Goal: Information Seeking & Learning: Check status

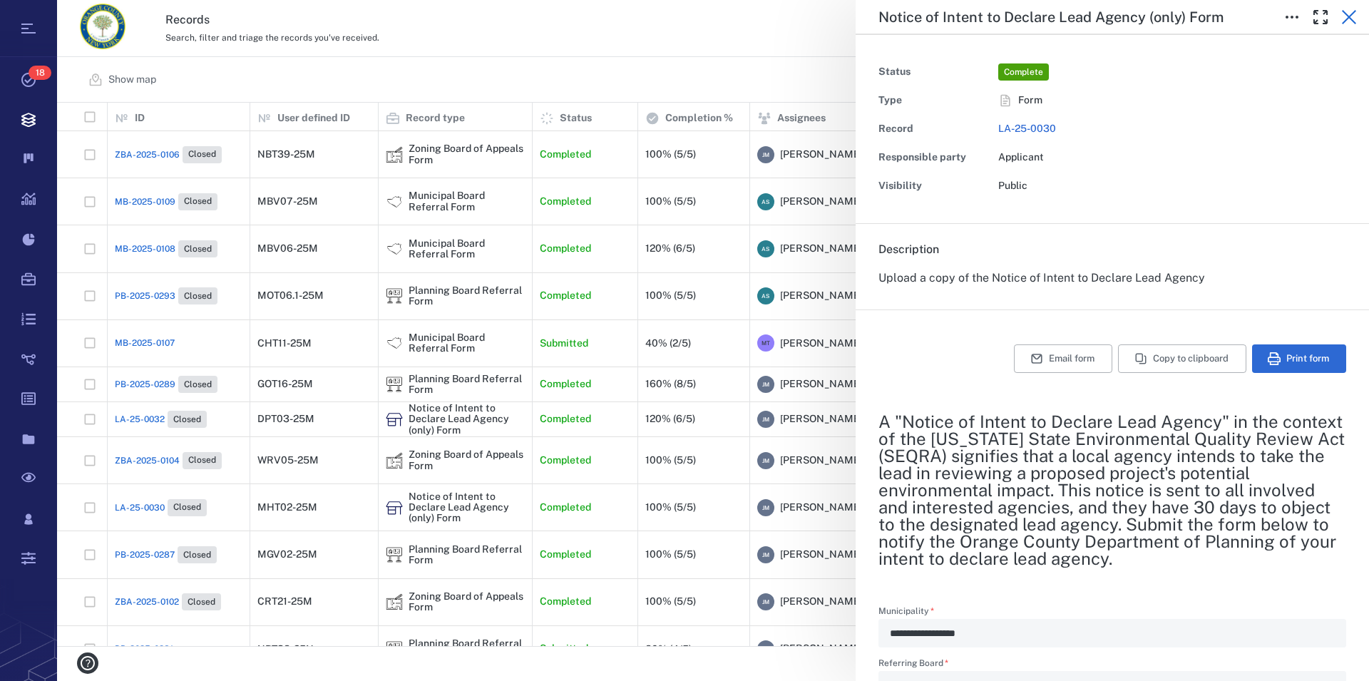
click at [1346, 14] on icon "button" at bounding box center [1349, 17] width 14 height 14
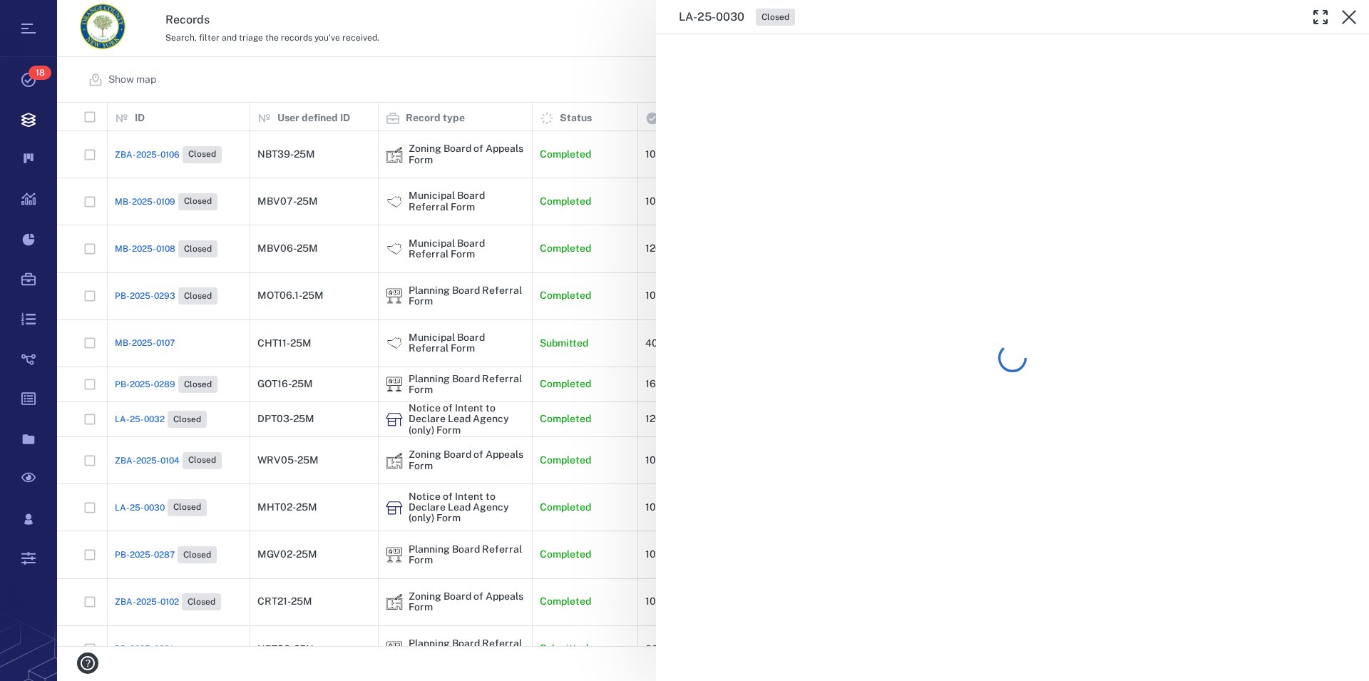
click at [1346, 14] on icon "button" at bounding box center [1349, 17] width 14 height 14
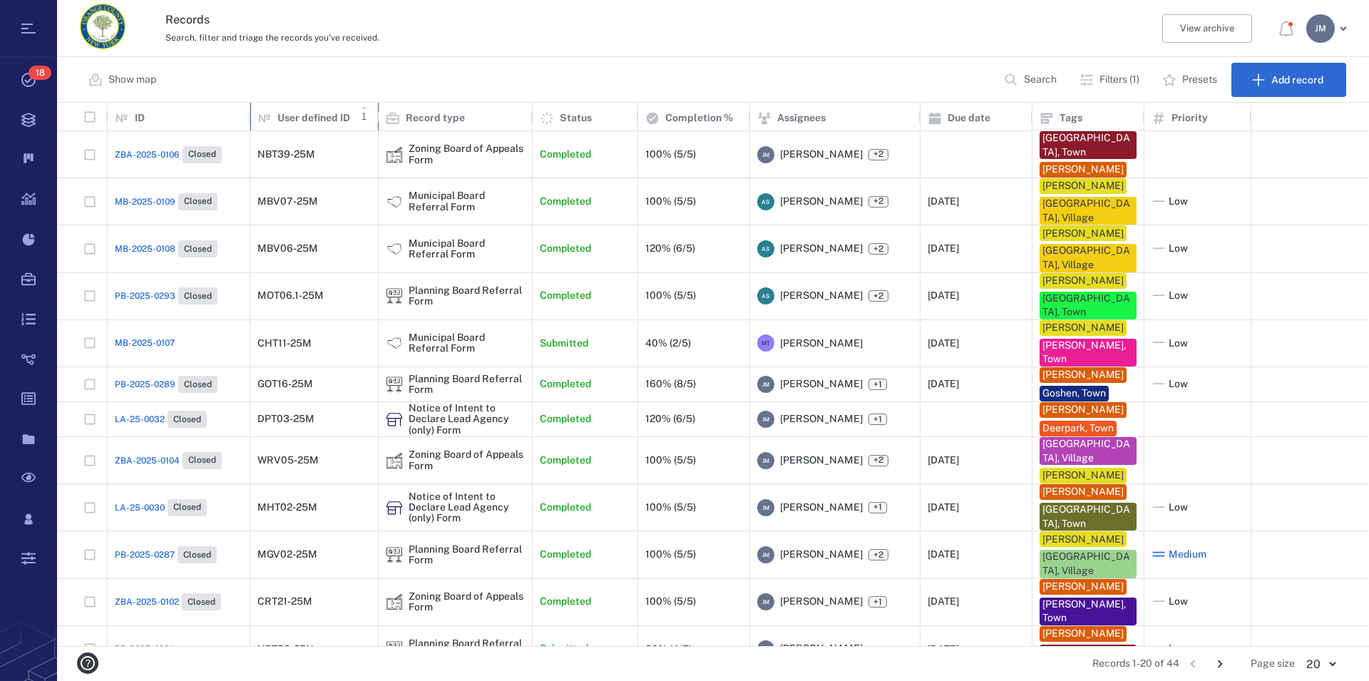
click at [341, 121] on p "User defined ID" at bounding box center [313, 118] width 73 height 14
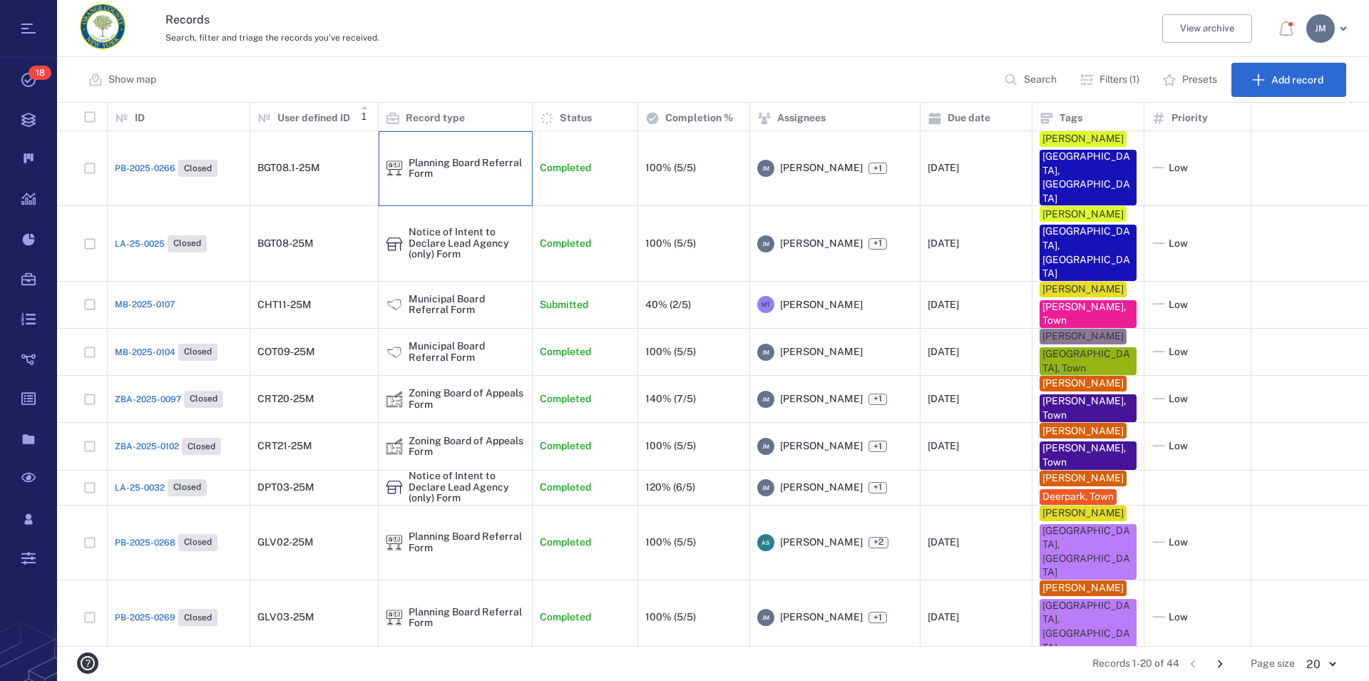
click at [441, 158] on div "Planning Board Referral Form" at bounding box center [467, 169] width 116 height 22
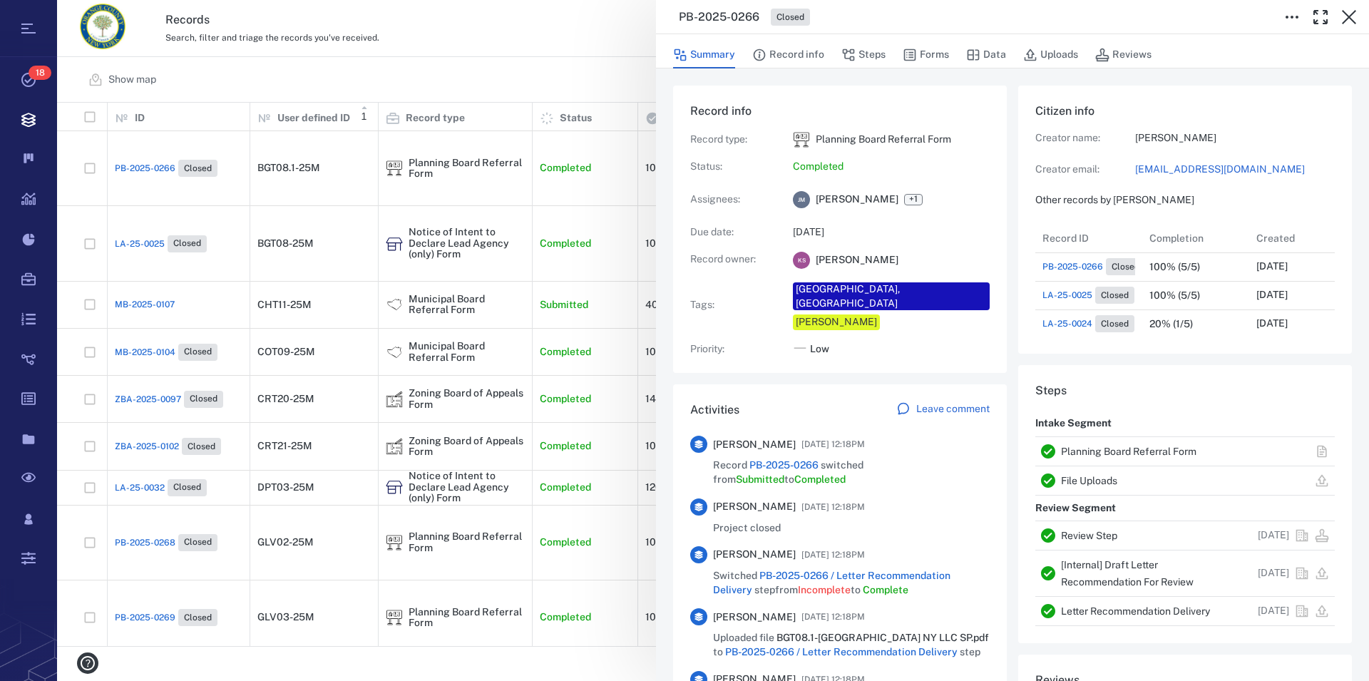
scroll to position [13, 13]
click at [1095, 450] on link "Planning Board Referral Form" at bounding box center [1128, 451] width 135 height 11
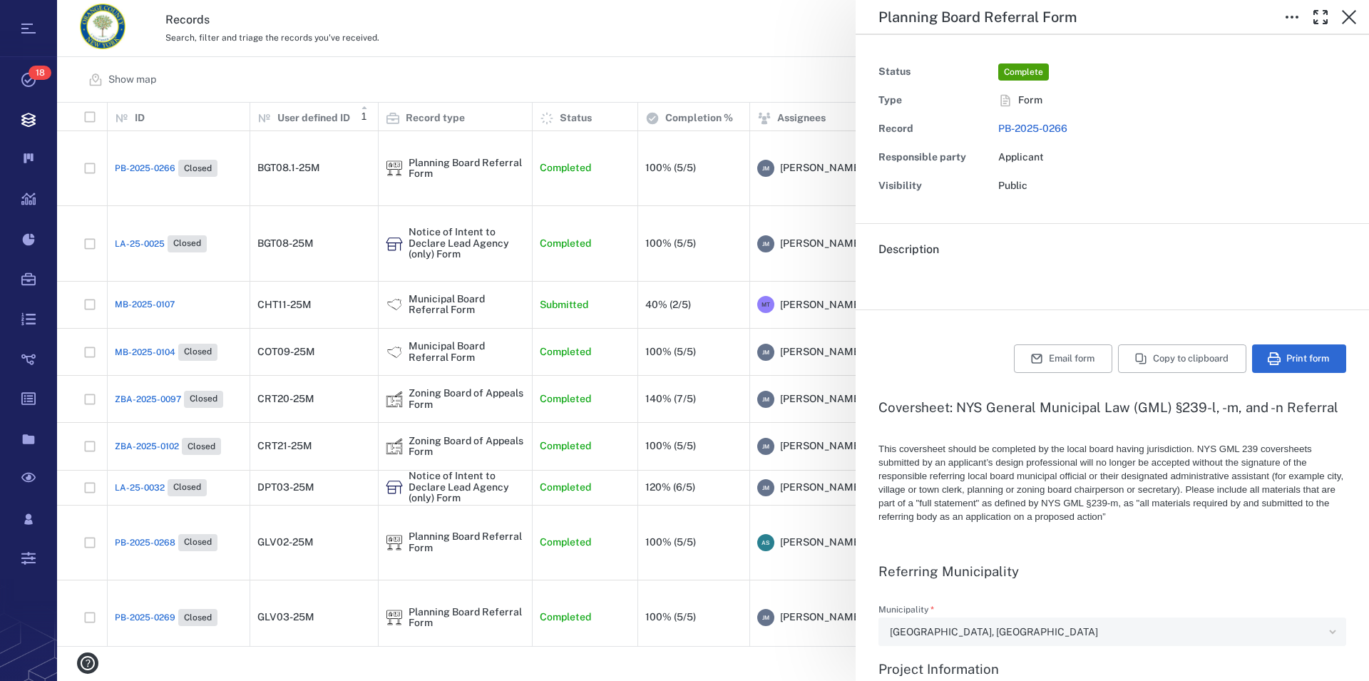
type textarea "*"
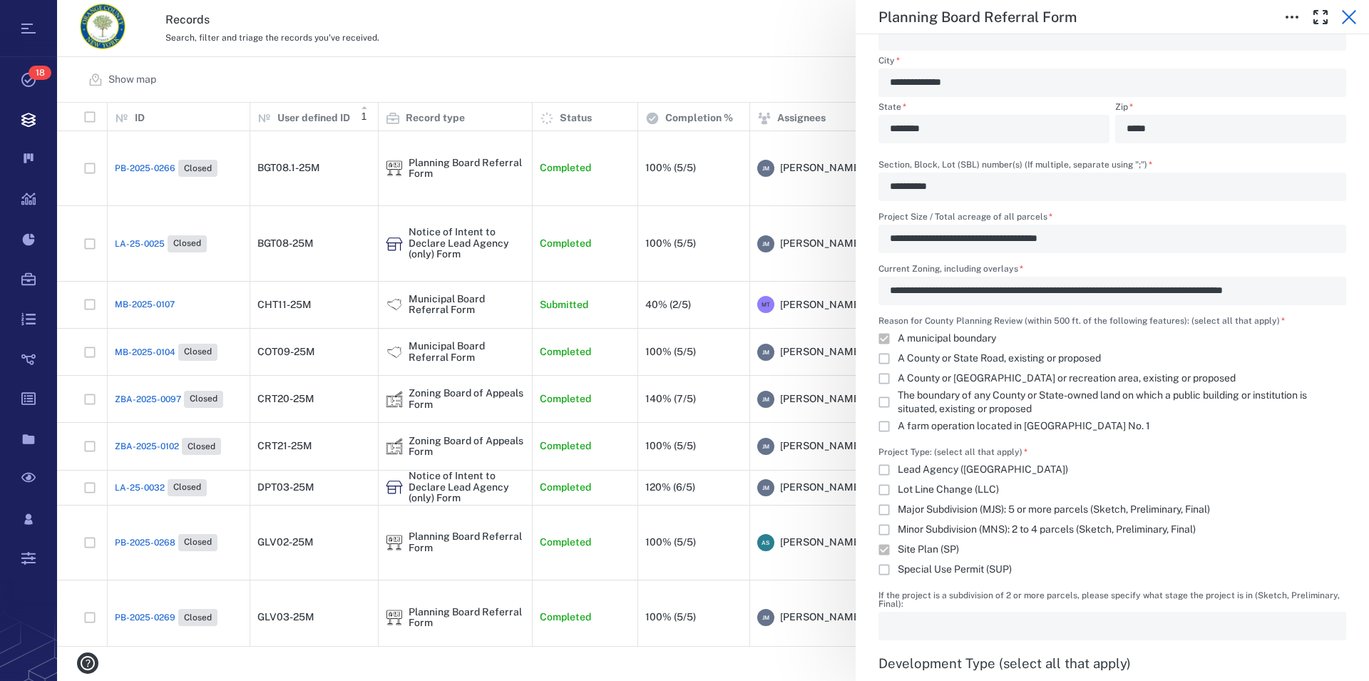
click at [1350, 22] on icon "button" at bounding box center [1349, 17] width 17 height 17
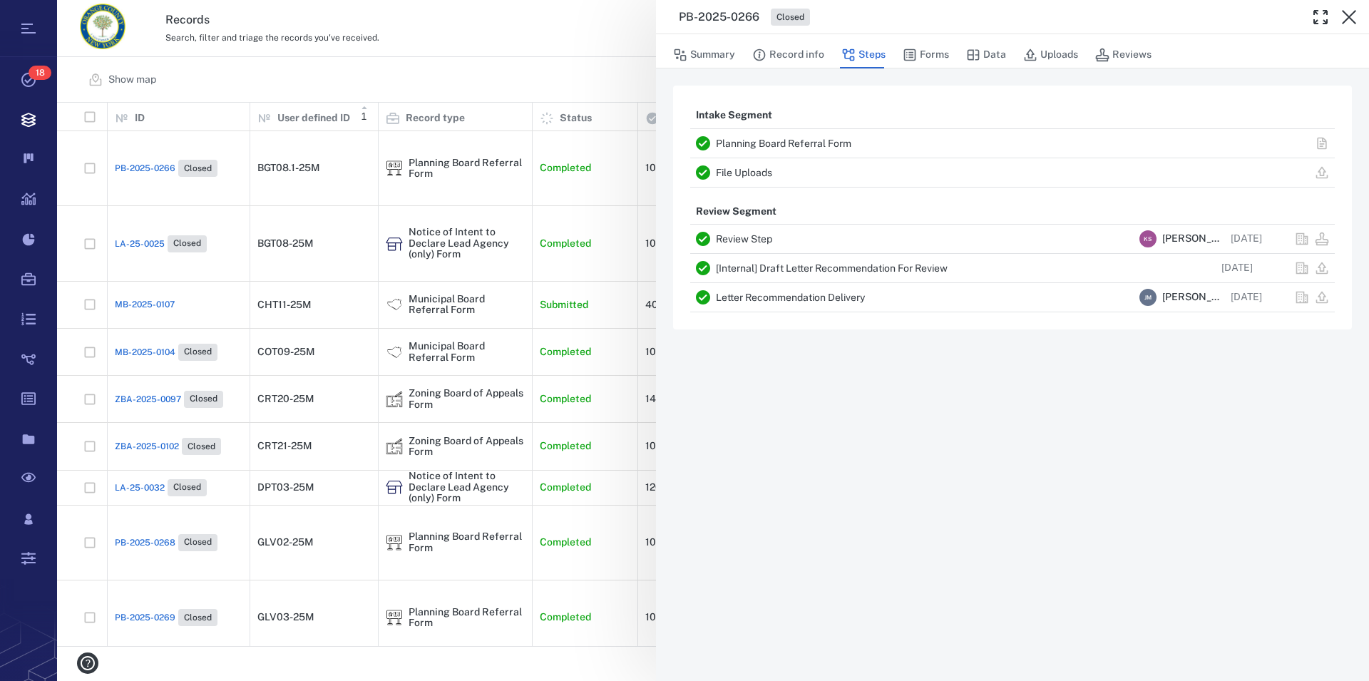
click at [1350, 22] on icon "button" at bounding box center [1349, 17] width 17 height 17
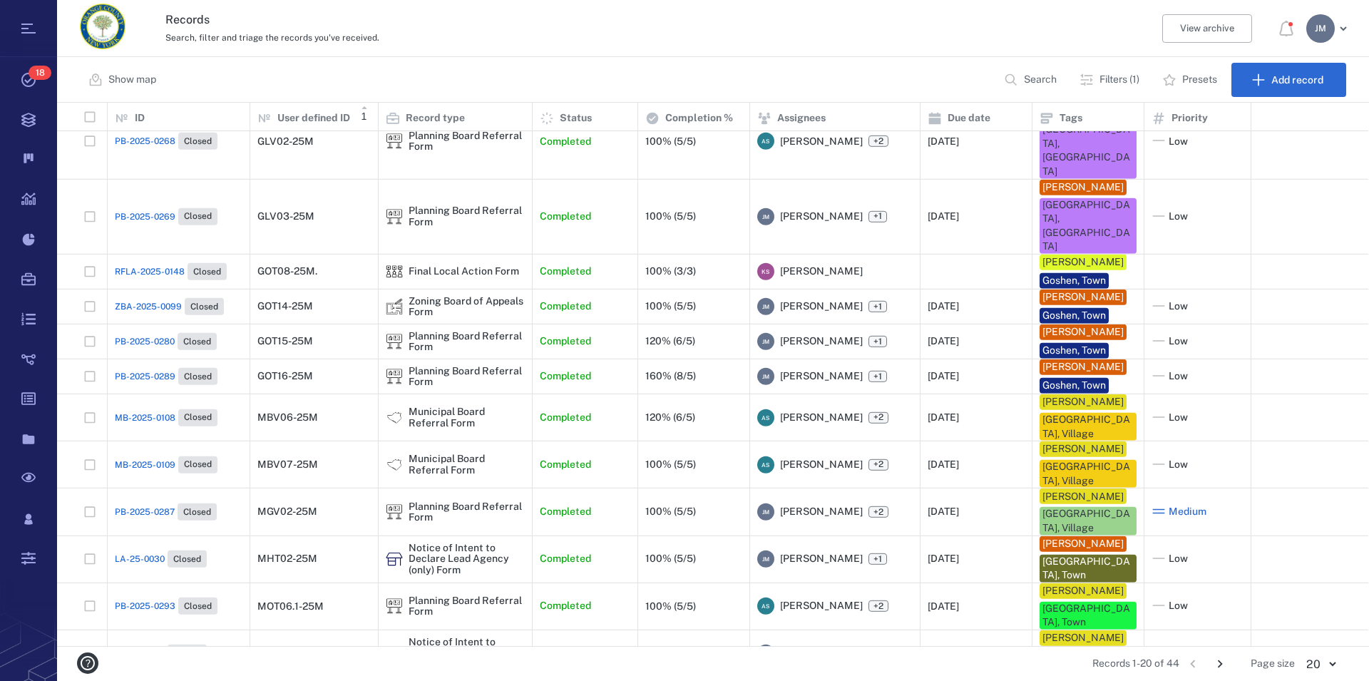
scroll to position [411, 0]
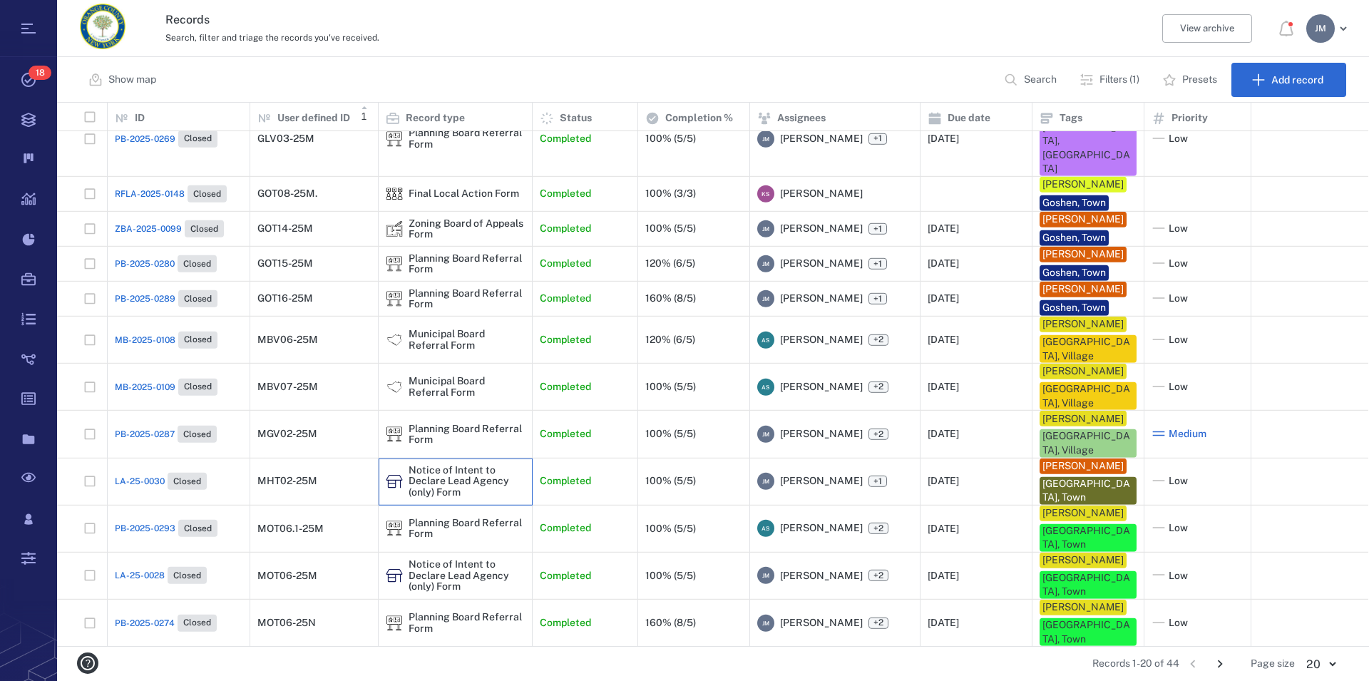
click at [439, 498] on div "Notice of Intent to Declare Lead Agency (only) Form" at bounding box center [467, 481] width 116 height 33
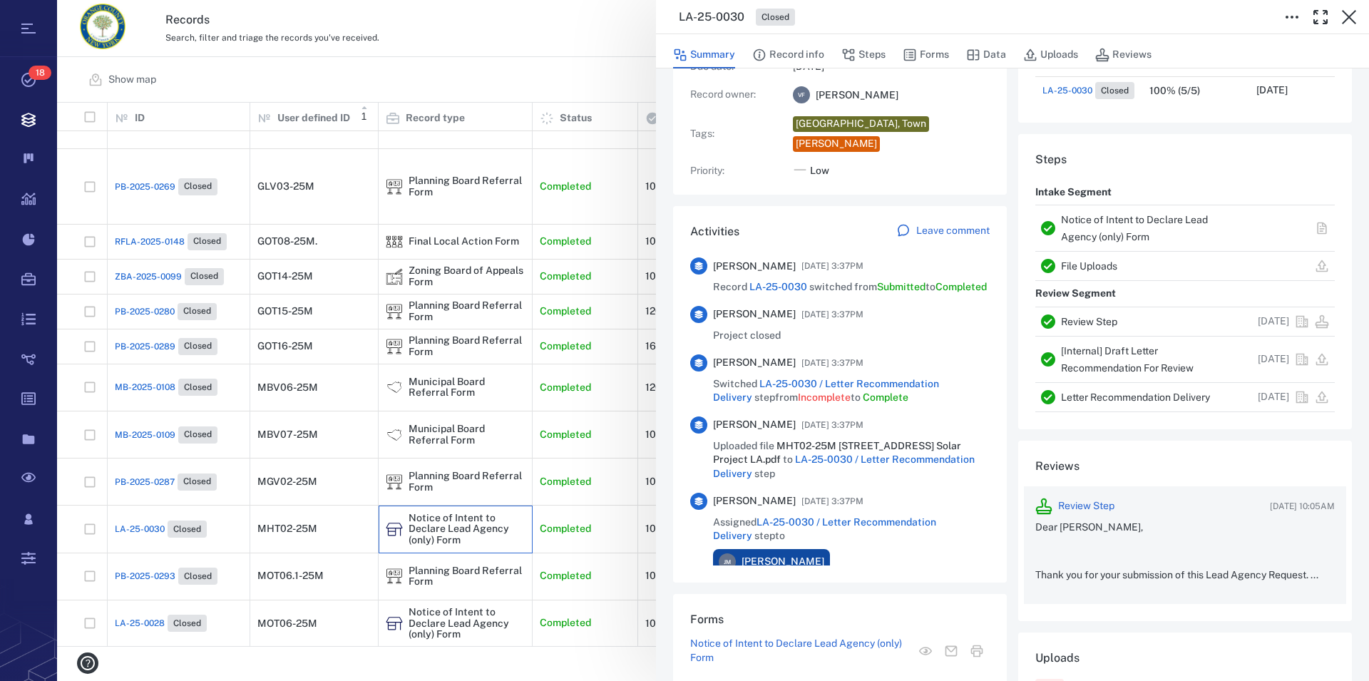
scroll to position [310, 0]
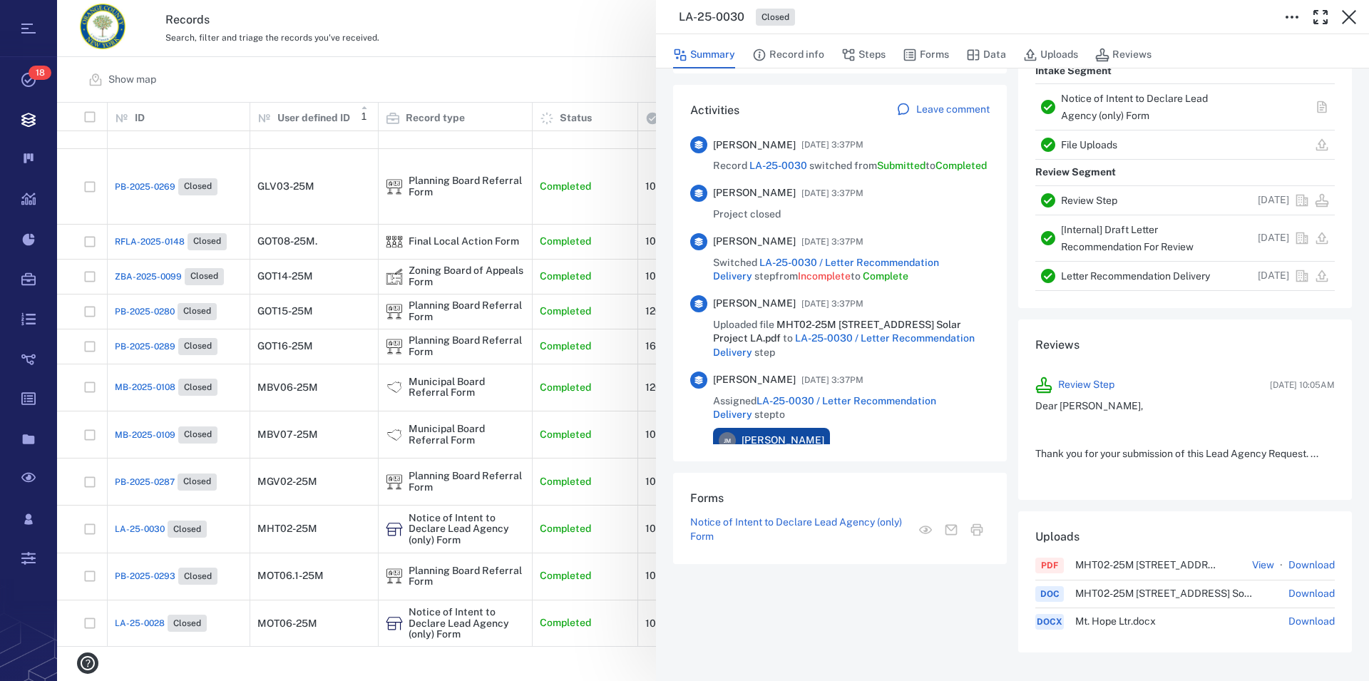
click at [1119, 118] on link "Notice of Intent to Declare Lead Agency (only) Form" at bounding box center [1134, 107] width 147 height 29
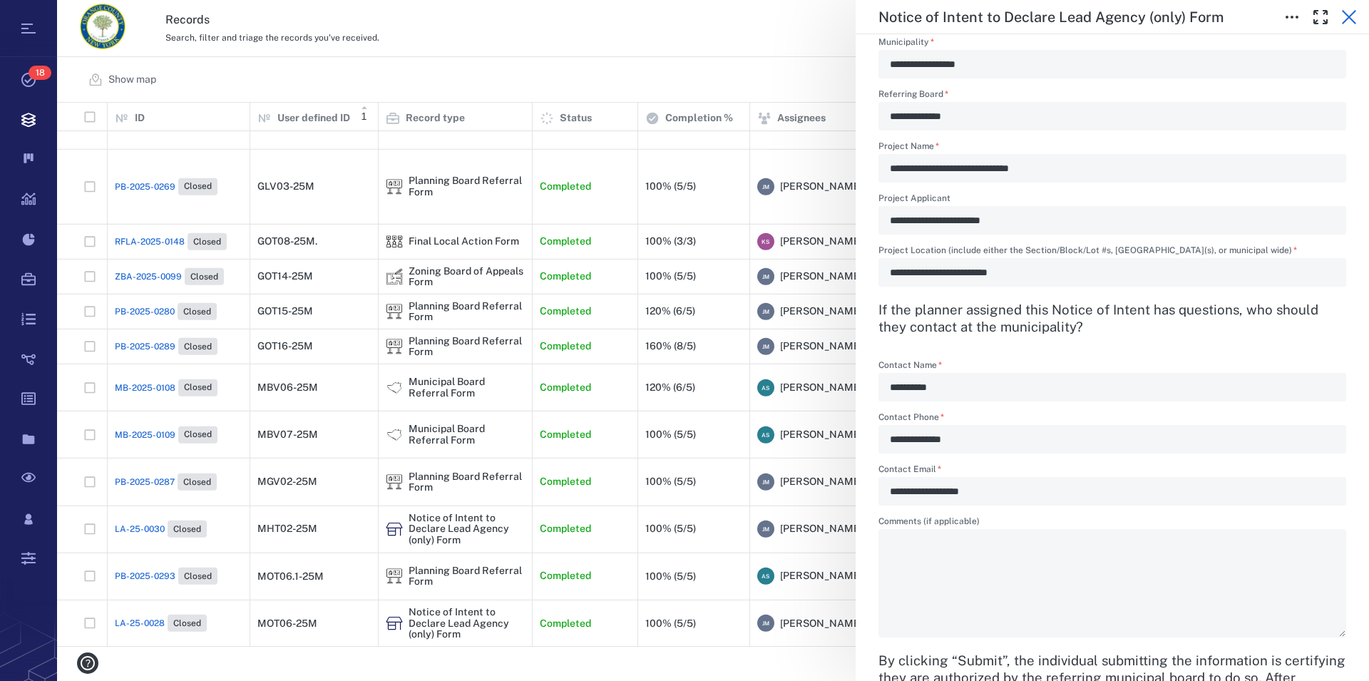
click at [1351, 16] on icon "button" at bounding box center [1349, 17] width 14 height 14
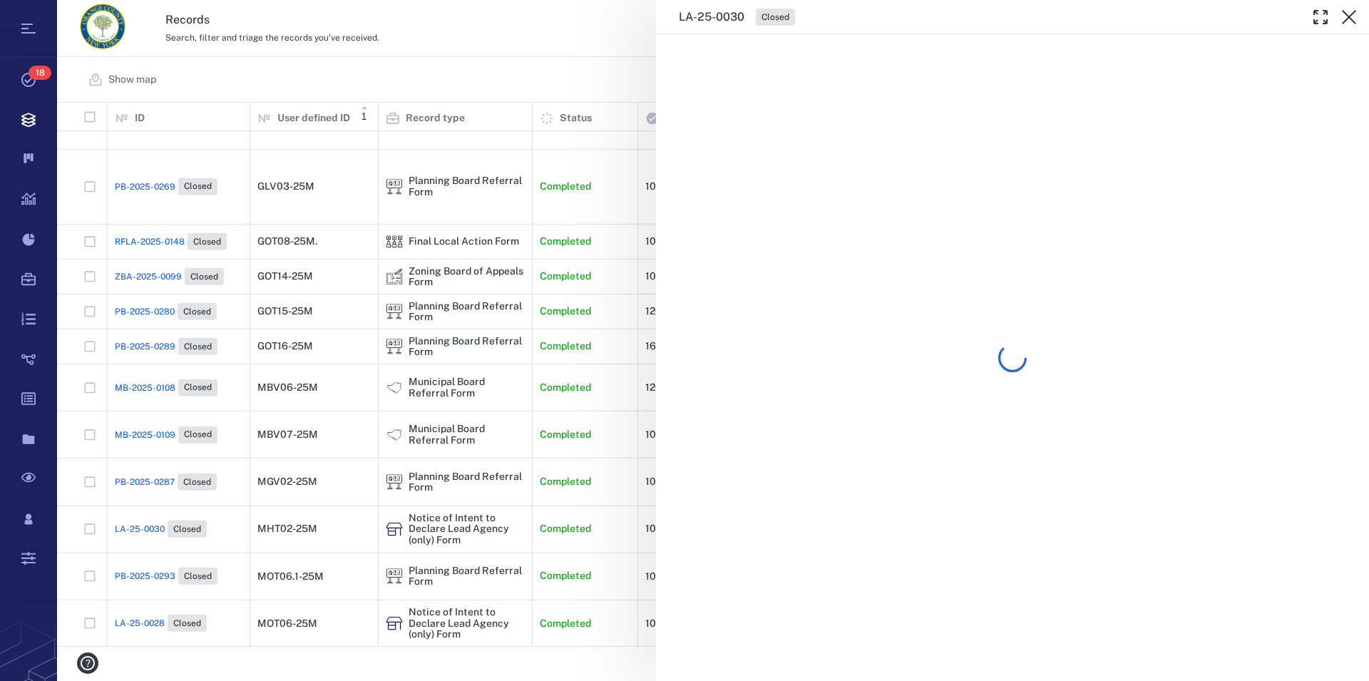
click at [1351, 16] on icon "button" at bounding box center [1349, 17] width 14 height 14
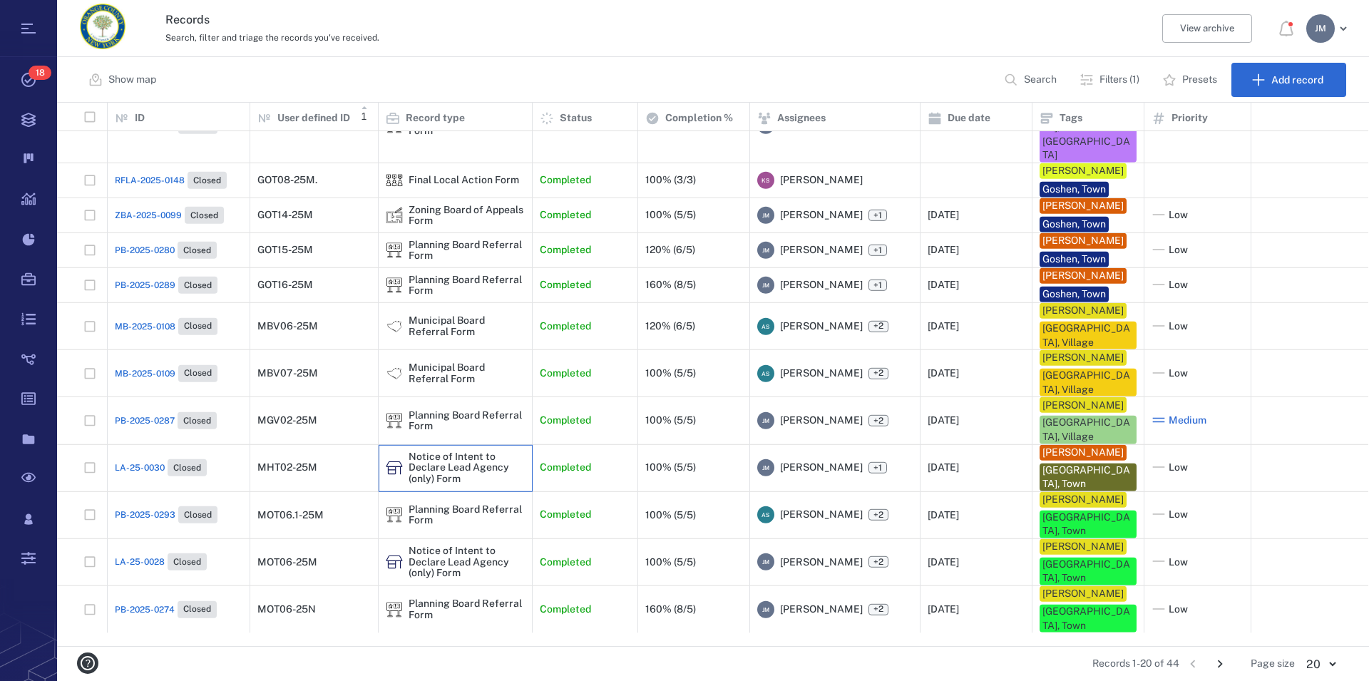
scroll to position [441, 0]
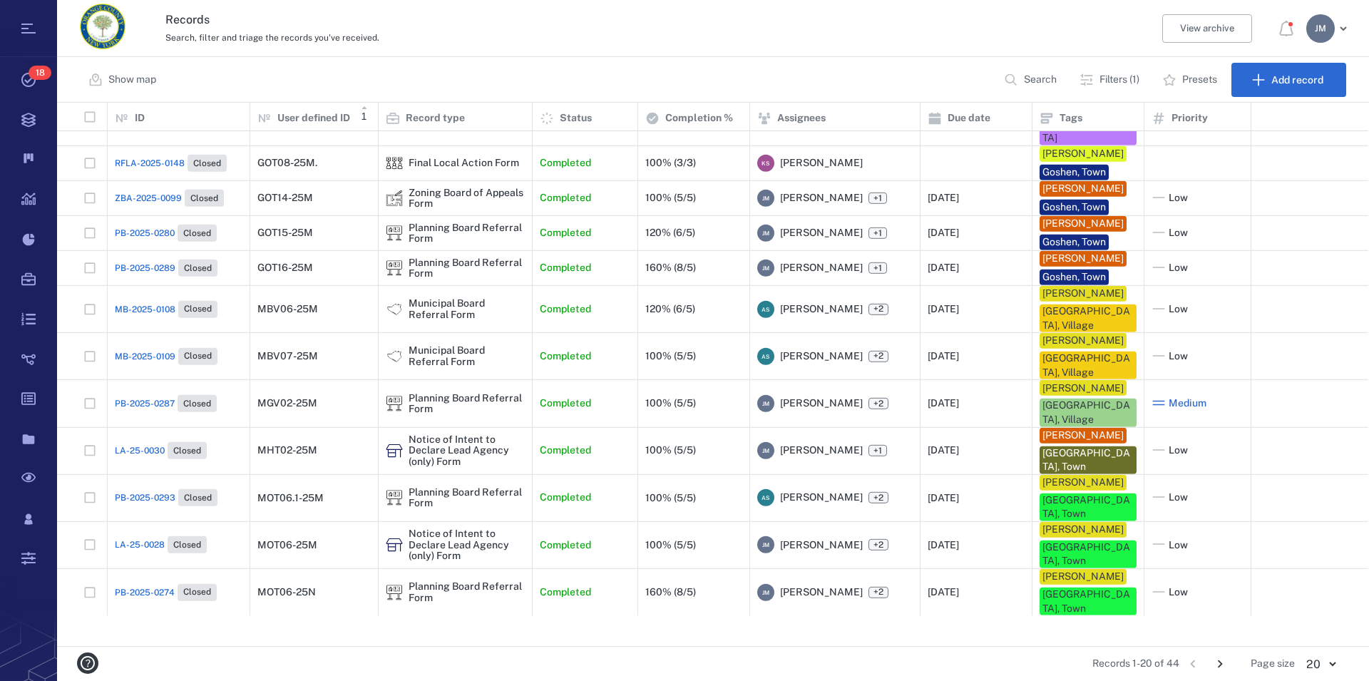
click at [1222, 665] on icon "Go to next page" at bounding box center [1220, 664] width 5 height 8
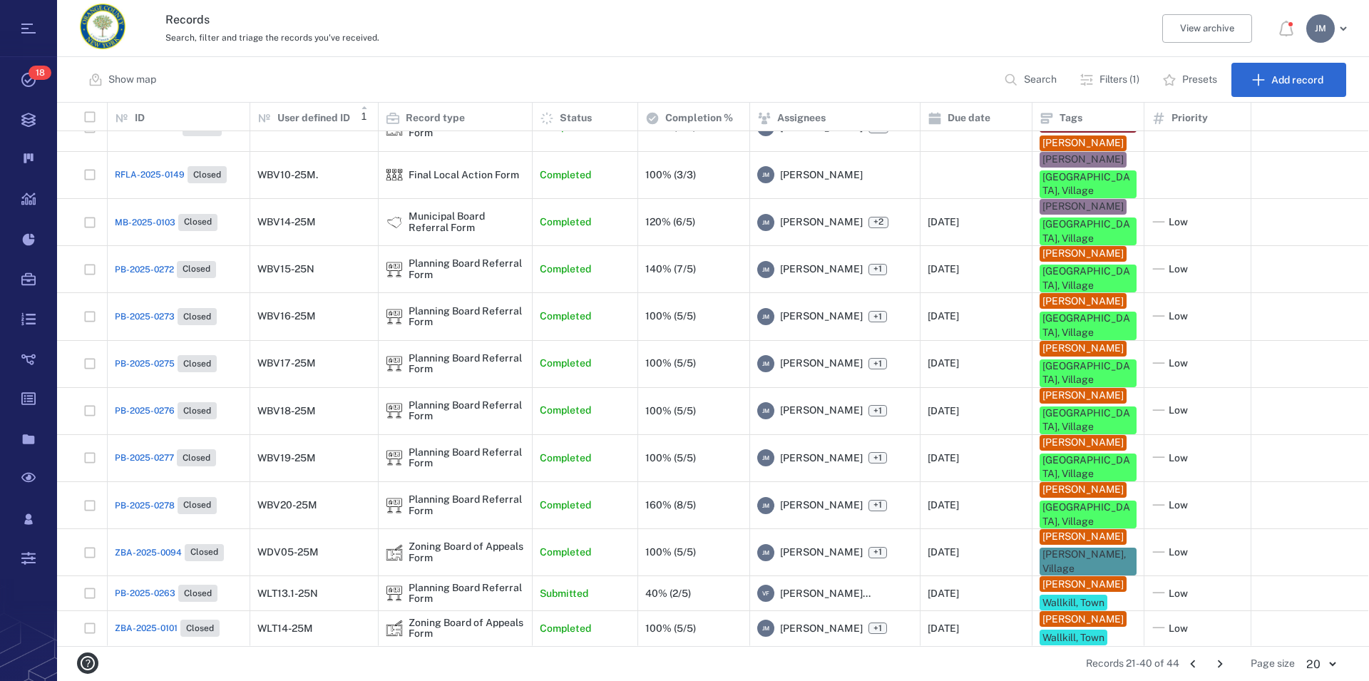
scroll to position [297, 0]
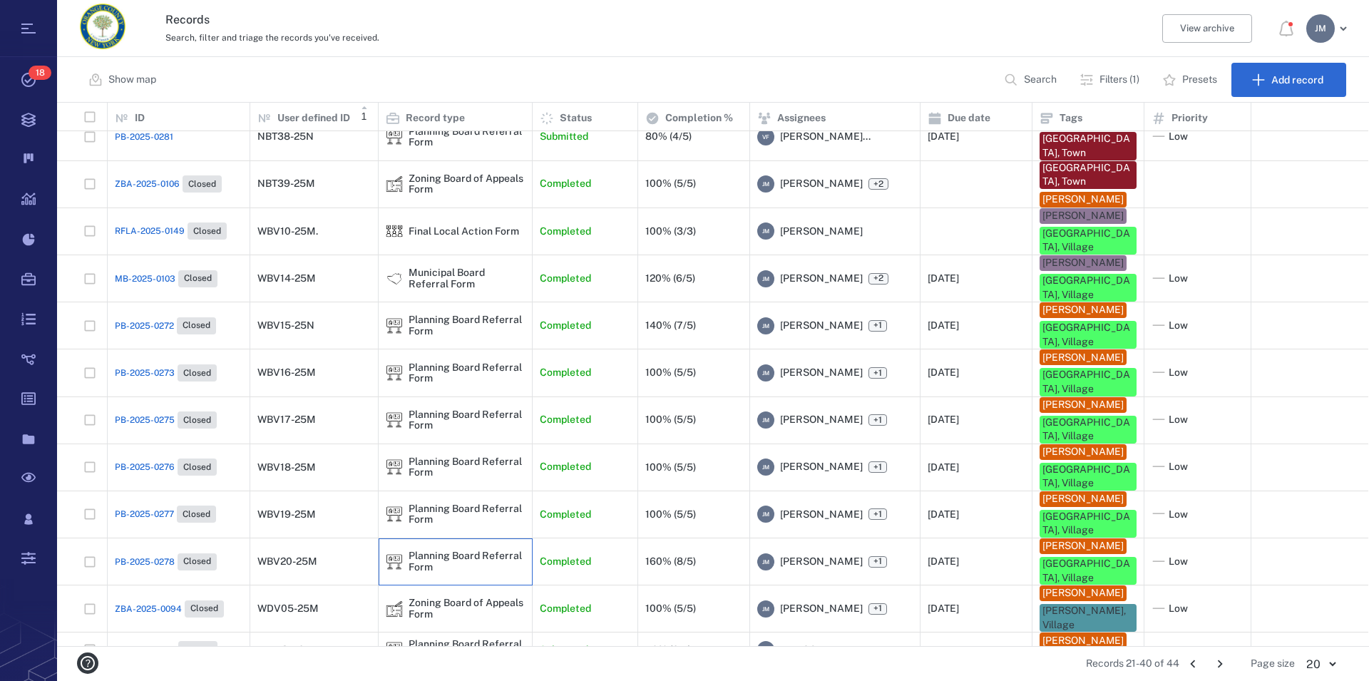
click at [416, 551] on div "Planning Board Referral Form" at bounding box center [467, 562] width 116 height 22
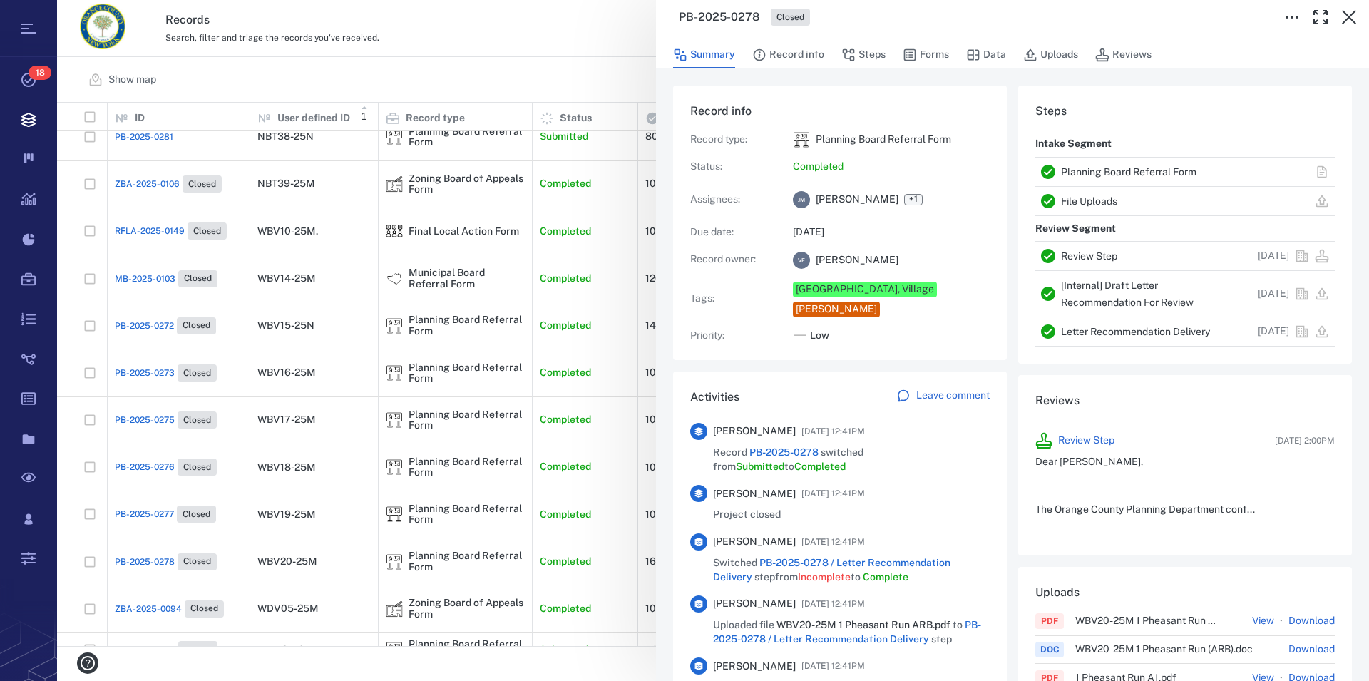
click at [1129, 172] on link "Planning Board Referral Form" at bounding box center [1128, 171] width 135 height 11
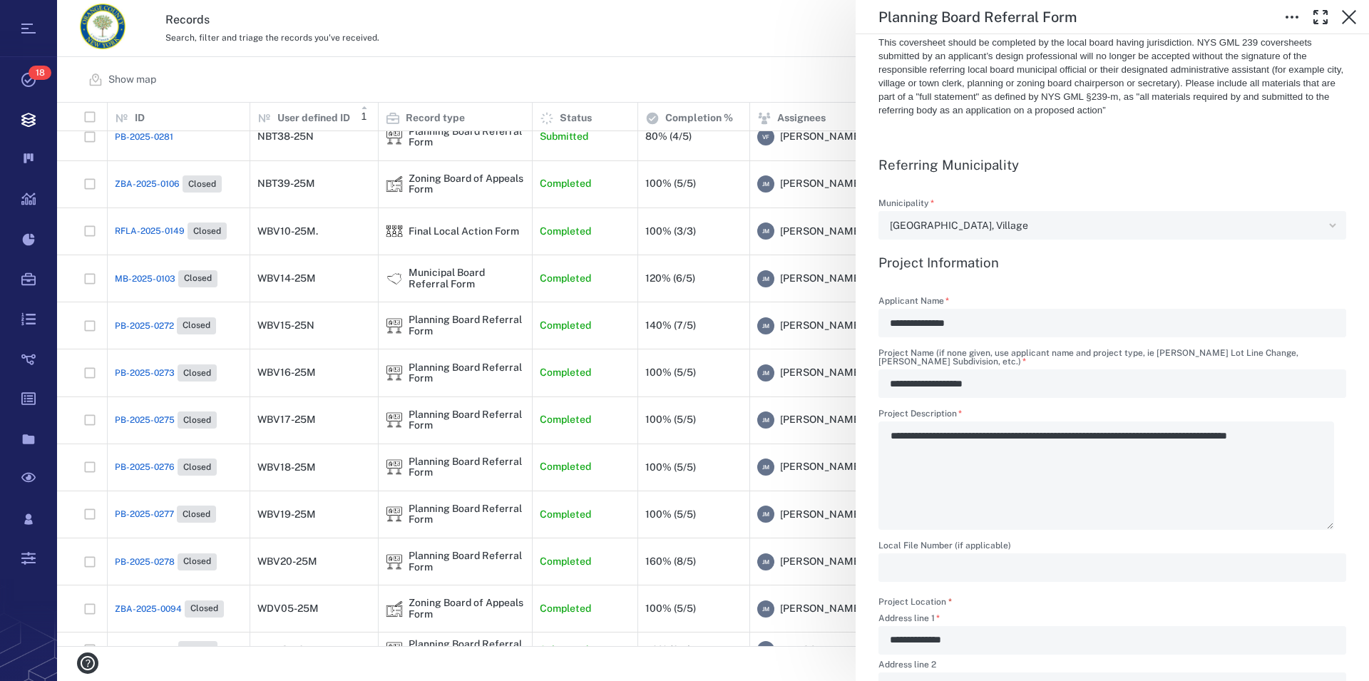
scroll to position [488, 0]
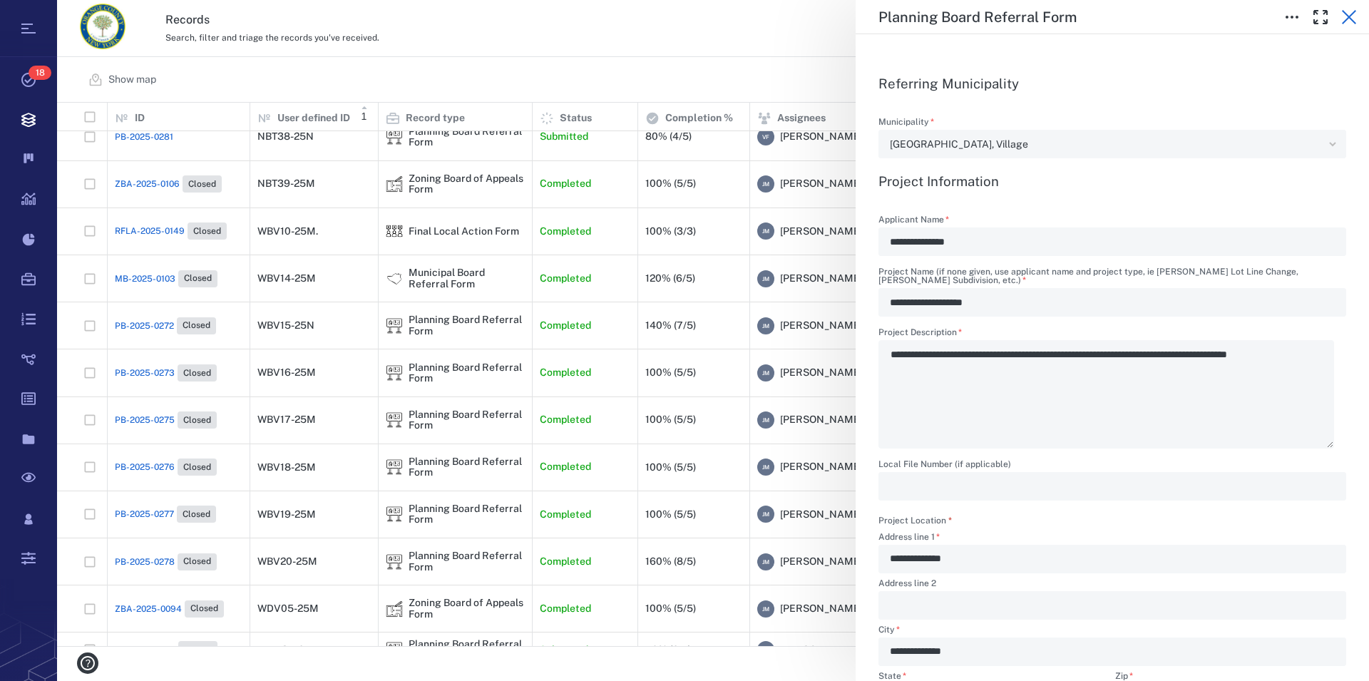
click at [1352, 18] on icon "button" at bounding box center [1349, 17] width 17 height 17
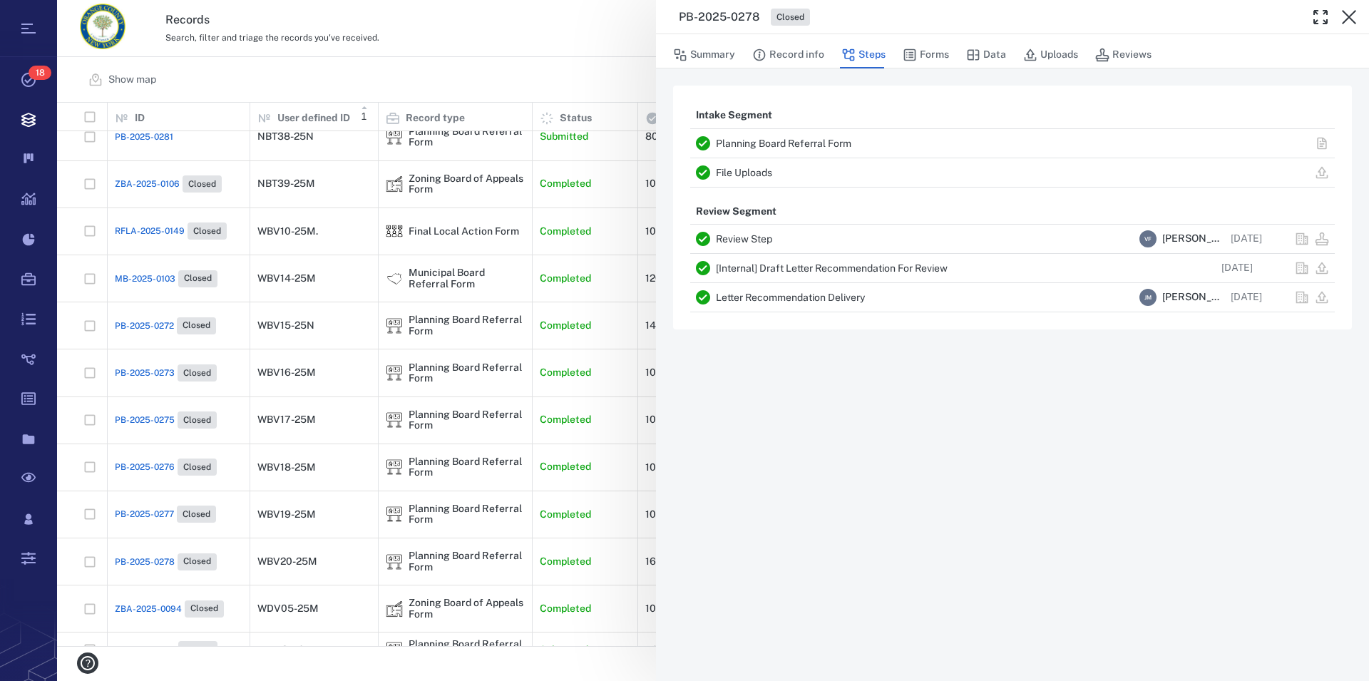
click at [1352, 18] on icon "button" at bounding box center [1349, 17] width 17 height 17
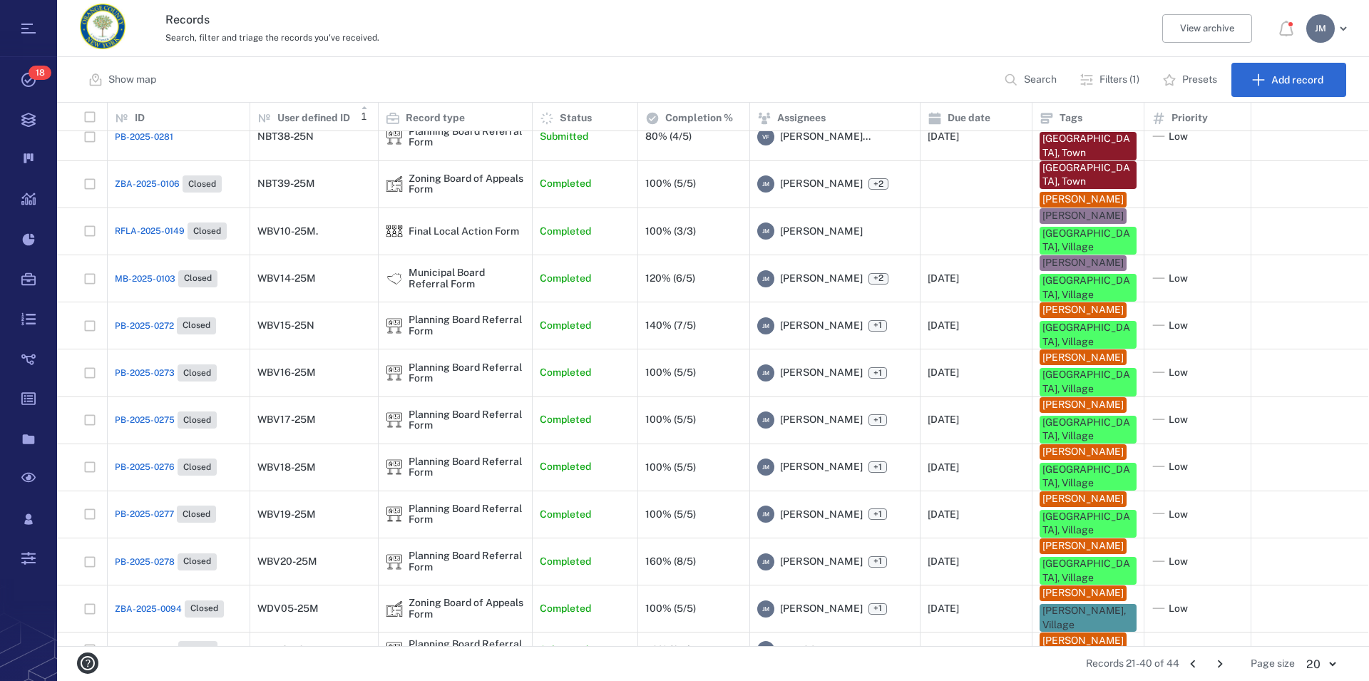
click at [1121, 79] on p "Filters (1)" at bounding box center [1120, 80] width 40 height 14
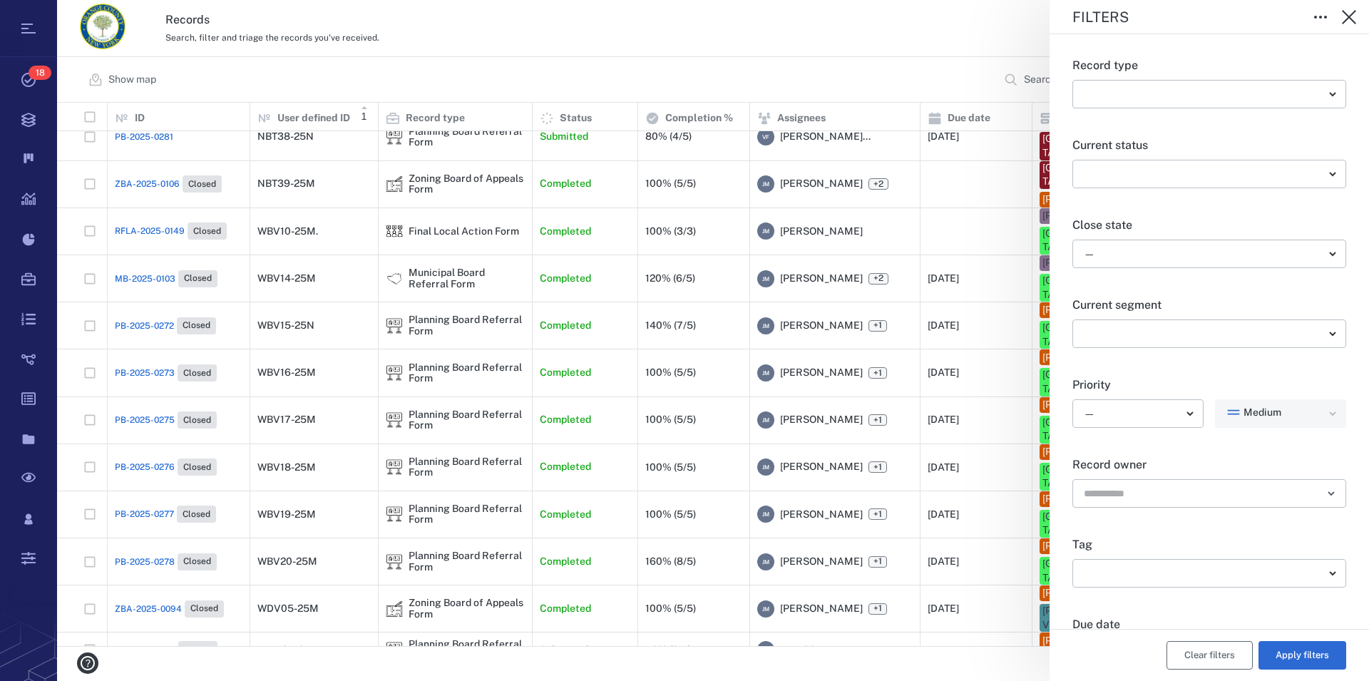
click at [1206, 659] on button "Clear filters" at bounding box center [1210, 655] width 86 height 29
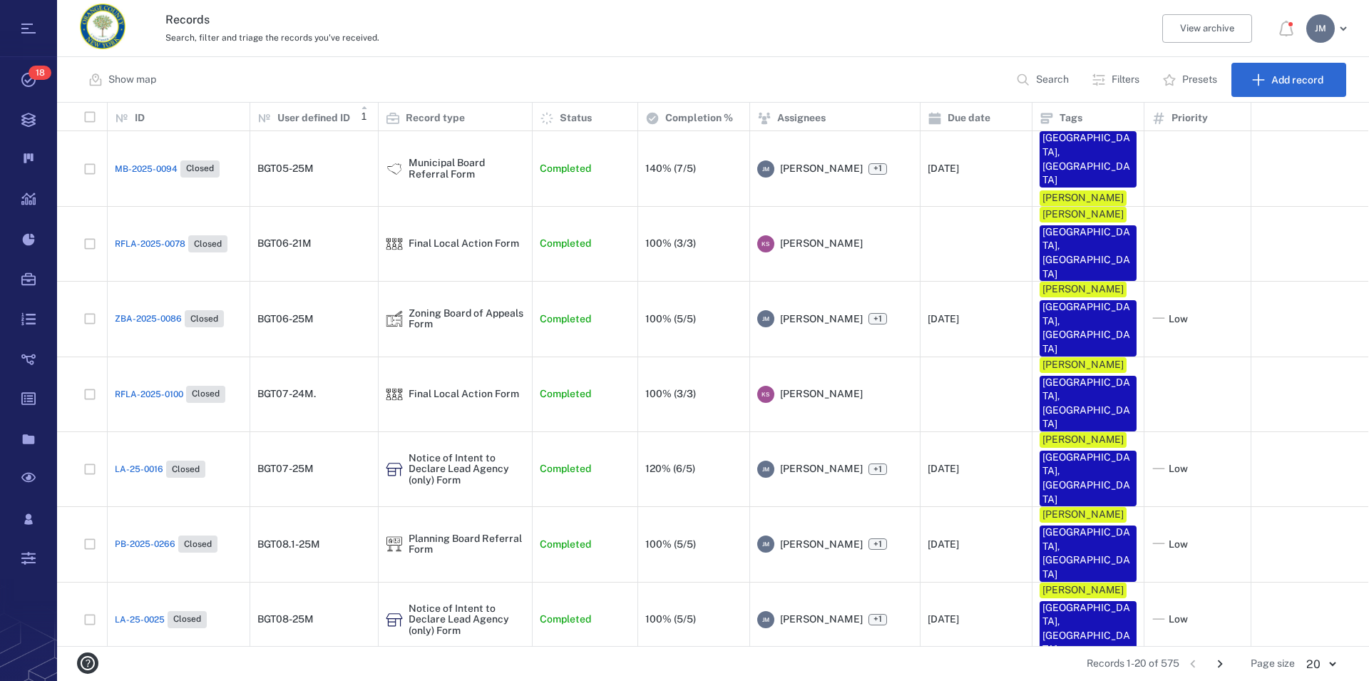
click at [1122, 81] on p "Filters" at bounding box center [1126, 80] width 28 height 14
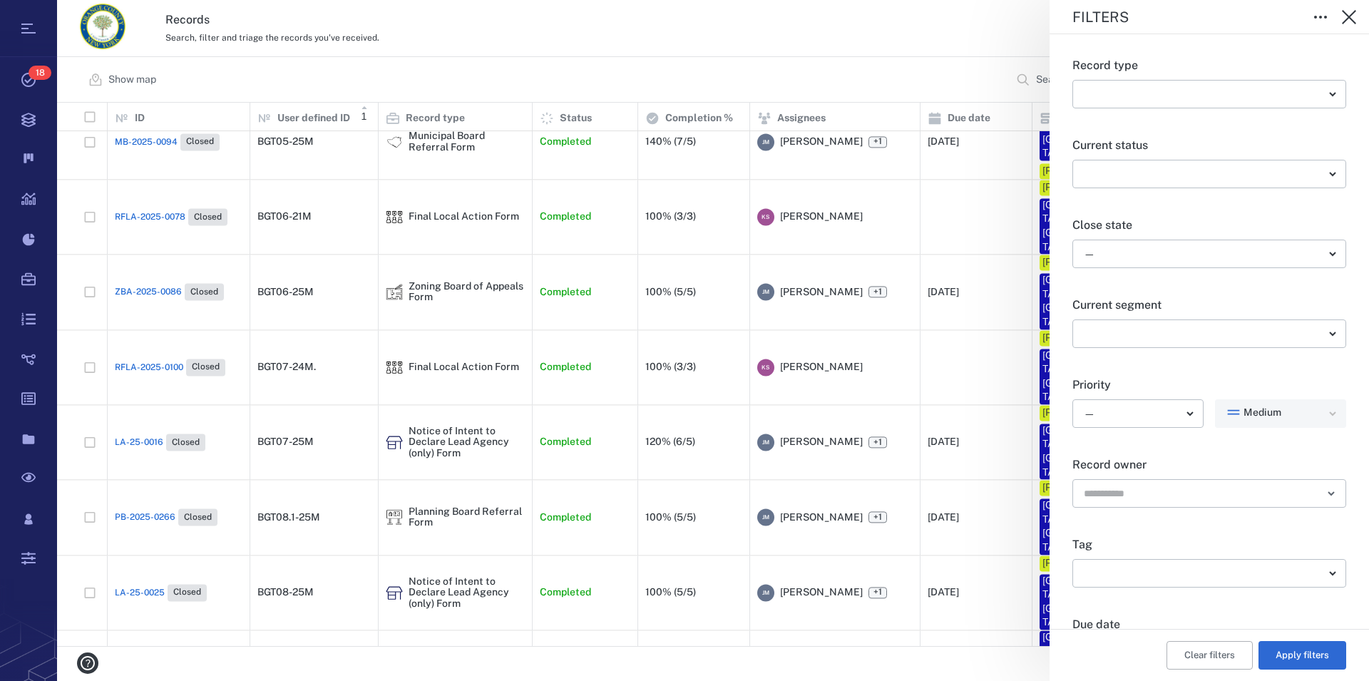
scroll to position [250, 0]
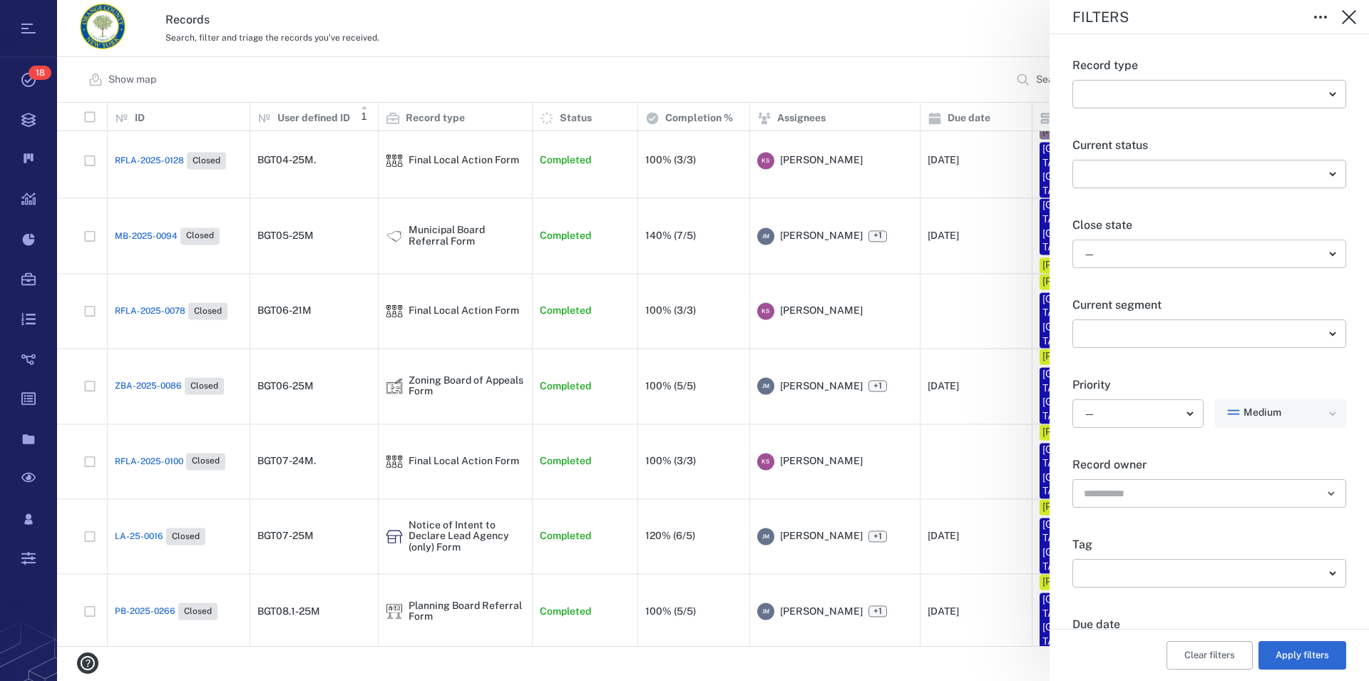
click at [1110, 256] on body "Tasks 18 Records Boards Dashboard Reports Record types Guide steps Rules Form b…" at bounding box center [684, 340] width 1369 height 681
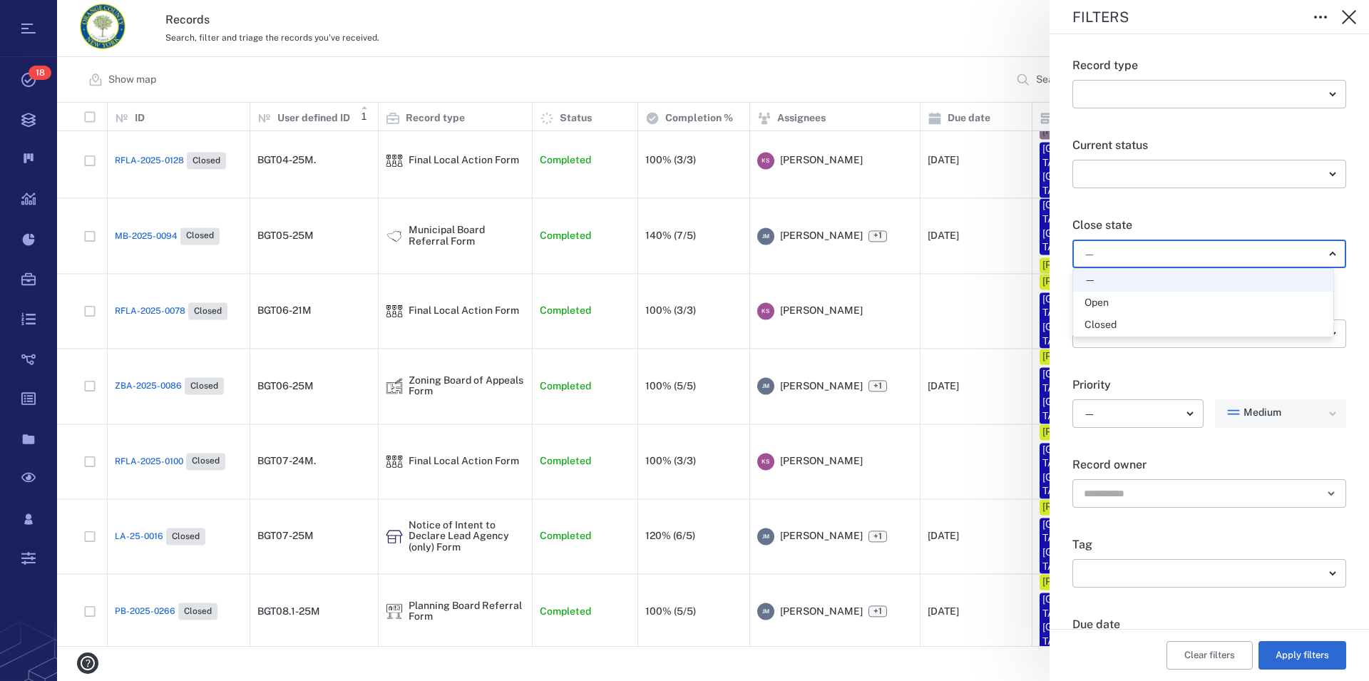
click at [1108, 304] on div "Open" at bounding box center [1097, 303] width 24 height 14
type input "*****"
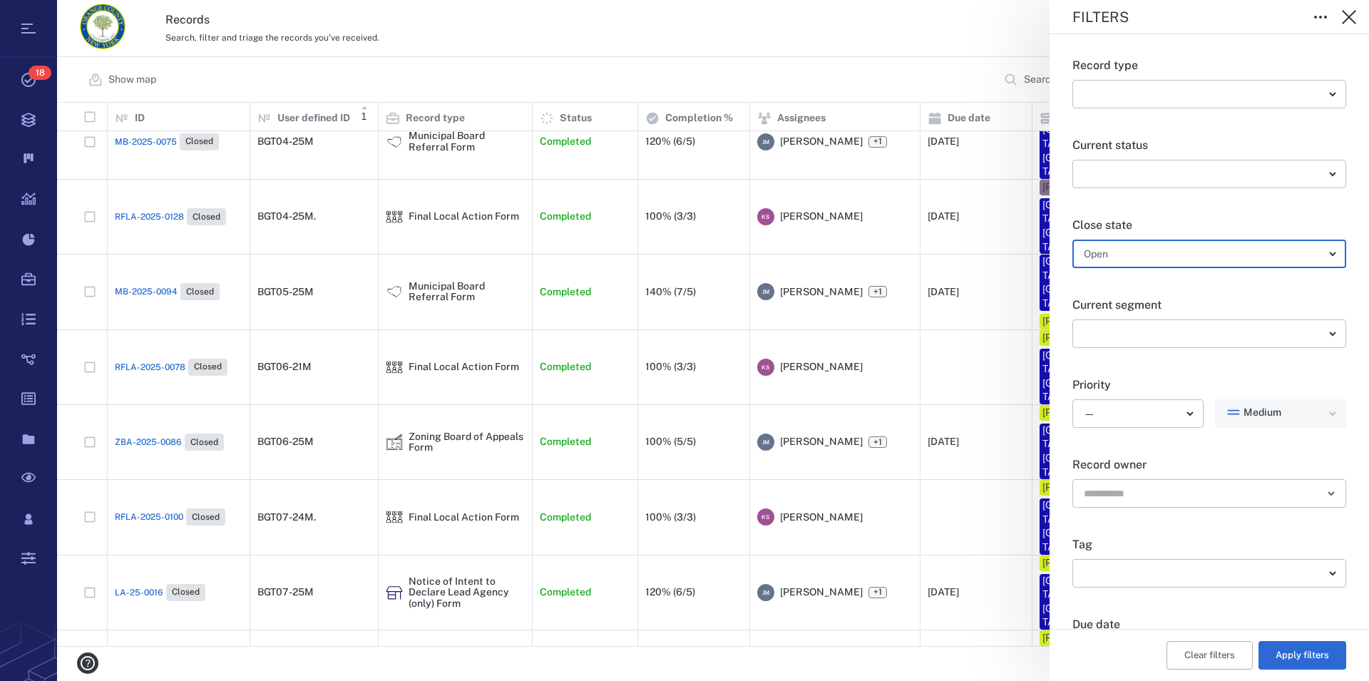
scroll to position [344, 0]
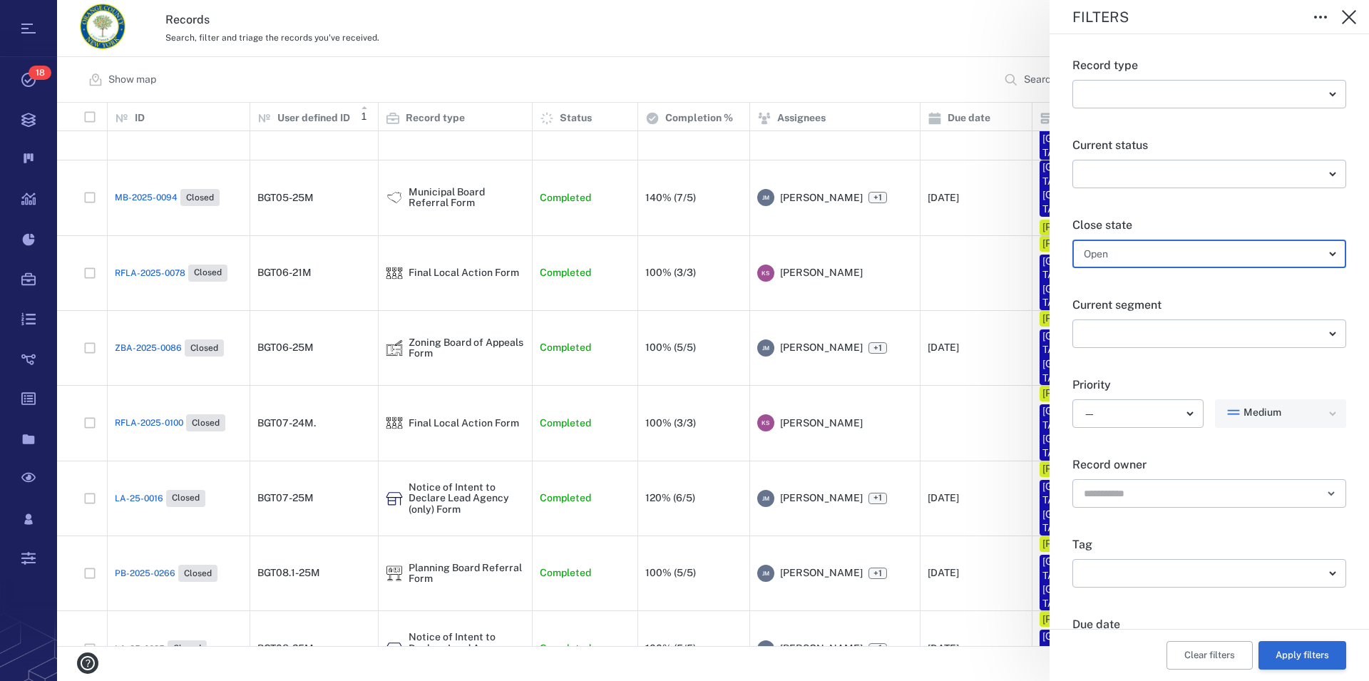
click at [1303, 658] on button "Apply filters" at bounding box center [1303, 655] width 88 height 29
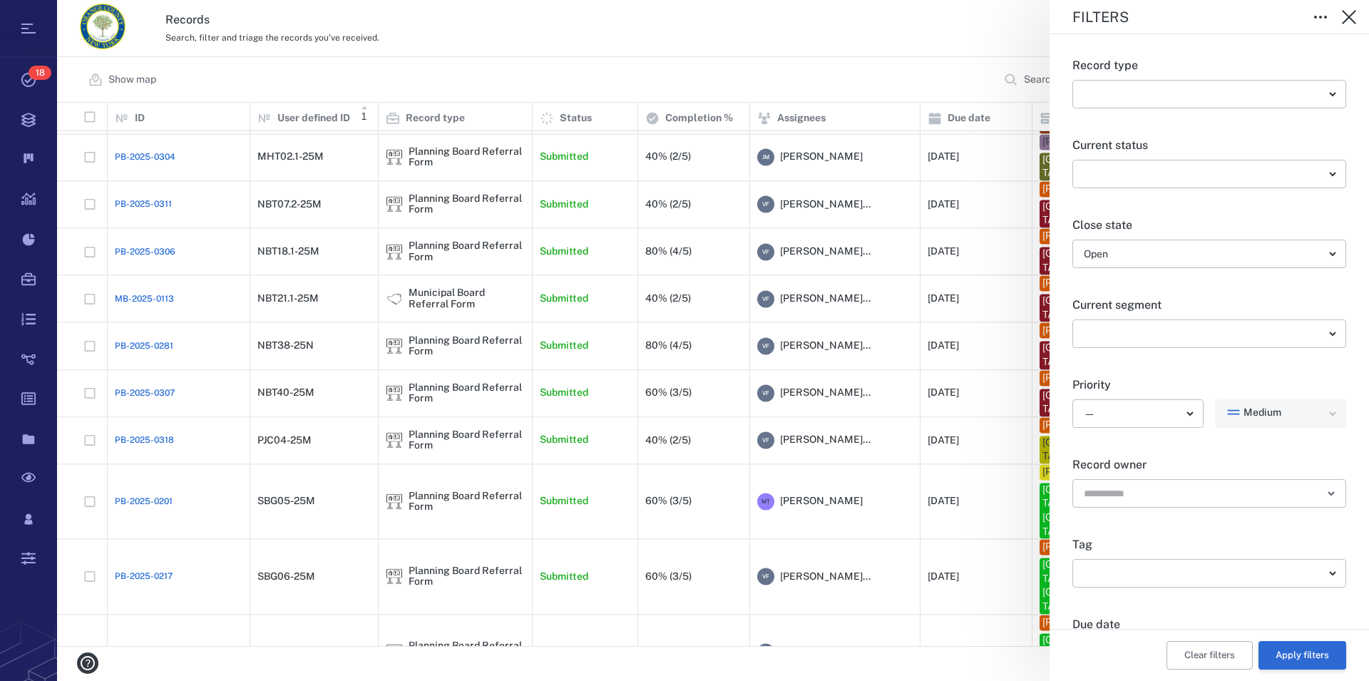
scroll to position [392, 0]
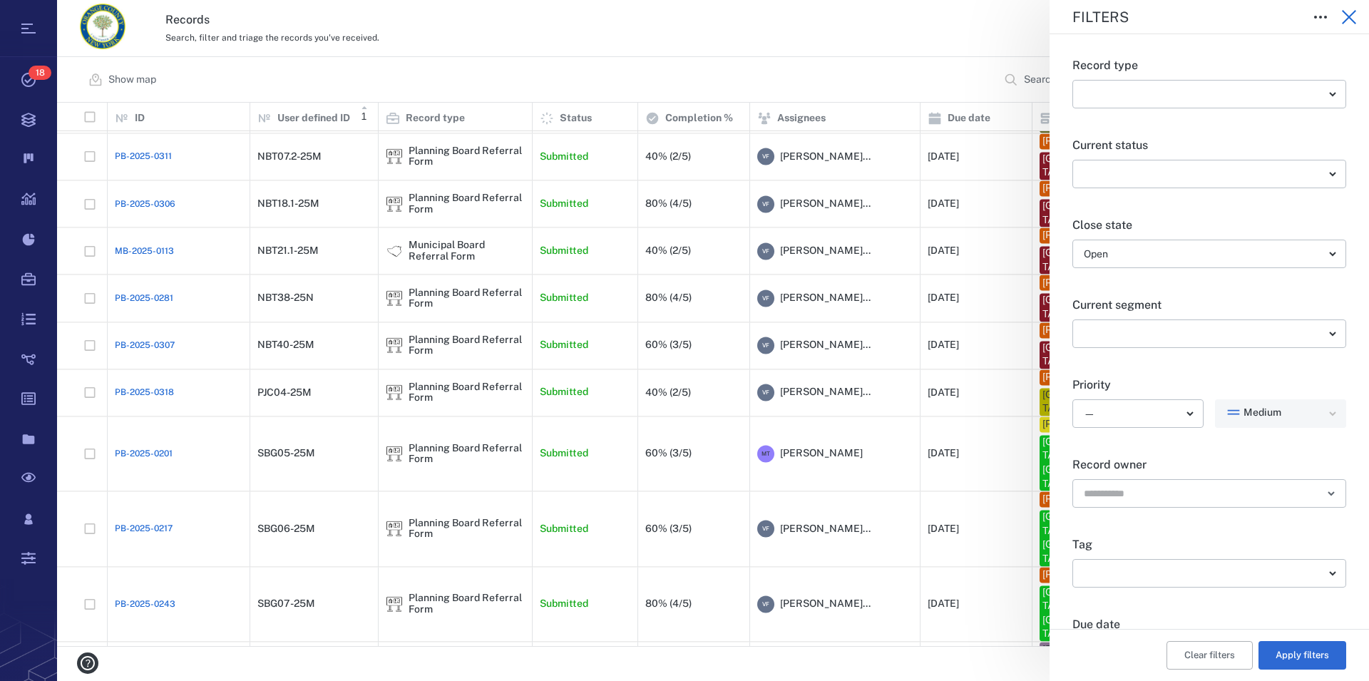
click at [1346, 19] on icon "button" at bounding box center [1349, 17] width 14 height 14
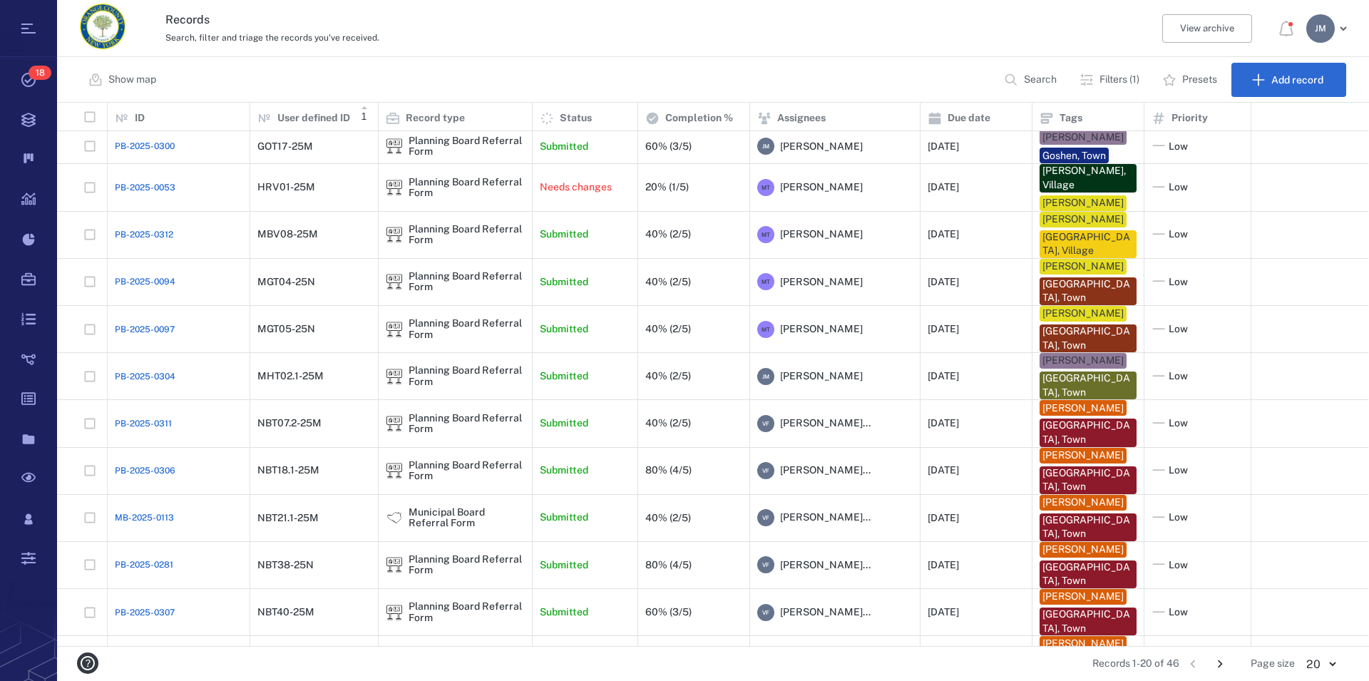
scroll to position [0, 0]
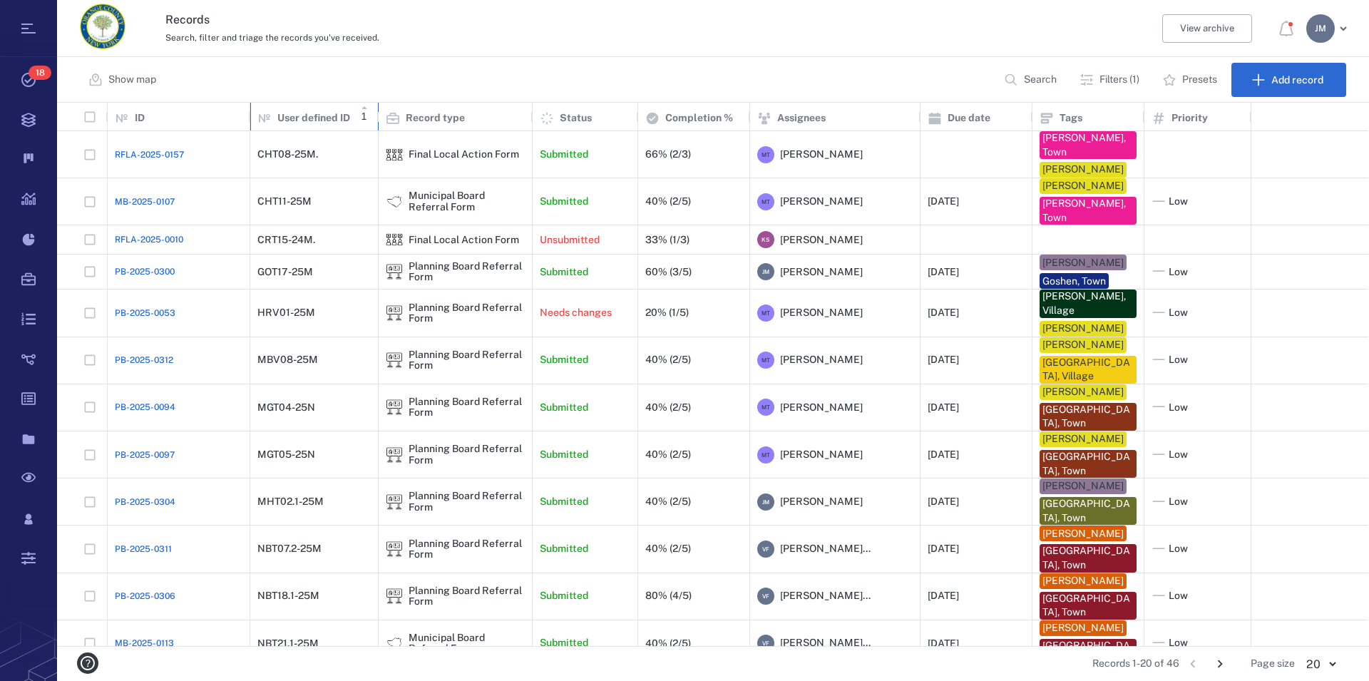
click at [330, 118] on p "User defined ID" at bounding box center [313, 118] width 73 height 14
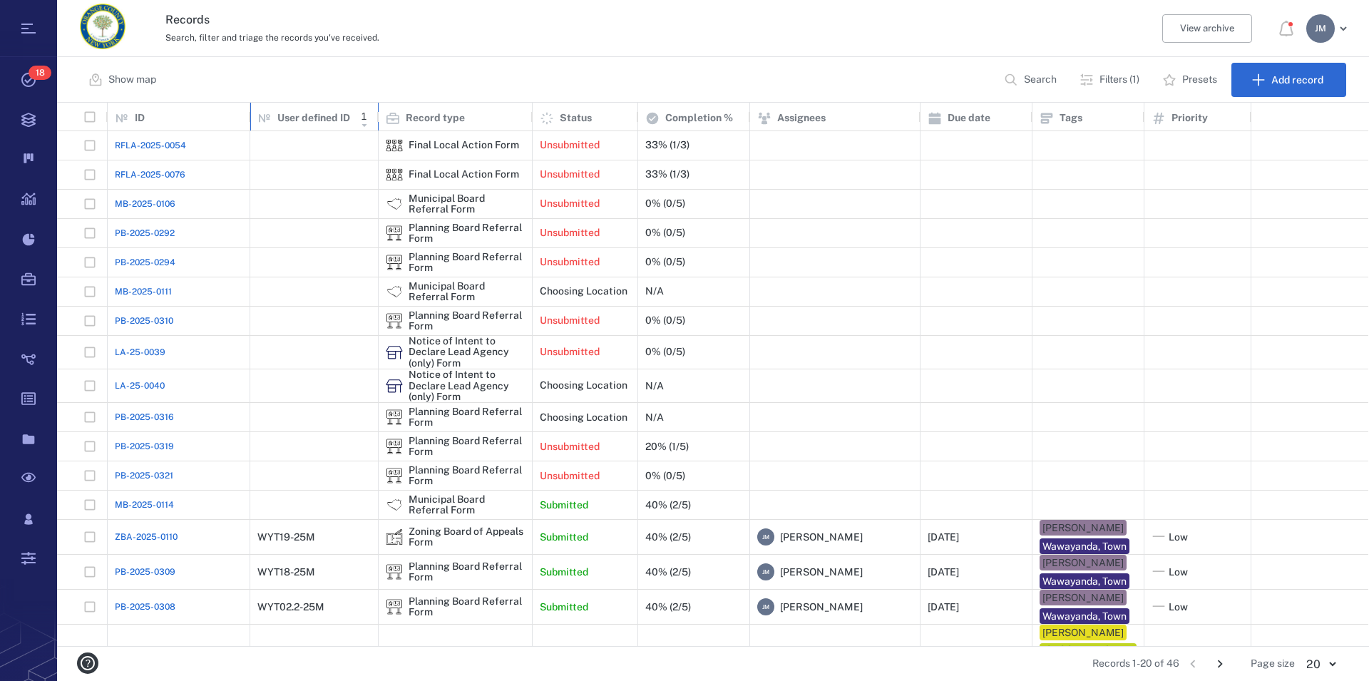
click at [330, 118] on p "User defined ID" at bounding box center [313, 118] width 73 height 14
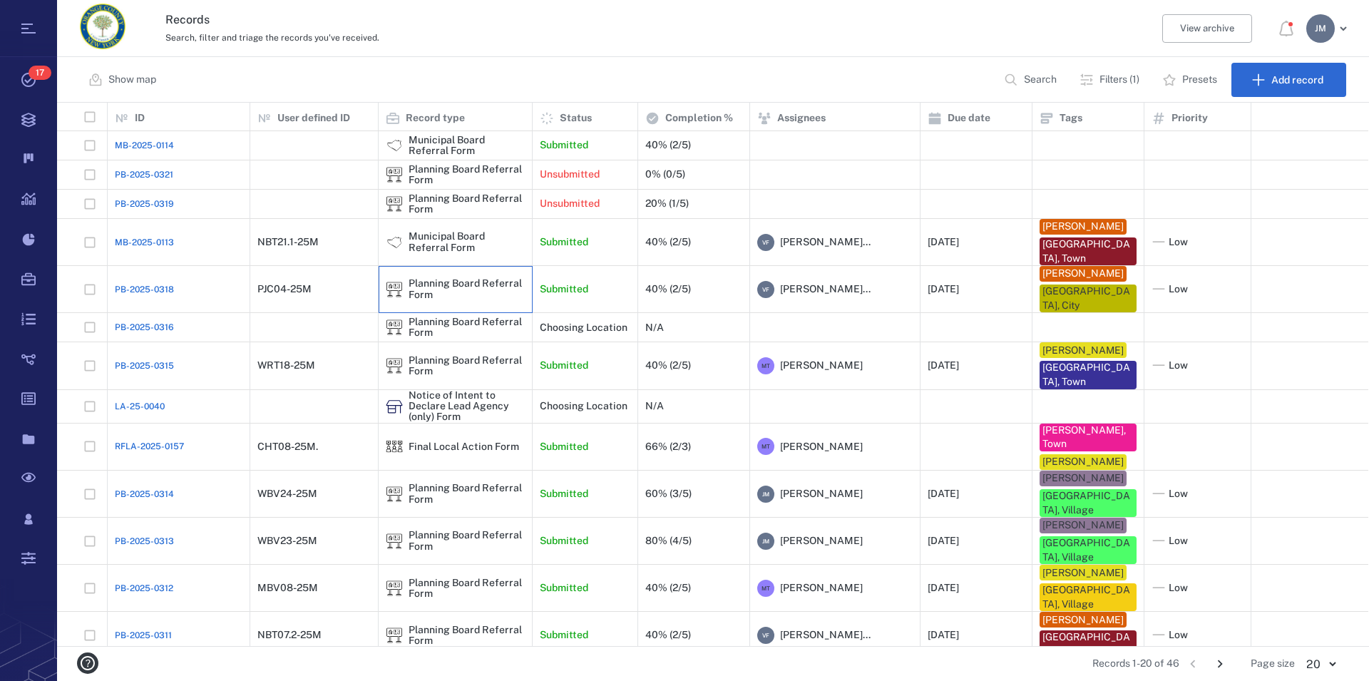
click at [415, 286] on div "Planning Board Referral Form" at bounding box center [467, 289] width 116 height 22
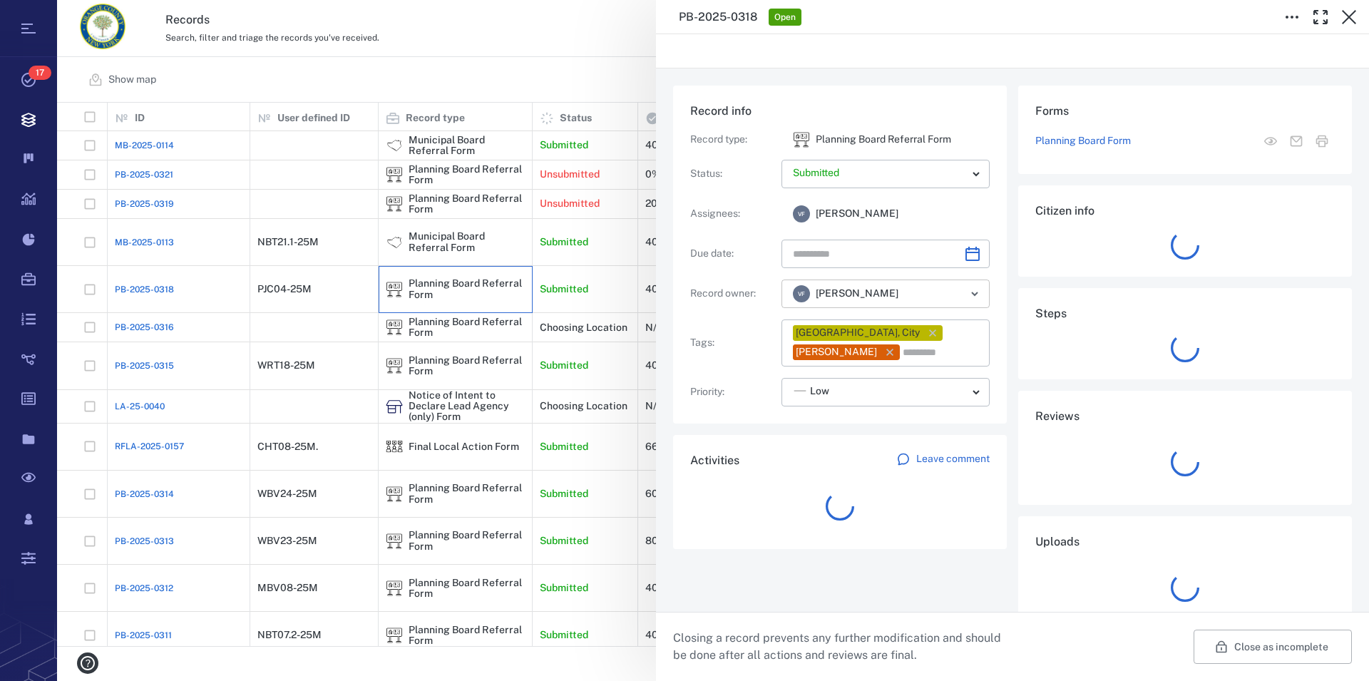
type input "**********"
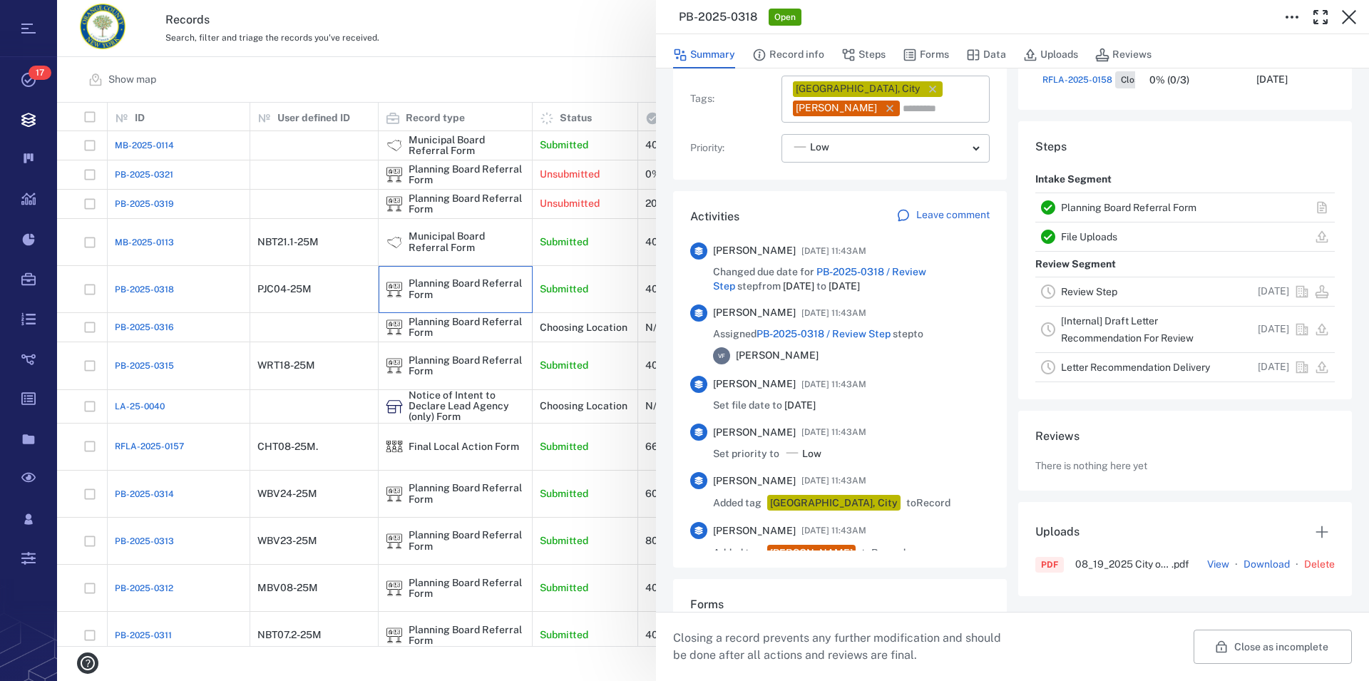
scroll to position [373, 0]
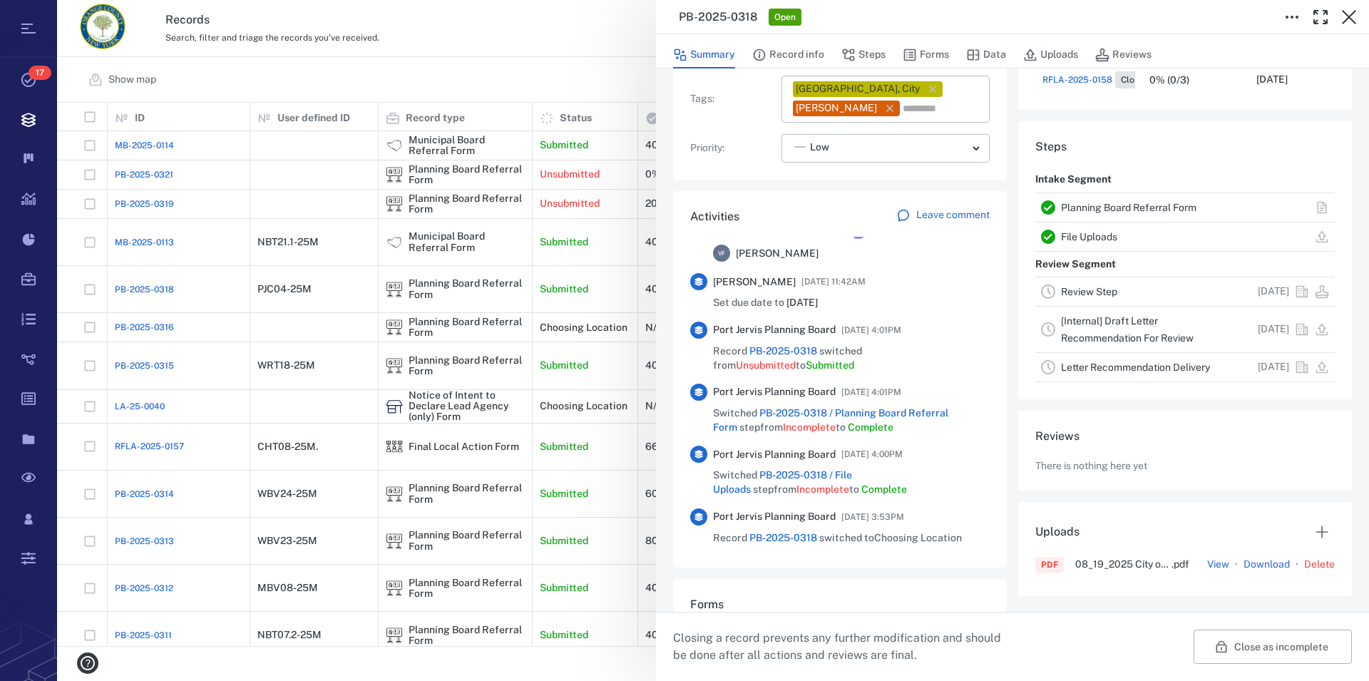
click at [1177, 203] on link "Planning Board Referral Form" at bounding box center [1128, 207] width 135 height 11
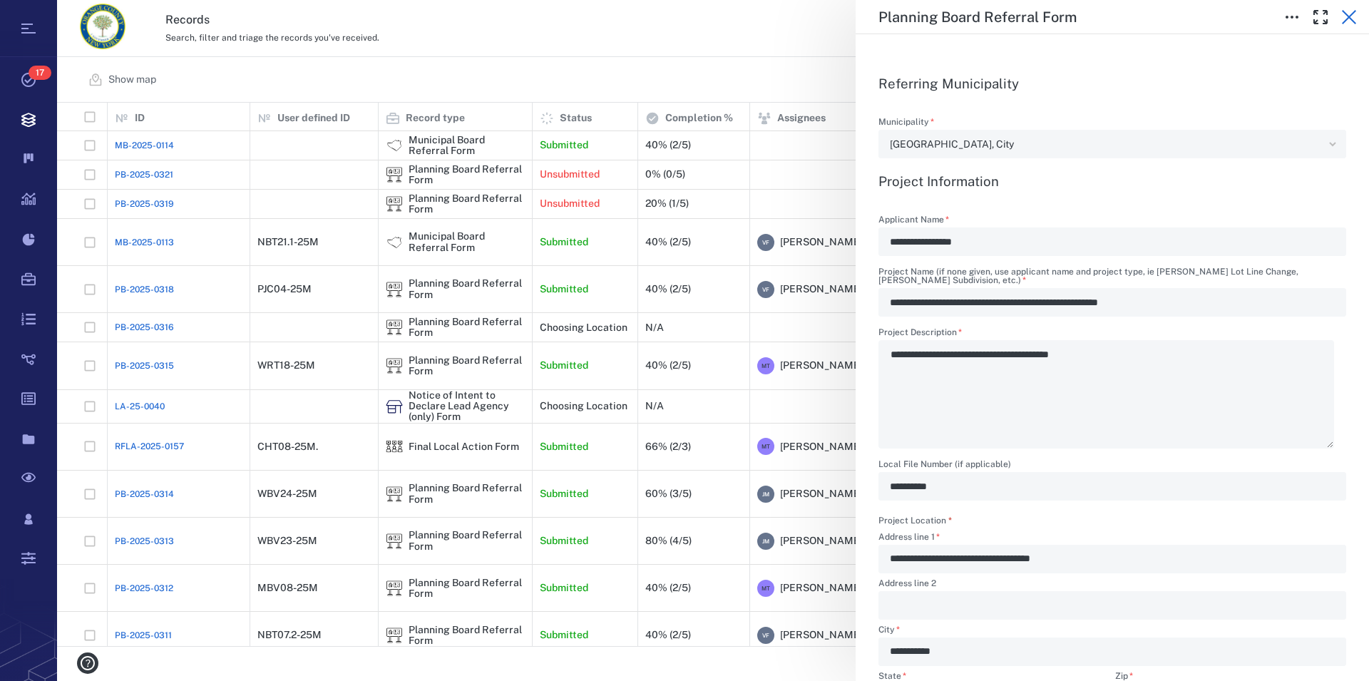
click at [1351, 19] on icon "button" at bounding box center [1349, 17] width 14 height 14
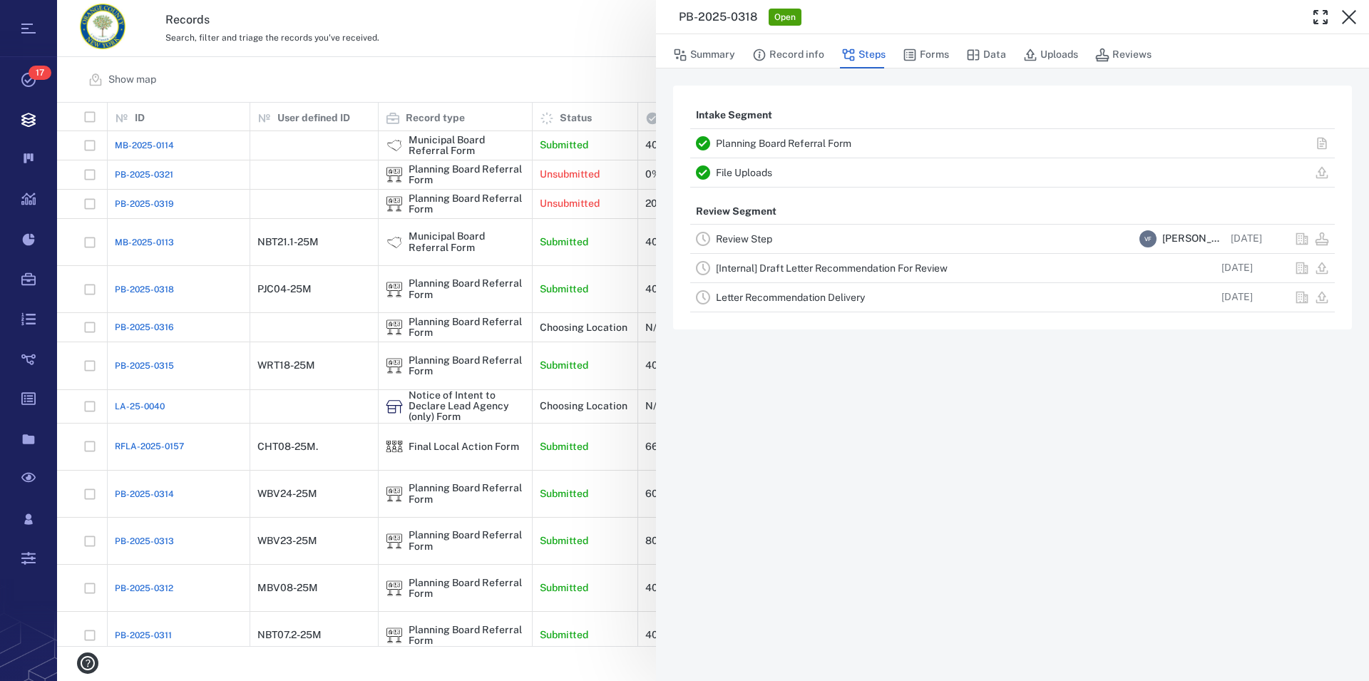
click at [1351, 19] on icon "button" at bounding box center [1349, 17] width 14 height 14
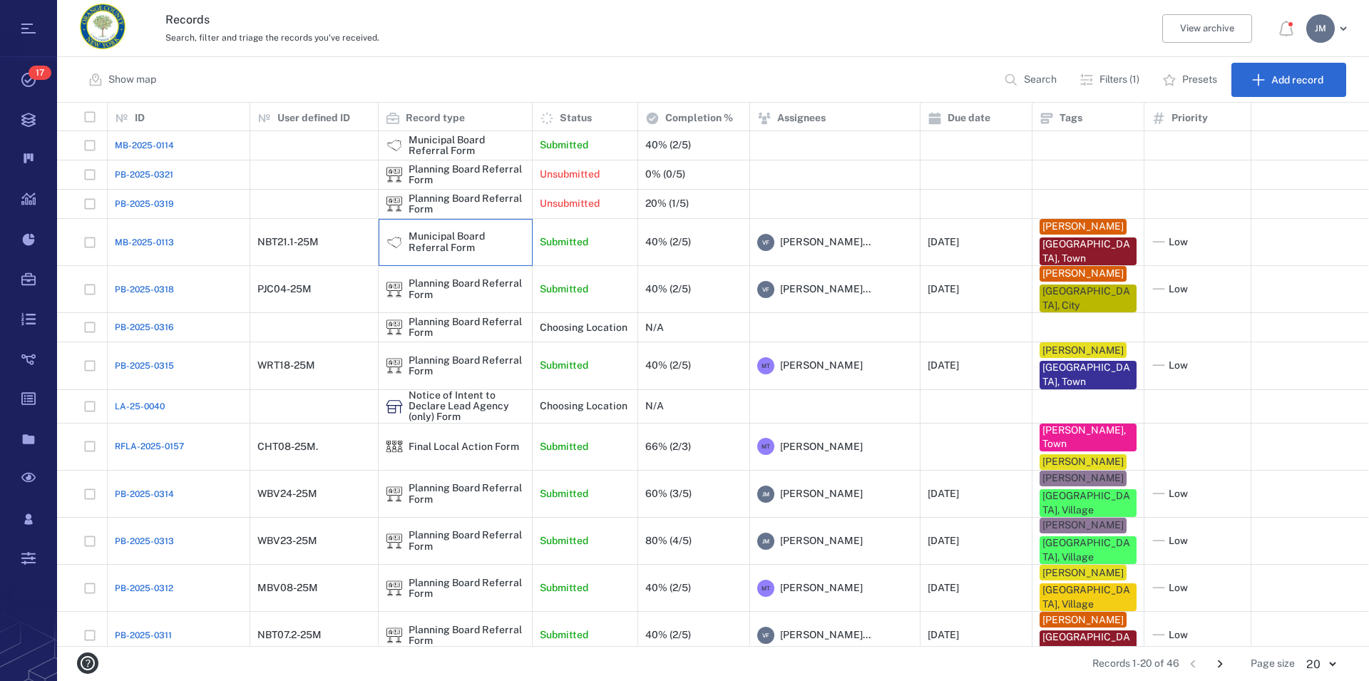
click at [436, 239] on div "Municipal Board Referral Form" at bounding box center [467, 242] width 116 height 22
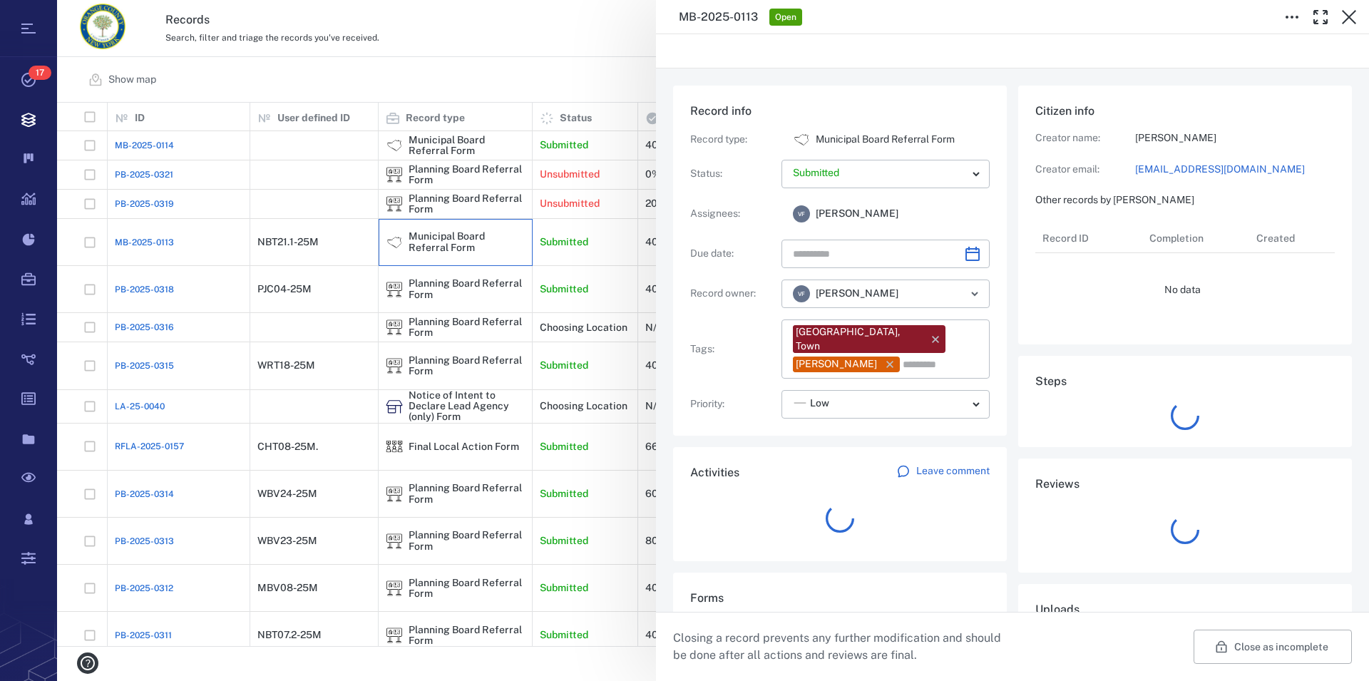
type input "**********"
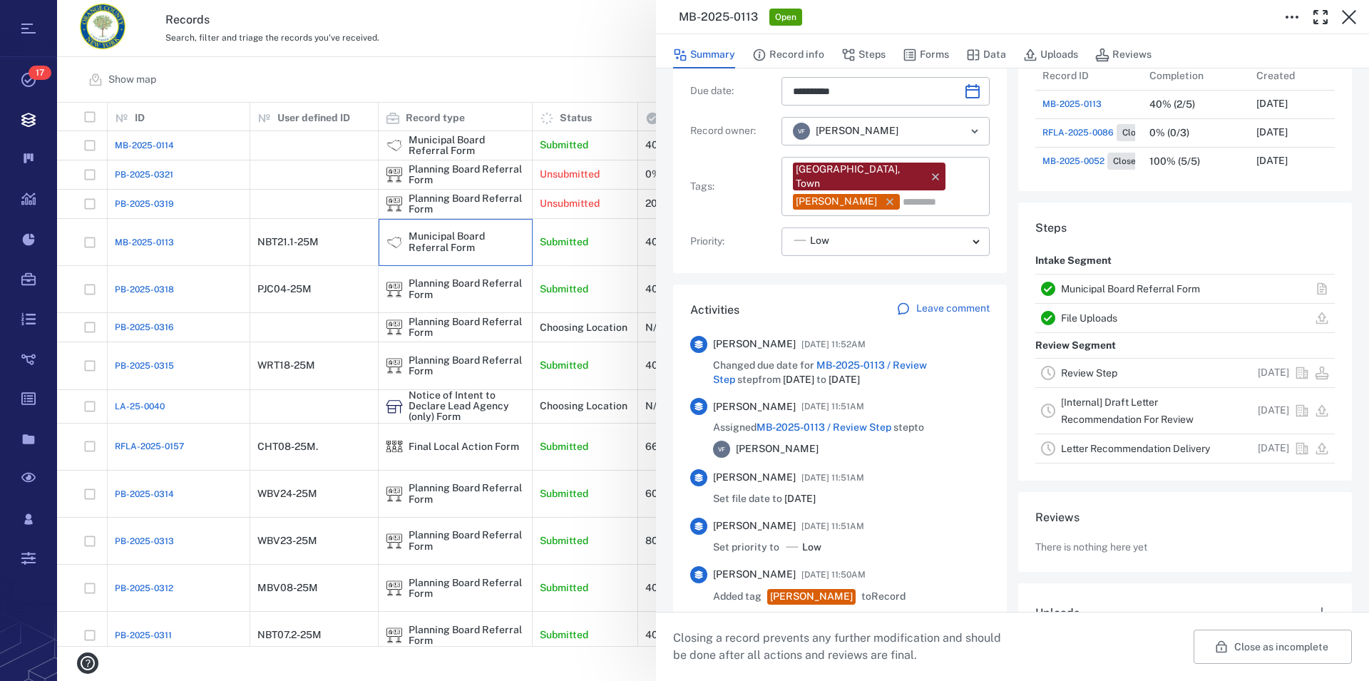
scroll to position [373, 0]
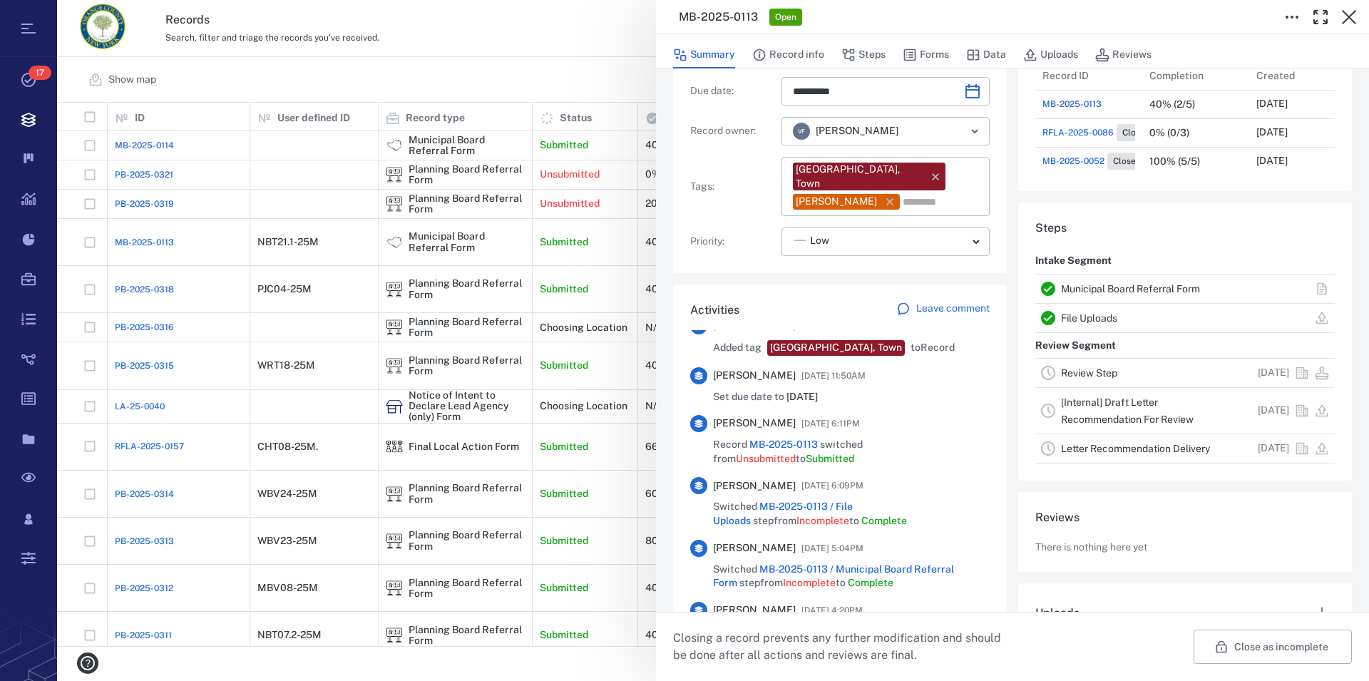
click at [1104, 292] on link "Municipal Board Referral Form" at bounding box center [1130, 288] width 139 height 11
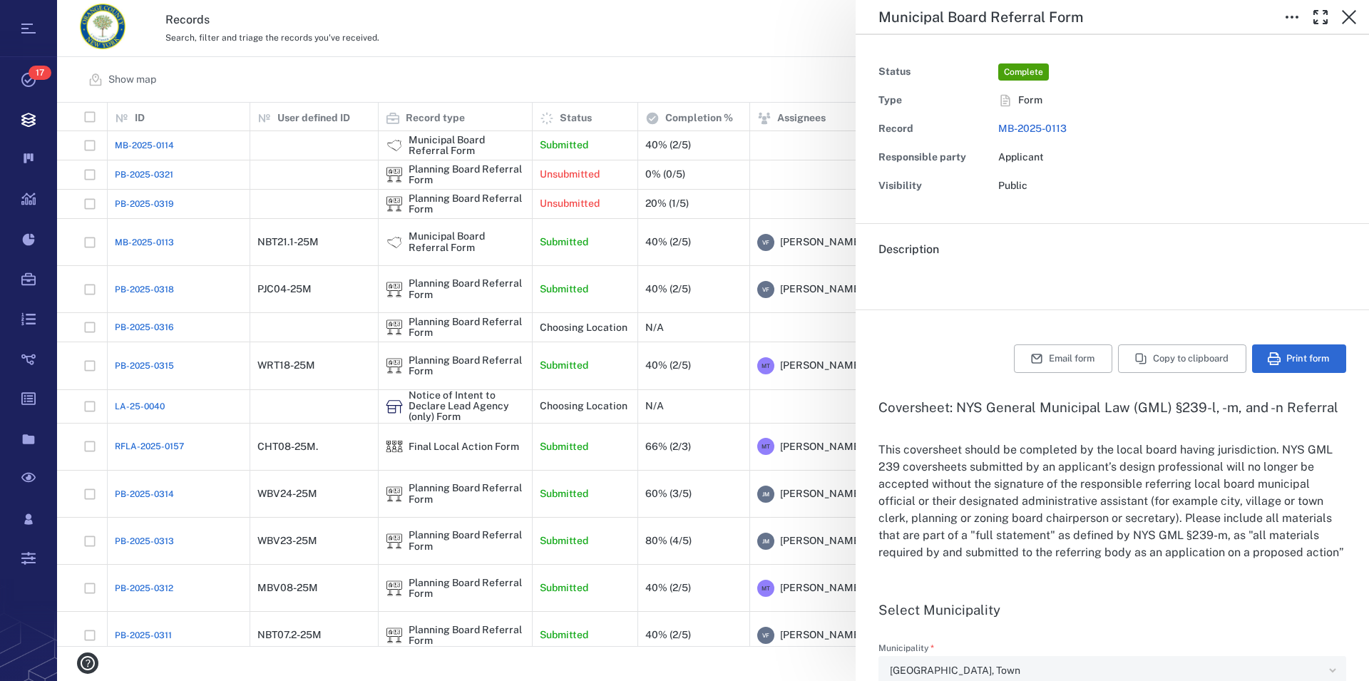
type input "**********"
type textarea "*"
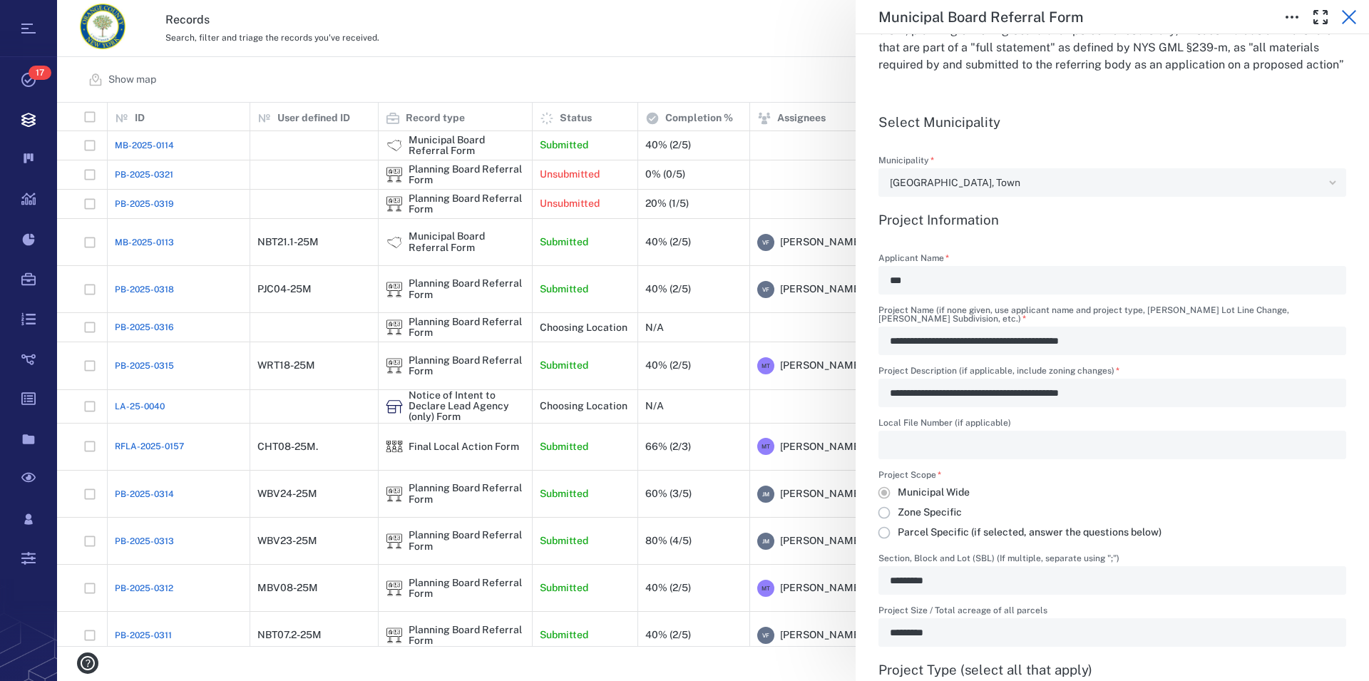
click at [1353, 16] on icon "button" at bounding box center [1349, 17] width 17 height 17
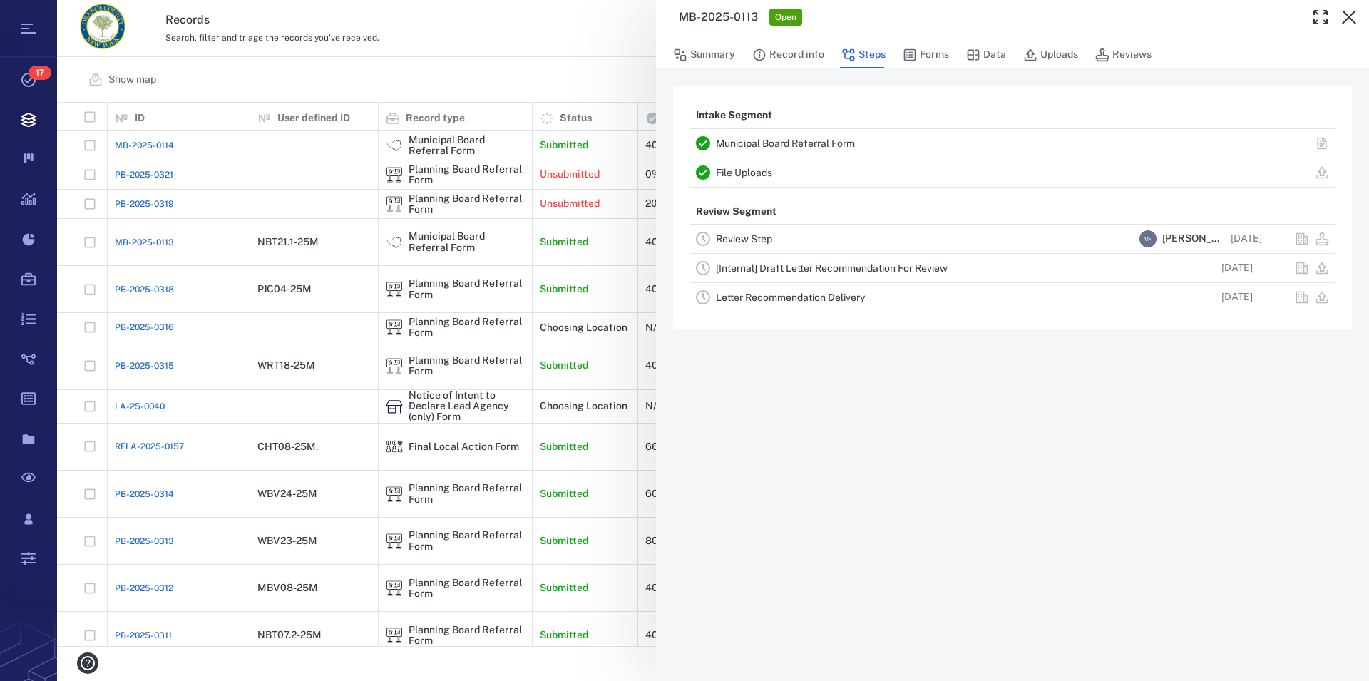
click at [1353, 16] on icon "button" at bounding box center [1349, 17] width 17 height 17
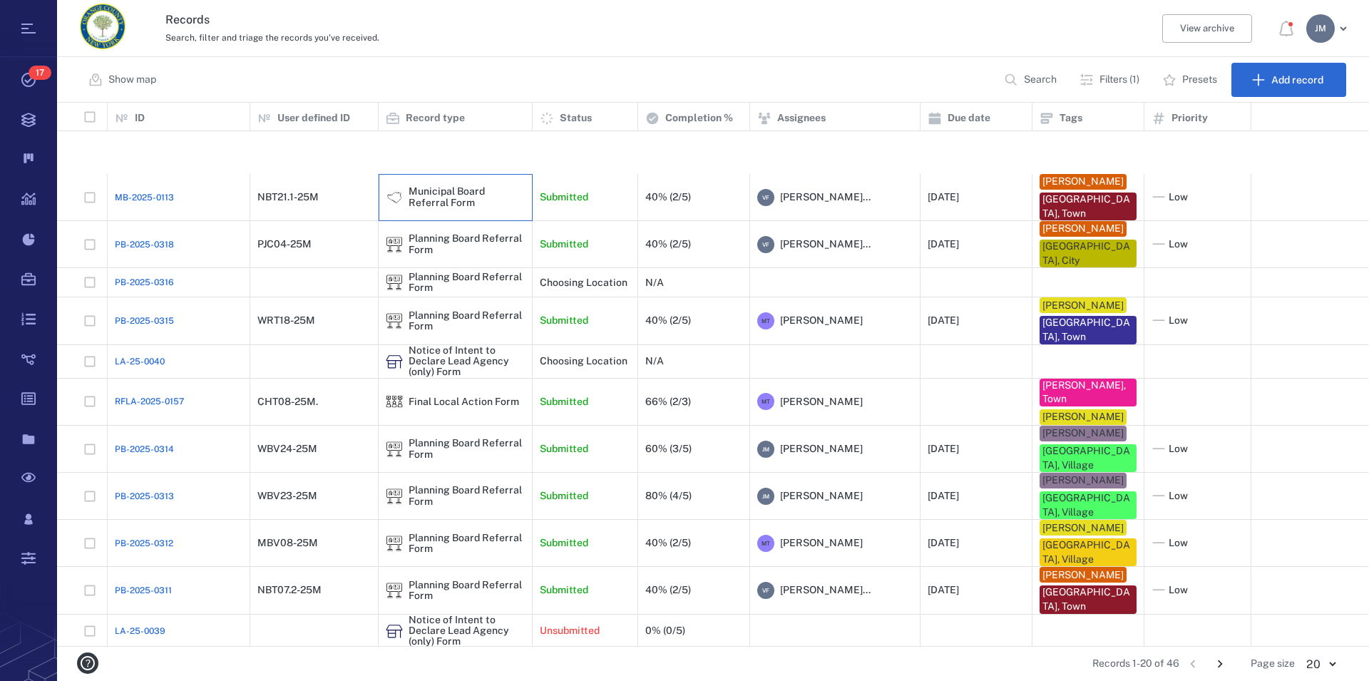
scroll to position [263, 0]
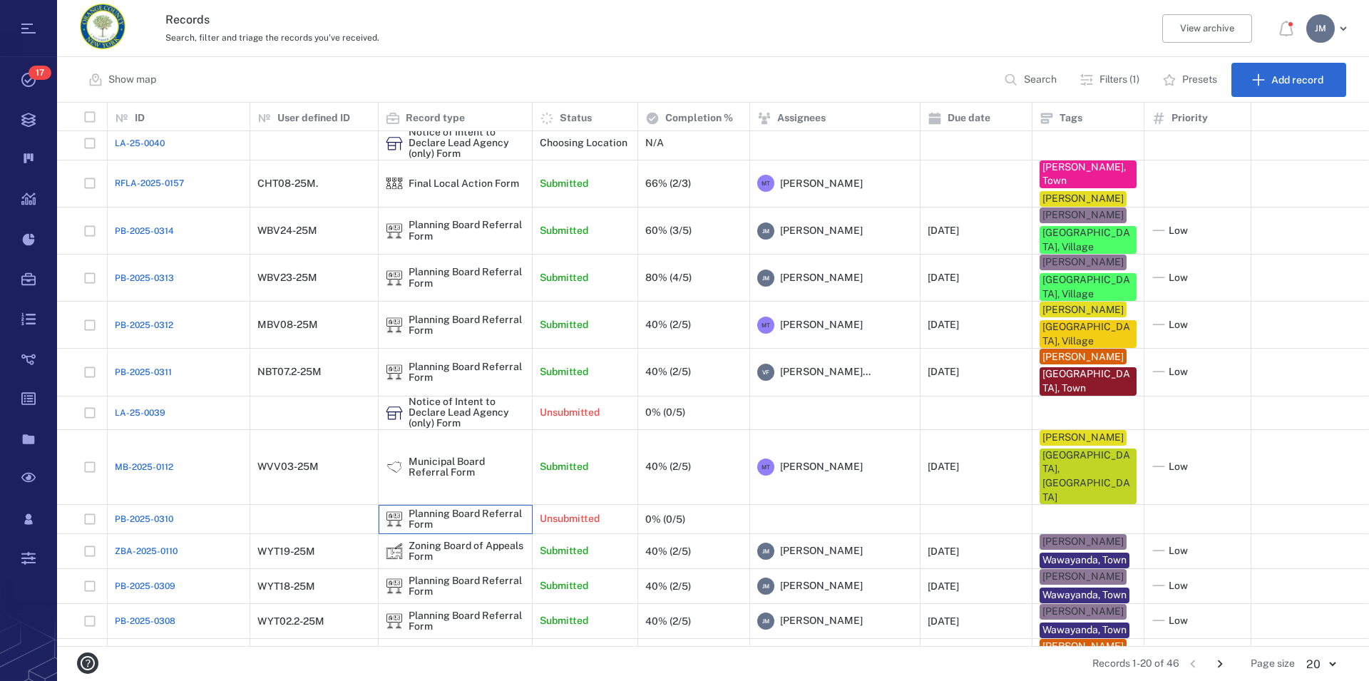
click at [475, 508] on div "Planning Board Referral Form" at bounding box center [467, 519] width 116 height 22
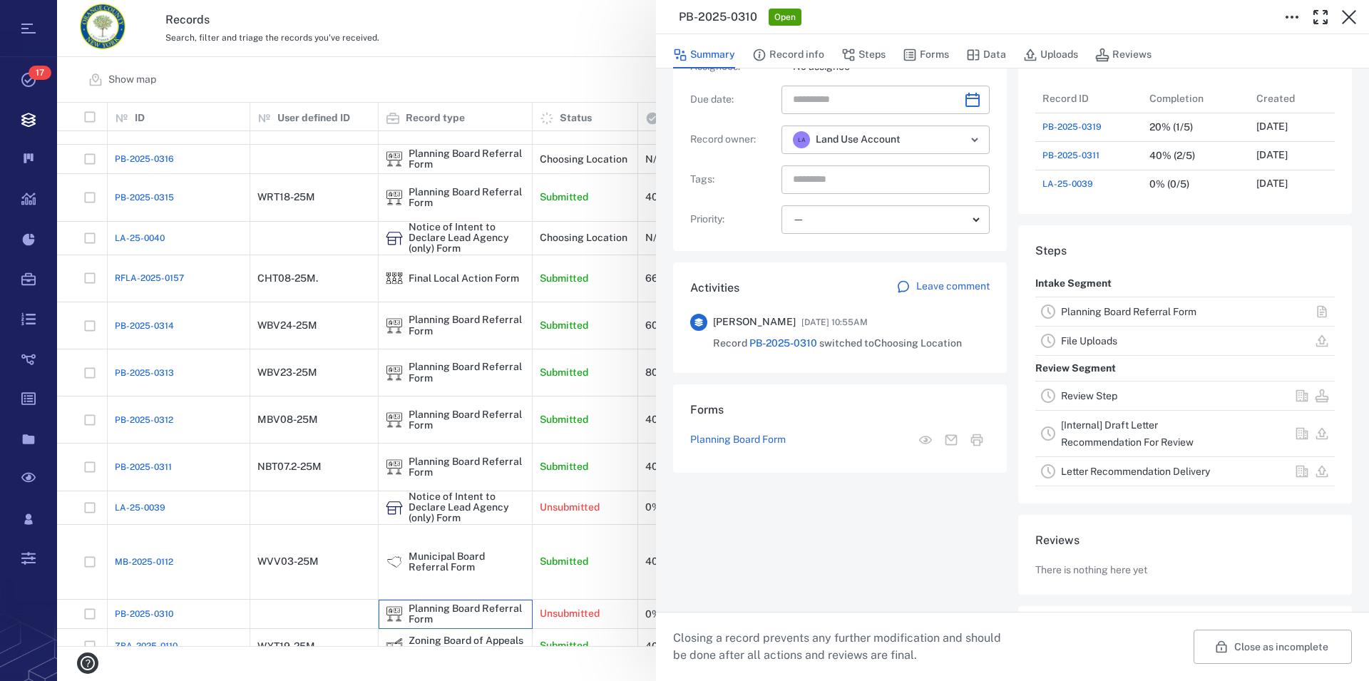
scroll to position [163, 0]
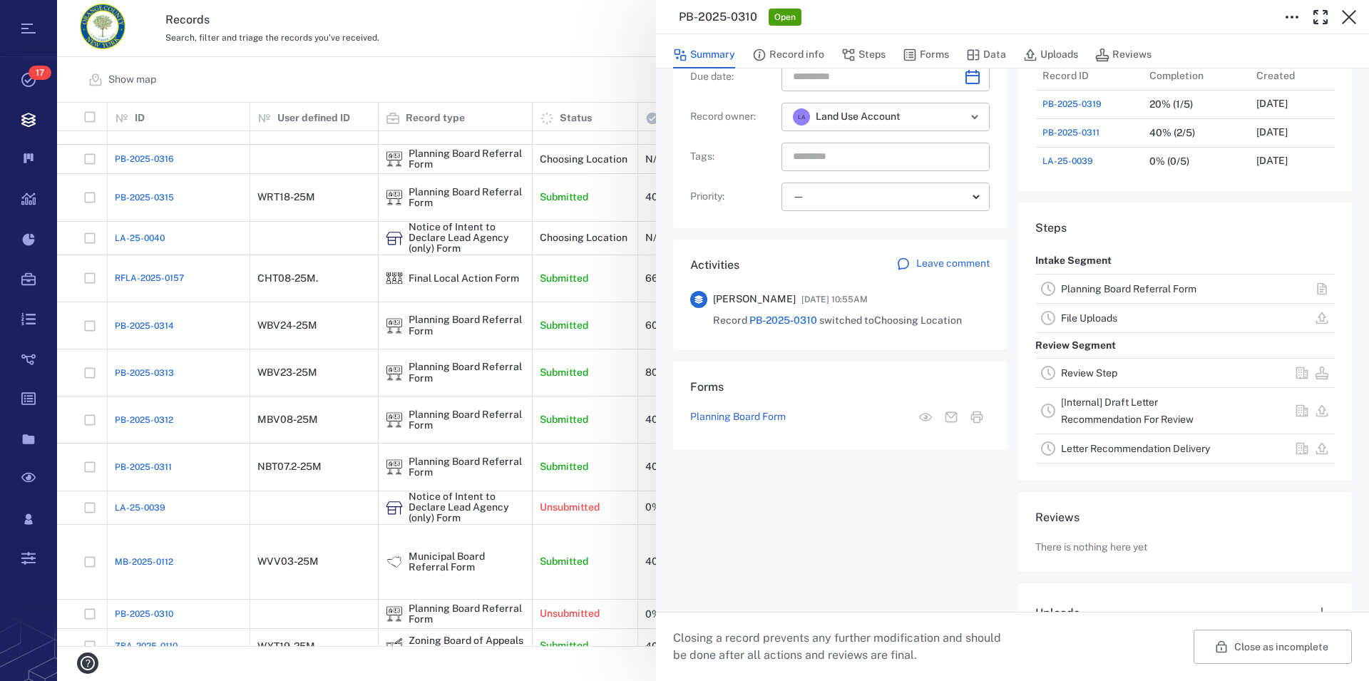
click at [1089, 288] on link "Planning Board Referral Form" at bounding box center [1128, 288] width 135 height 11
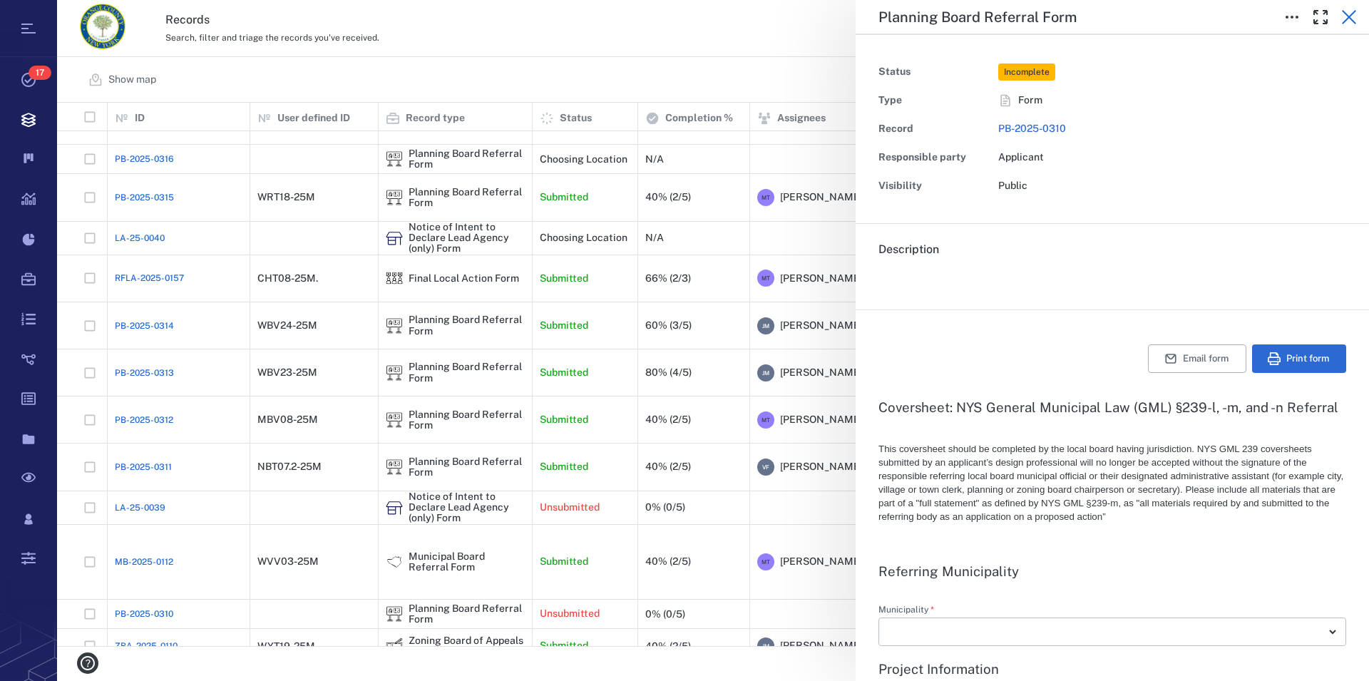
click at [1357, 21] on icon "button" at bounding box center [1349, 17] width 17 height 17
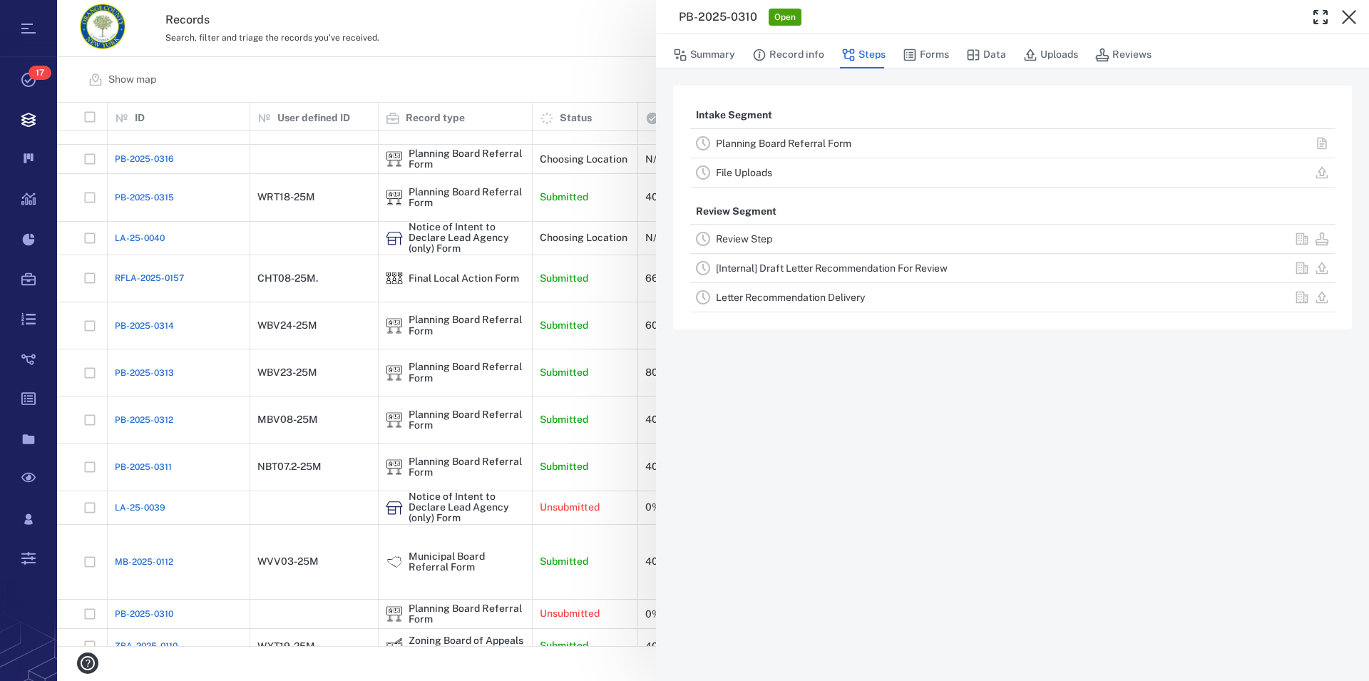
click at [754, 174] on link "File Uploads" at bounding box center [744, 172] width 56 height 11
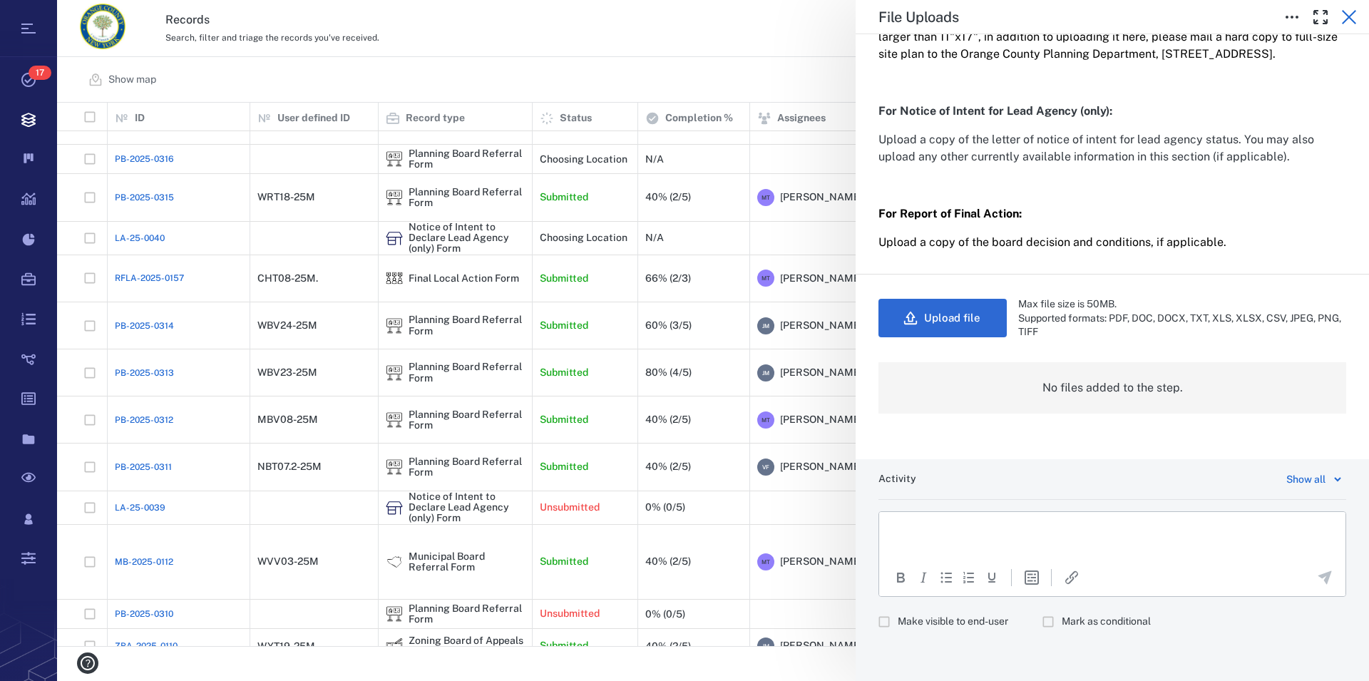
click at [1348, 12] on icon "button" at bounding box center [1349, 17] width 17 height 17
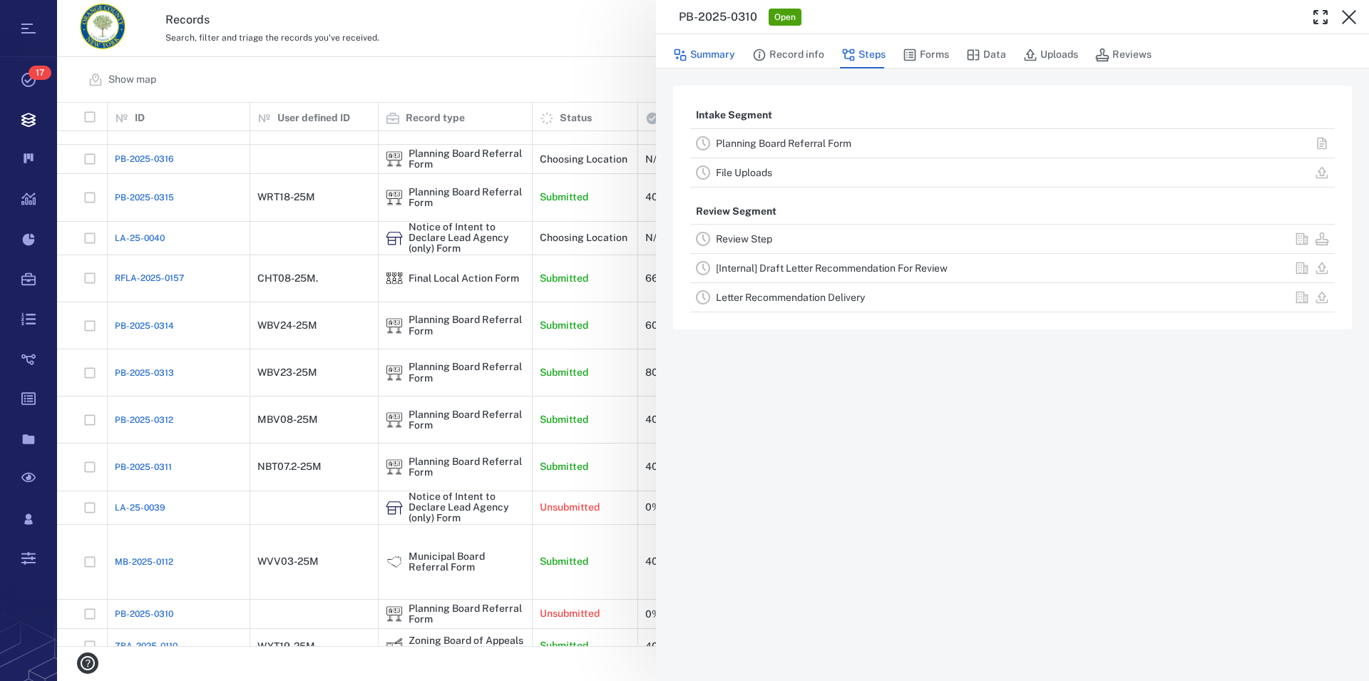
click at [692, 53] on button "Summary" at bounding box center [704, 54] width 62 height 27
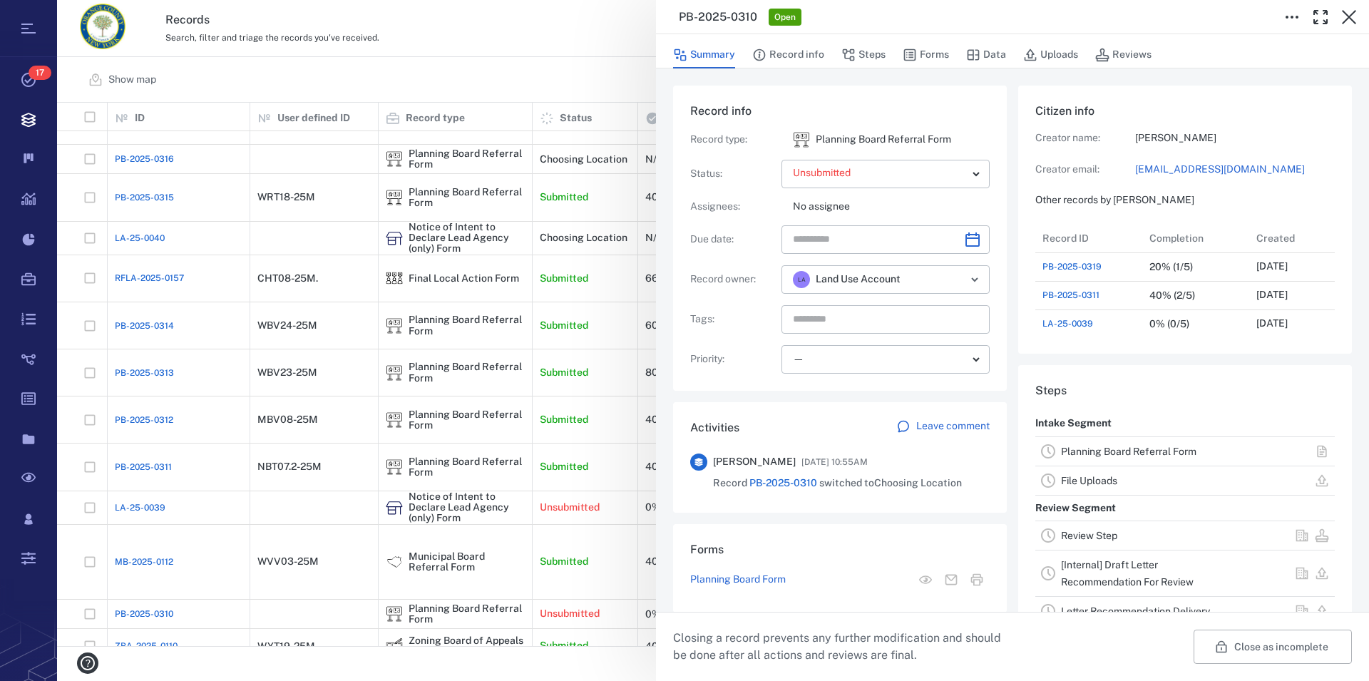
scroll to position [742, 270]
click at [1346, 16] on icon "button" at bounding box center [1349, 17] width 17 height 17
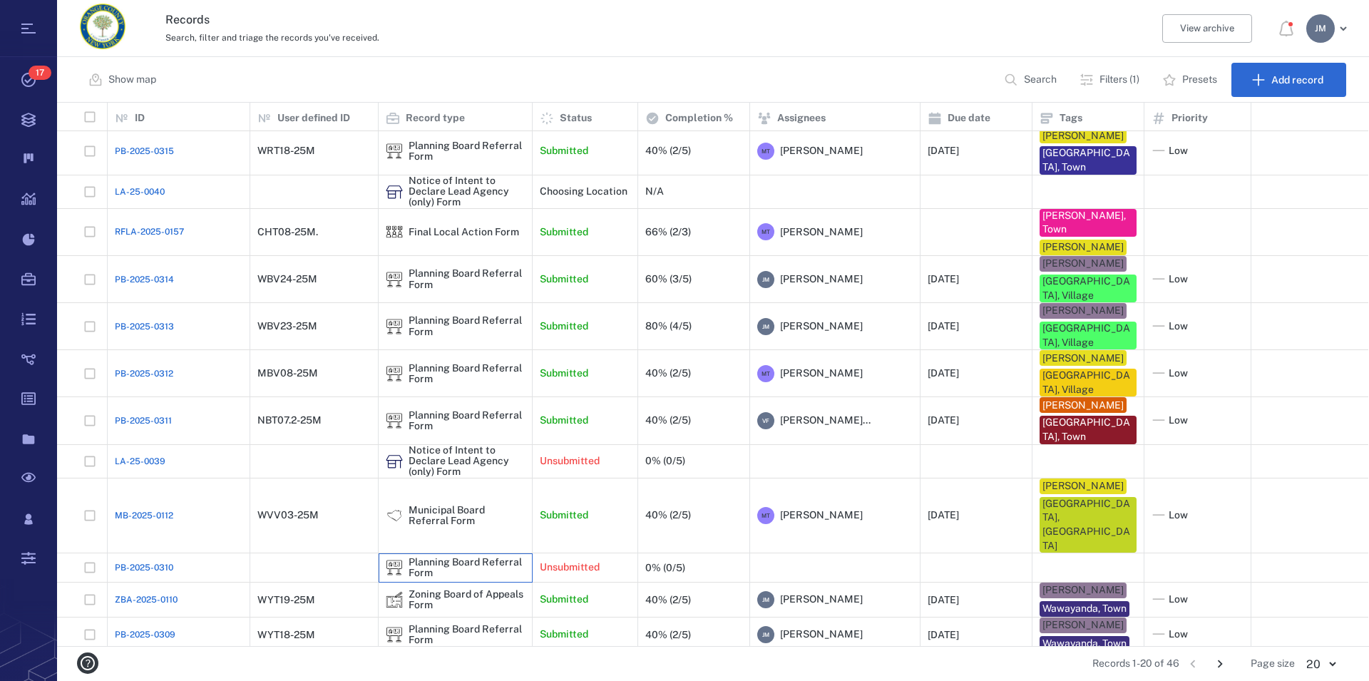
scroll to position [263, 0]
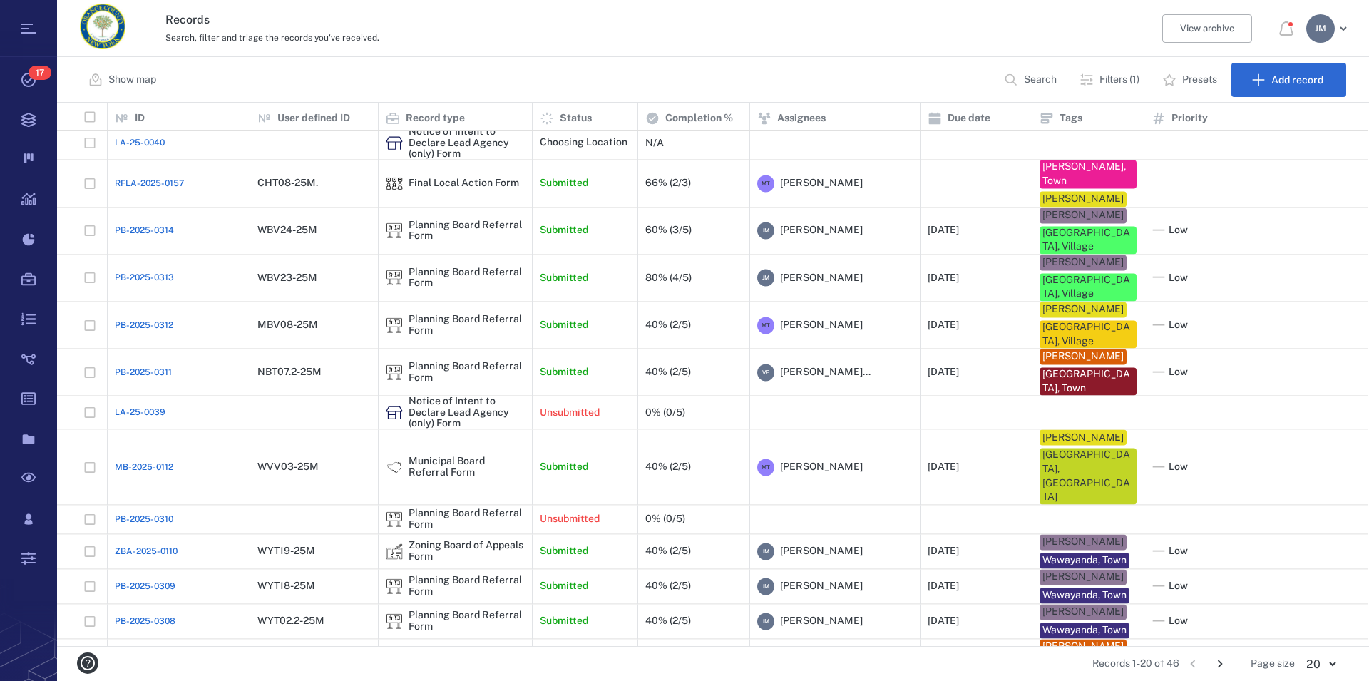
click at [1222, 664] on icon "Go to next page" at bounding box center [1220, 664] width 16 height 16
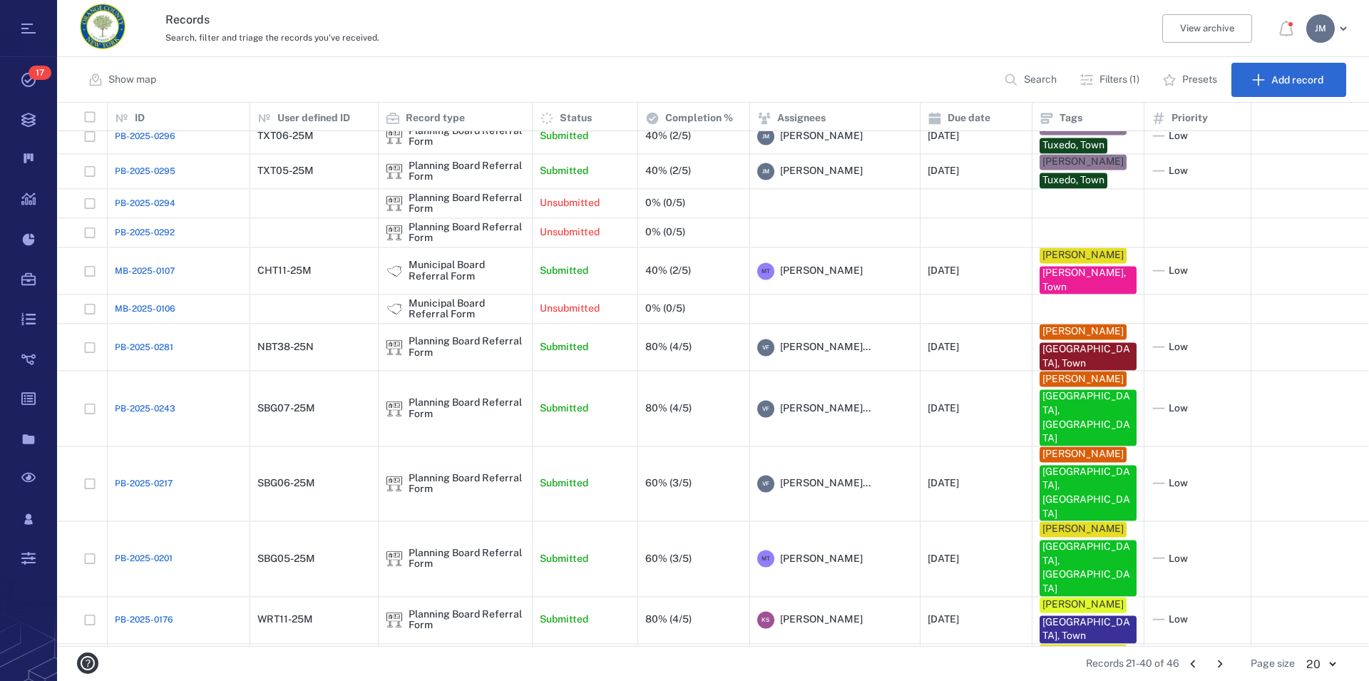
scroll to position [308, 0]
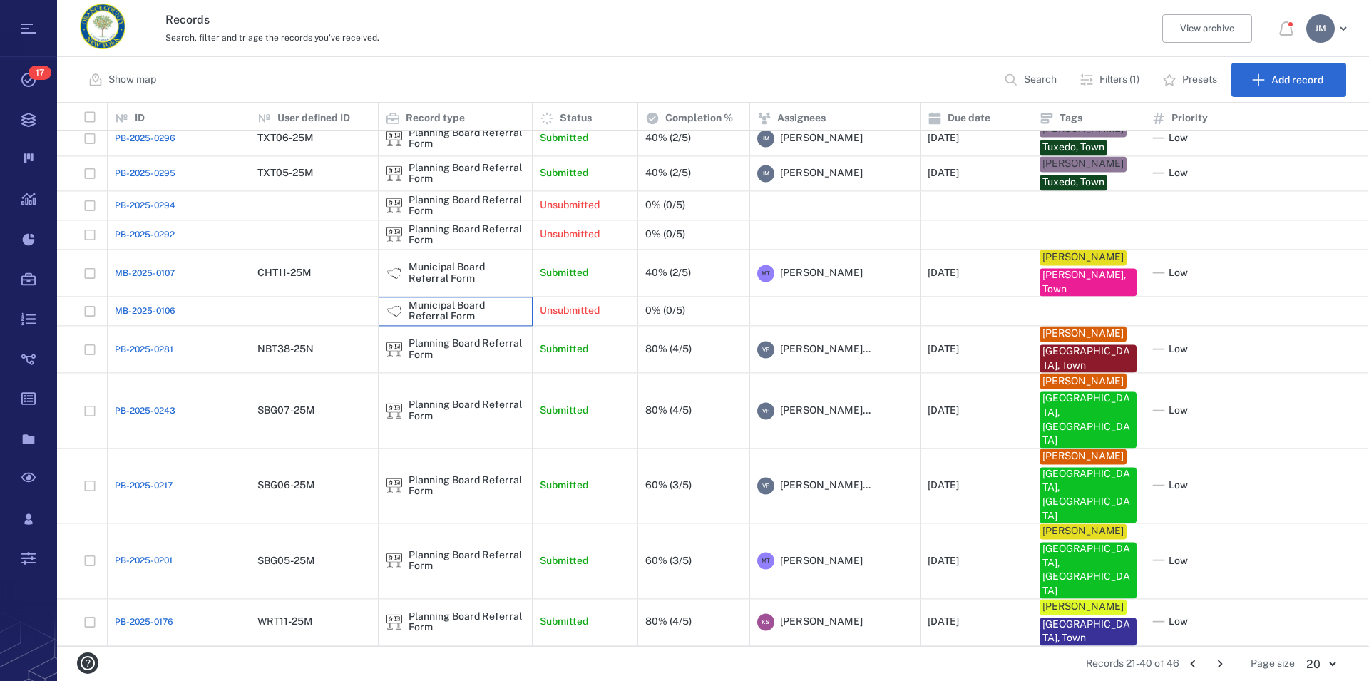
click at [436, 322] on div "Municipal Board Referral Form" at bounding box center [467, 311] width 116 height 22
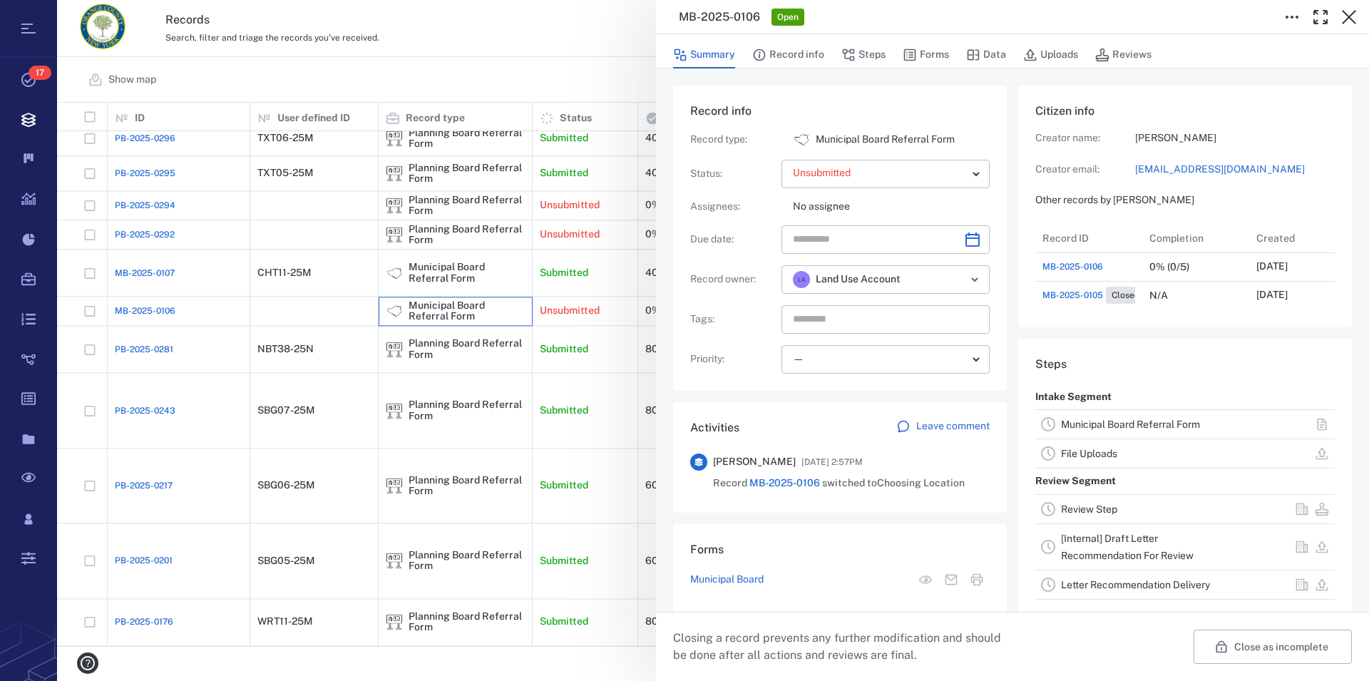
scroll to position [13, 14]
click at [1175, 430] on link "Municipal Board Referral Form" at bounding box center [1130, 424] width 139 height 11
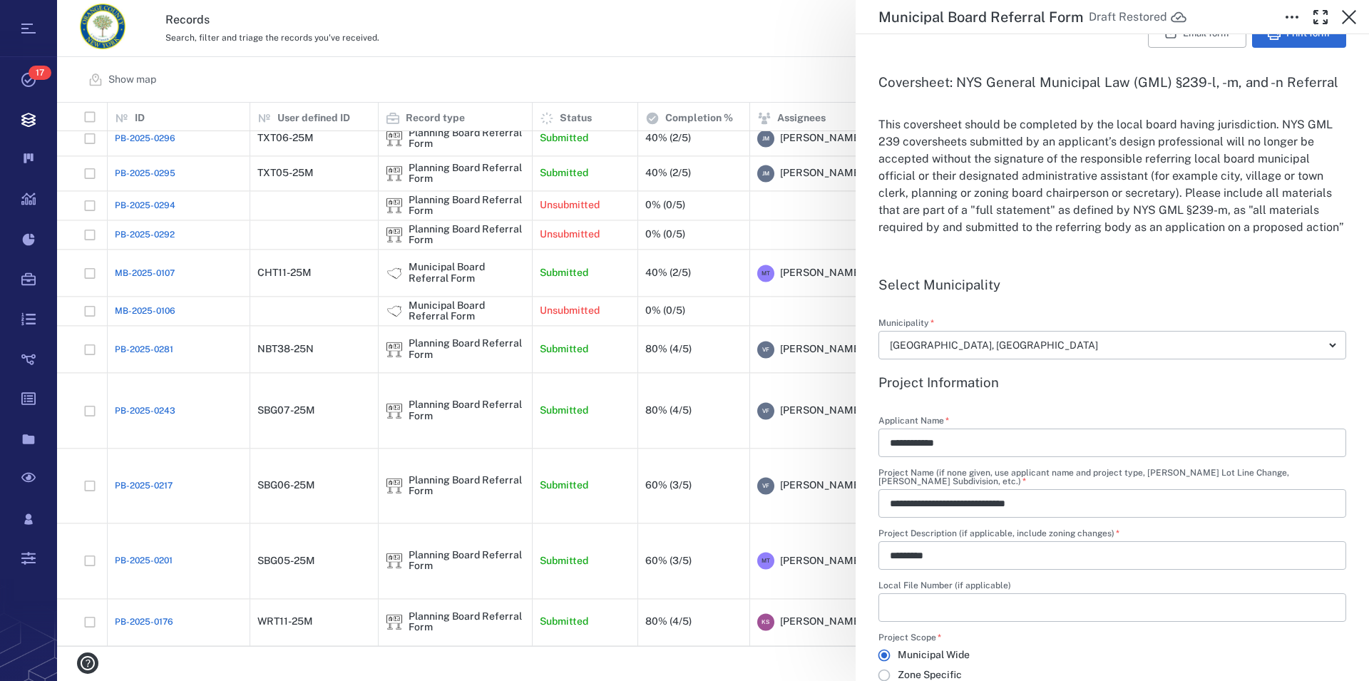
scroll to position [406, 0]
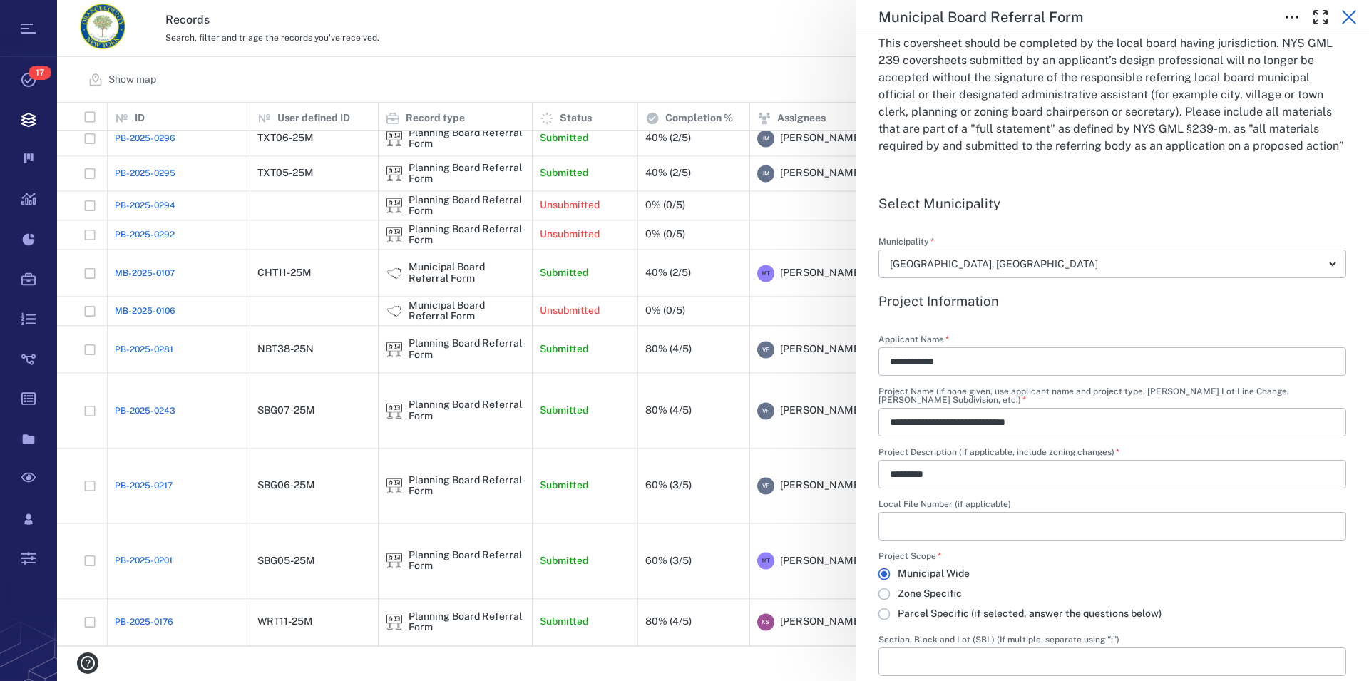
click at [1352, 14] on icon "button" at bounding box center [1349, 17] width 14 height 14
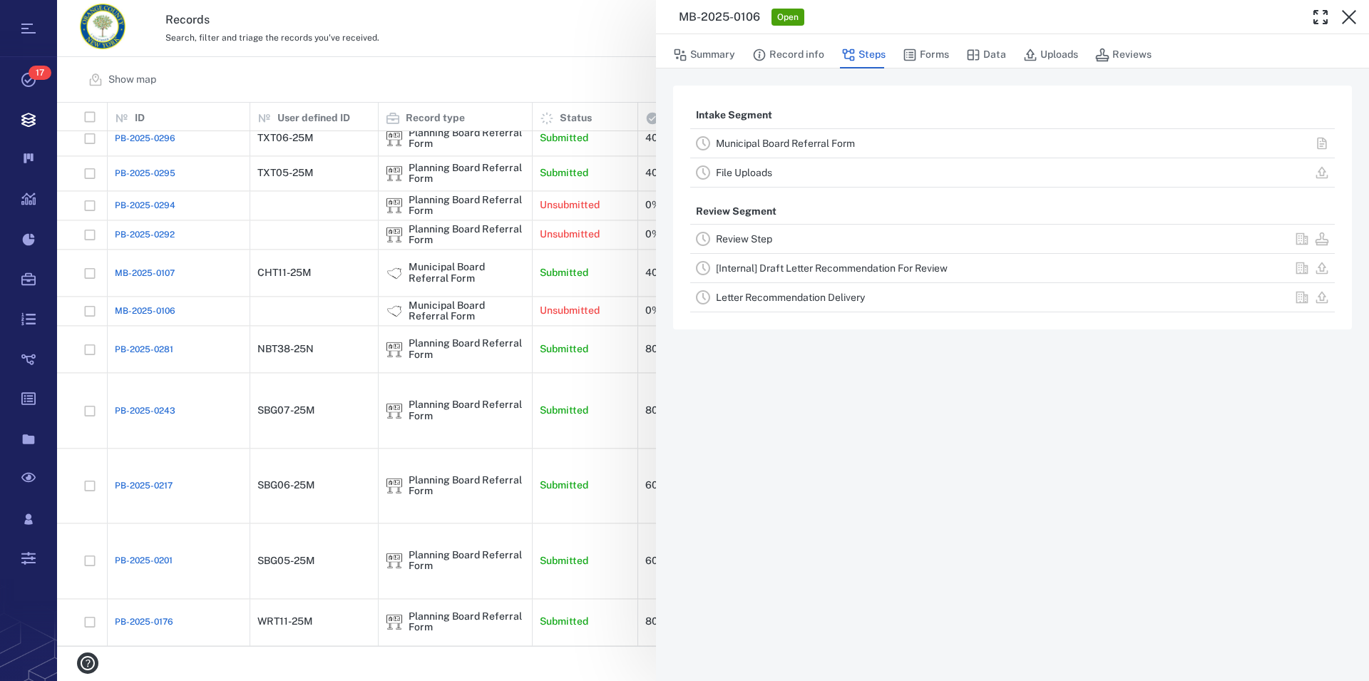
click at [1343, 28] on button "button" at bounding box center [1349, 17] width 29 height 29
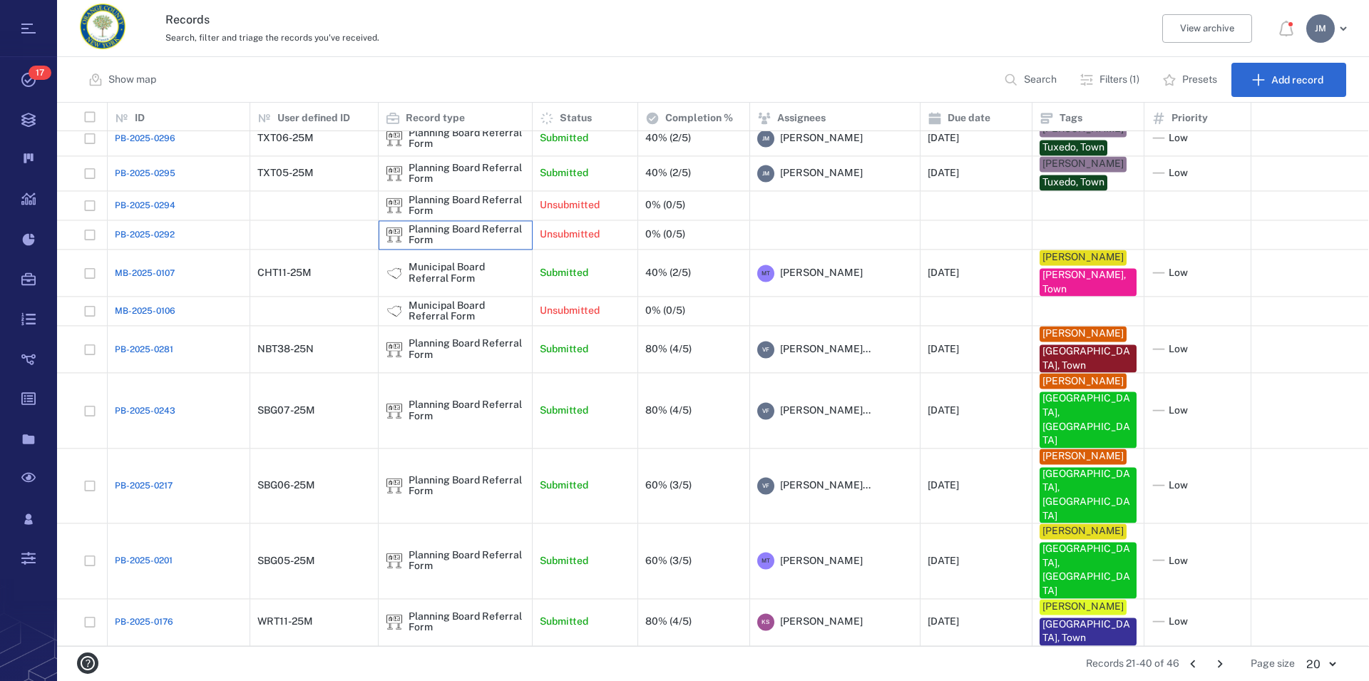
click at [422, 235] on div "Planning Board Referral Form" at bounding box center [467, 235] width 116 height 22
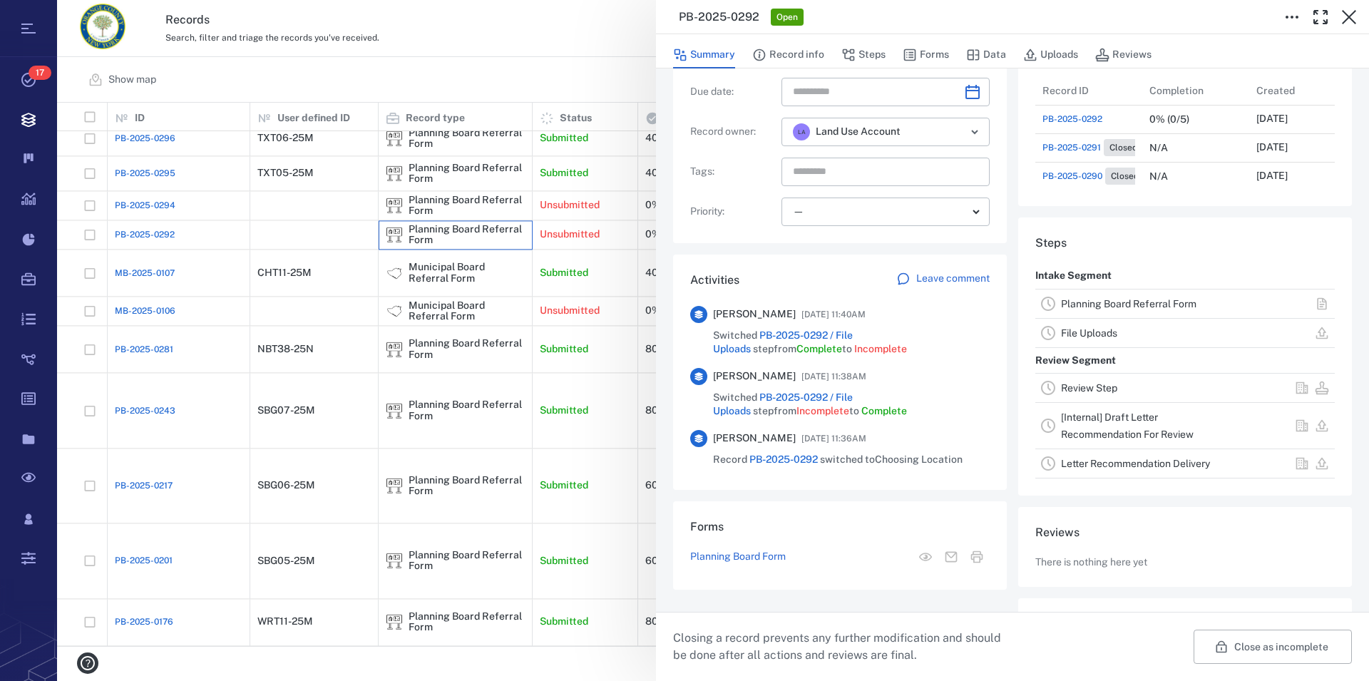
scroll to position [163, 0]
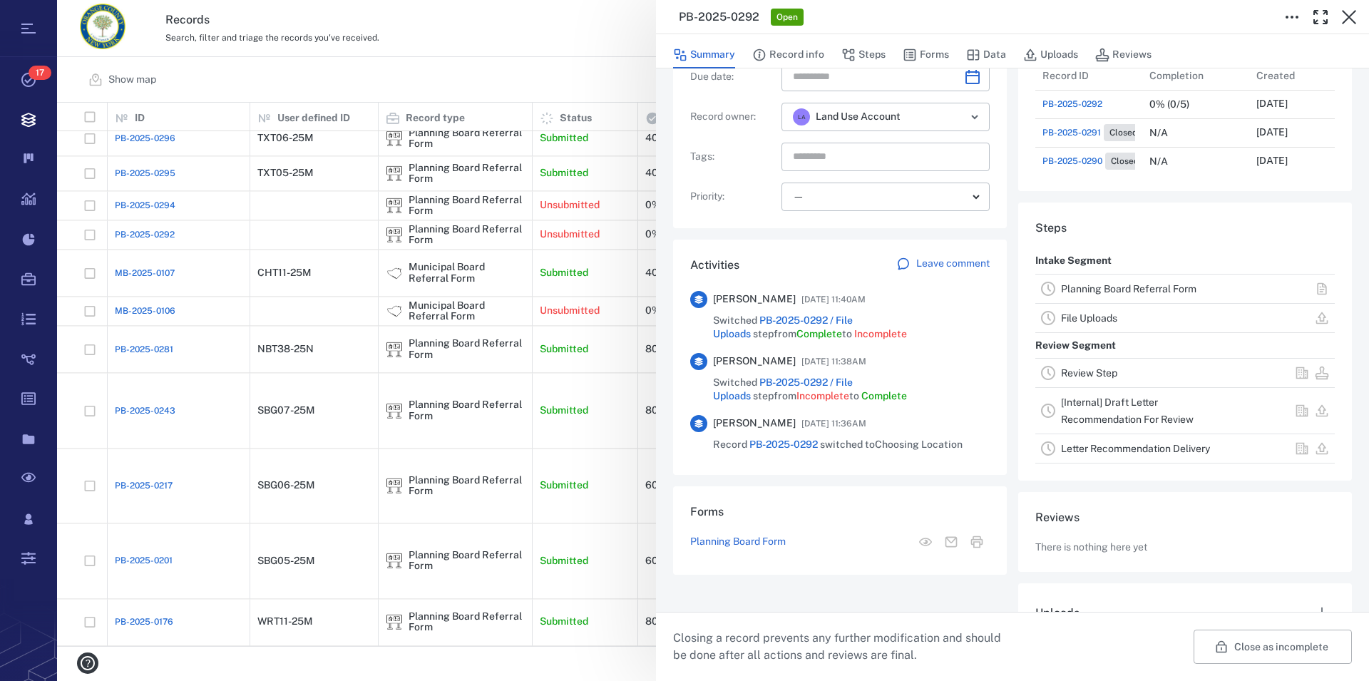
click at [1110, 286] on link "Planning Board Referral Form" at bounding box center [1128, 288] width 135 height 11
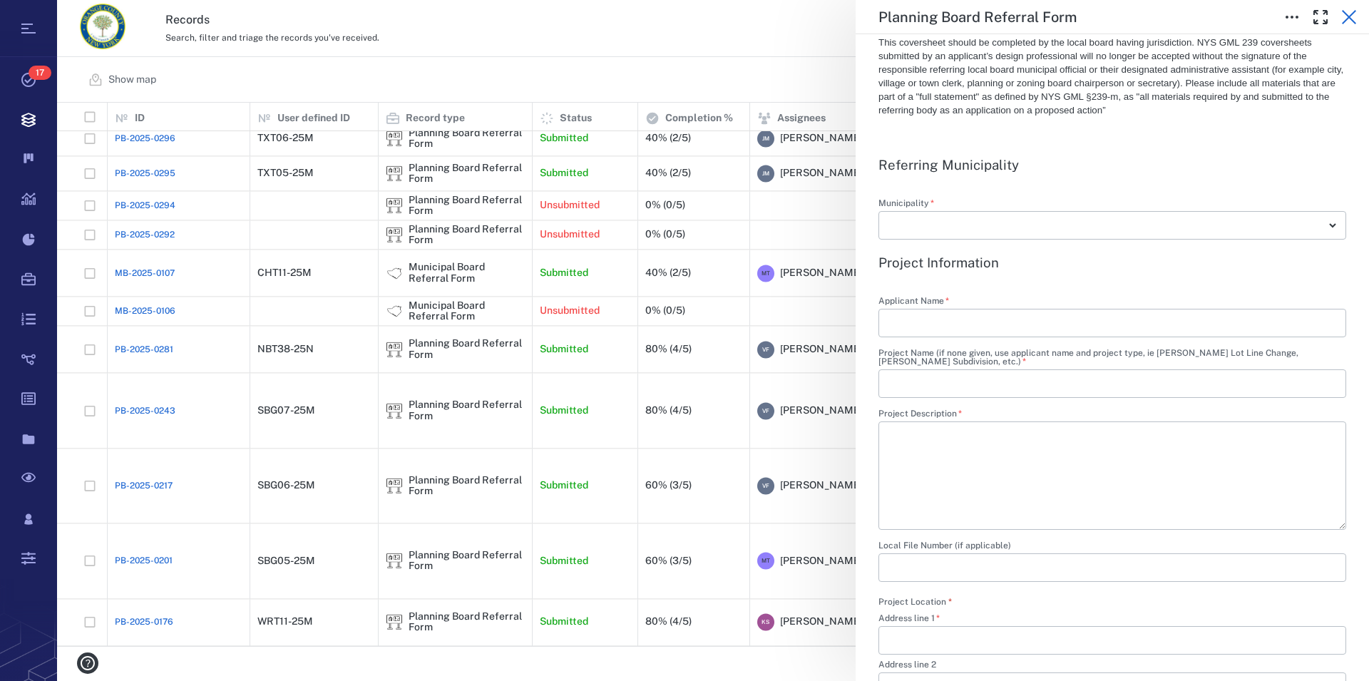
click at [1354, 15] on icon "button" at bounding box center [1349, 17] width 17 height 17
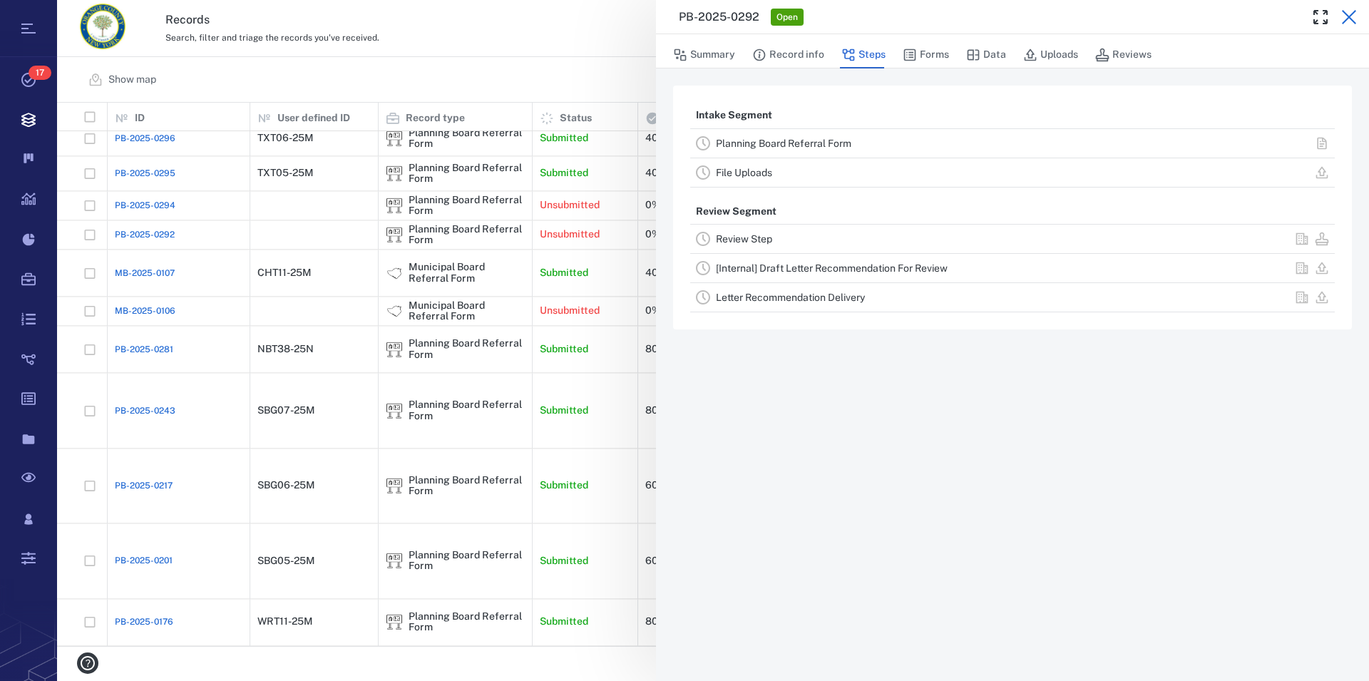
click at [1347, 20] on icon "button" at bounding box center [1349, 17] width 14 height 14
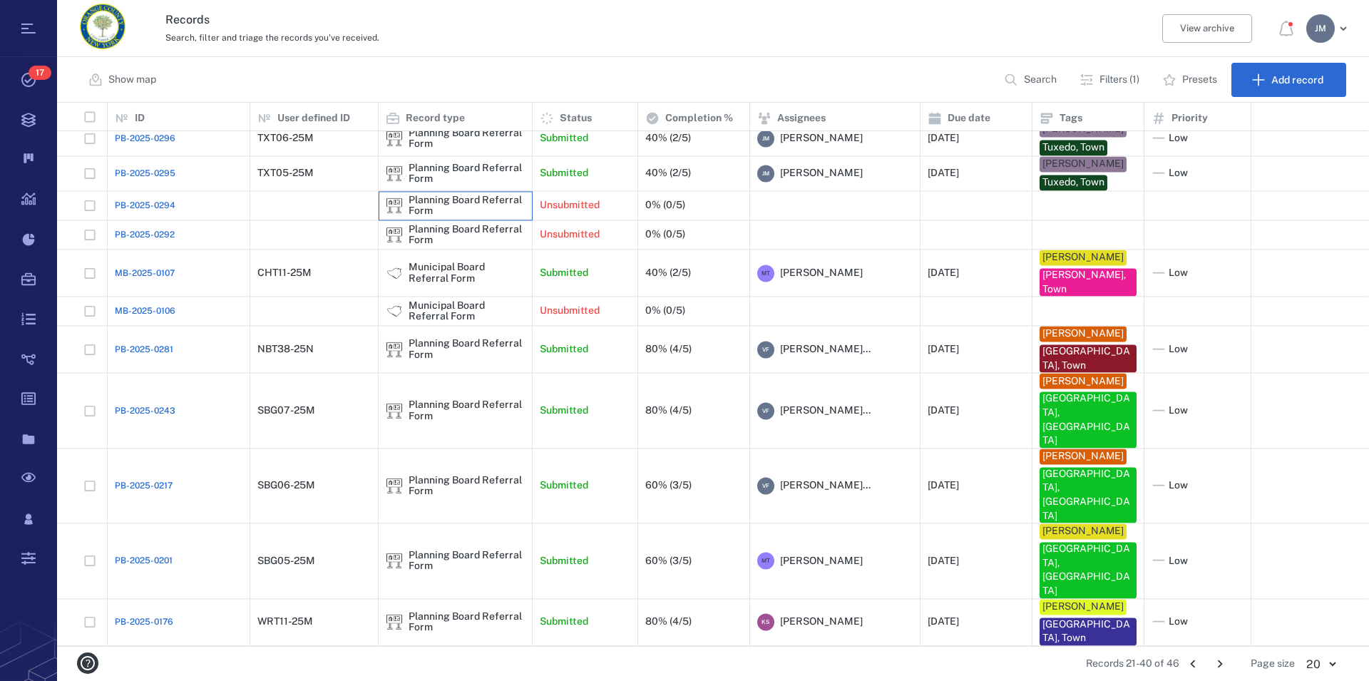
click at [469, 205] on div "Planning Board Referral Form" at bounding box center [467, 206] width 116 height 22
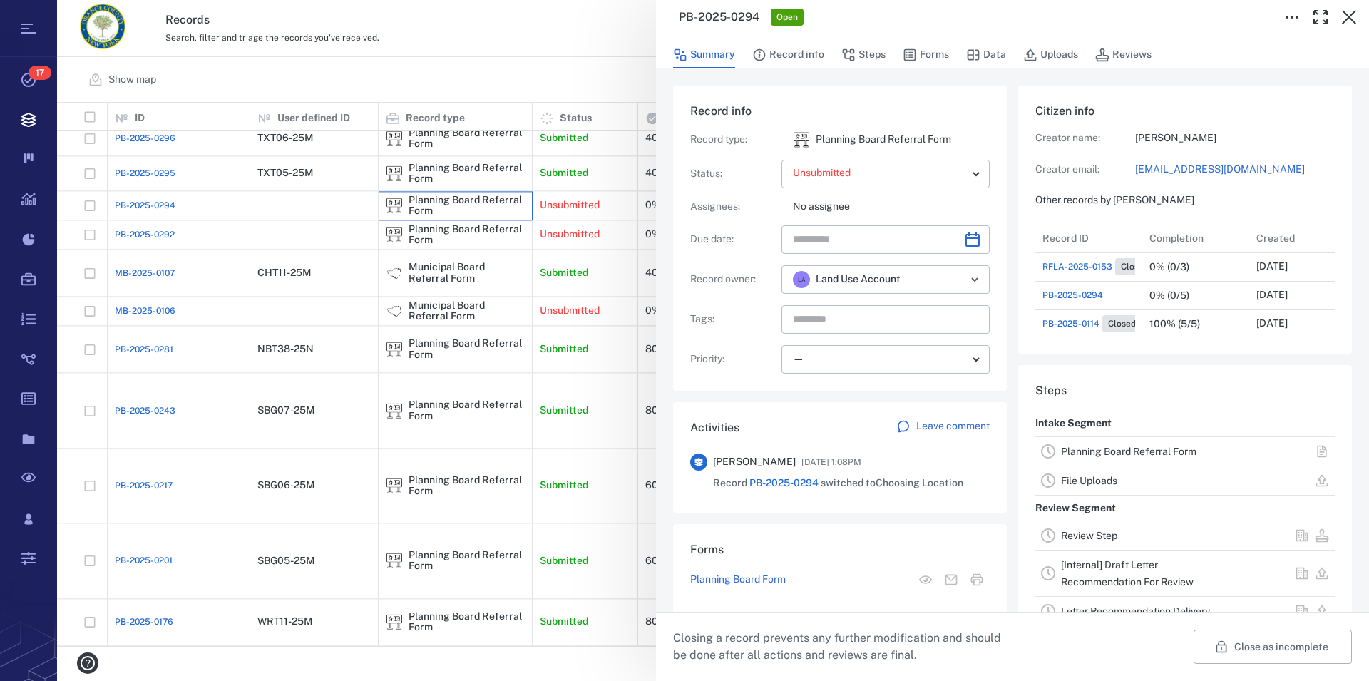
scroll to position [13, 14]
click at [1111, 451] on link "Planning Board Referral Form" at bounding box center [1128, 451] width 135 height 11
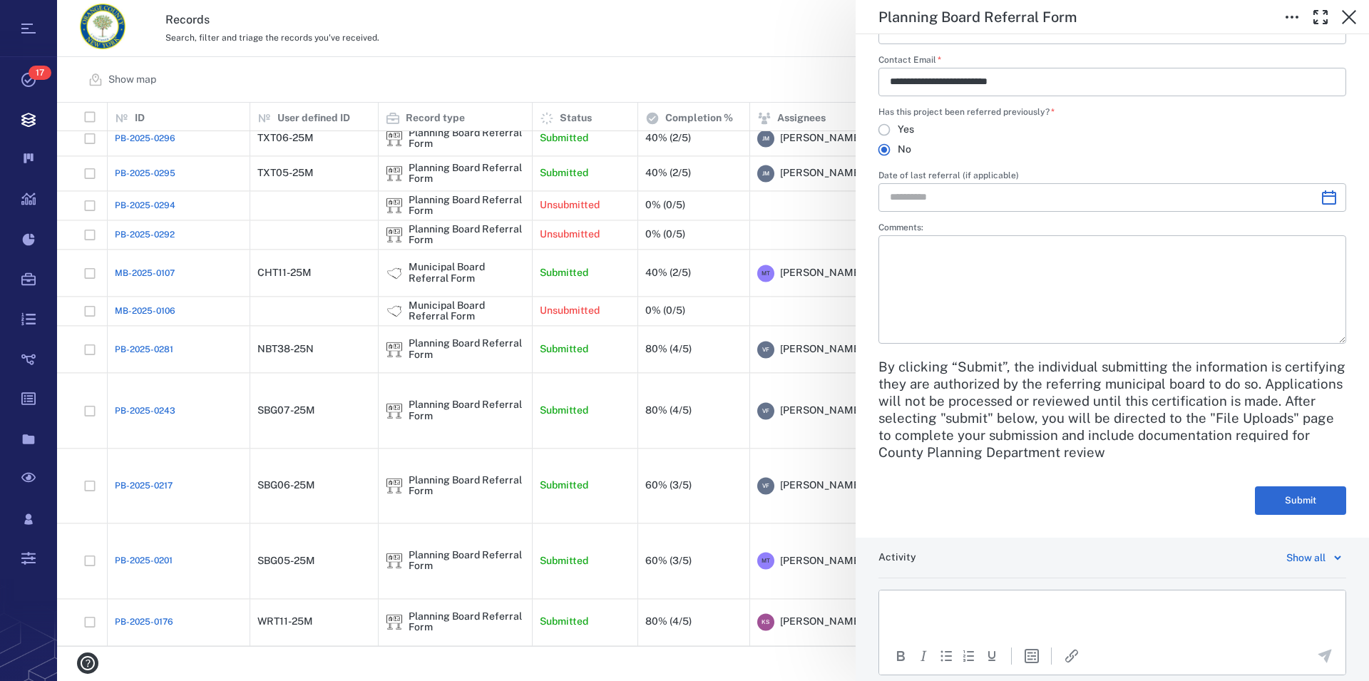
scroll to position [2929, 0]
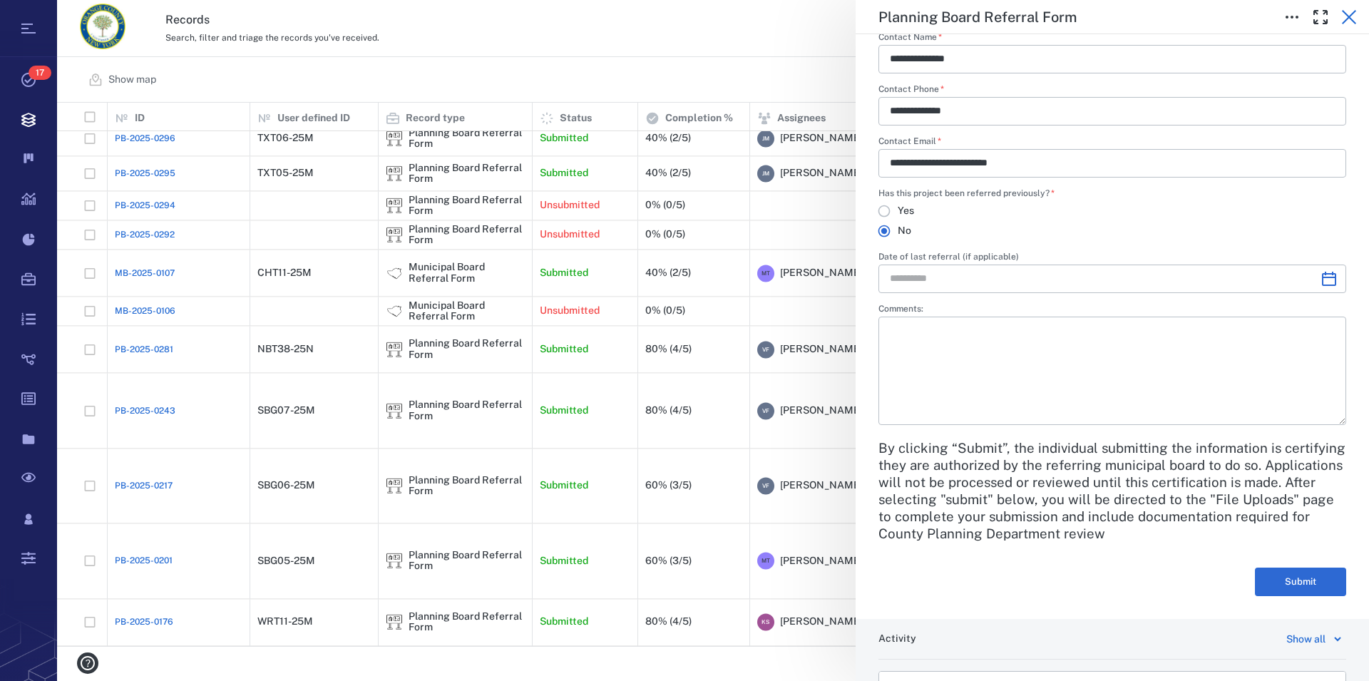
click at [1348, 12] on icon "button" at bounding box center [1349, 17] width 17 height 17
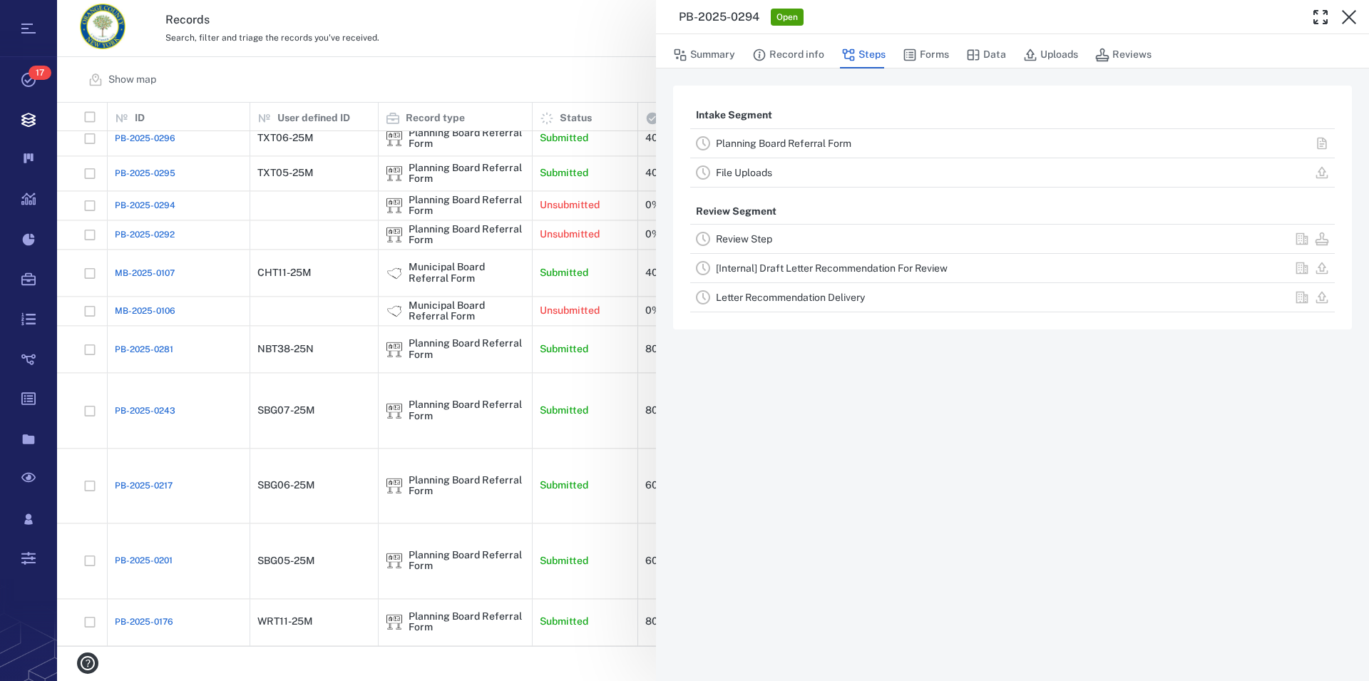
click at [1348, 12] on icon "button" at bounding box center [1349, 17] width 17 height 17
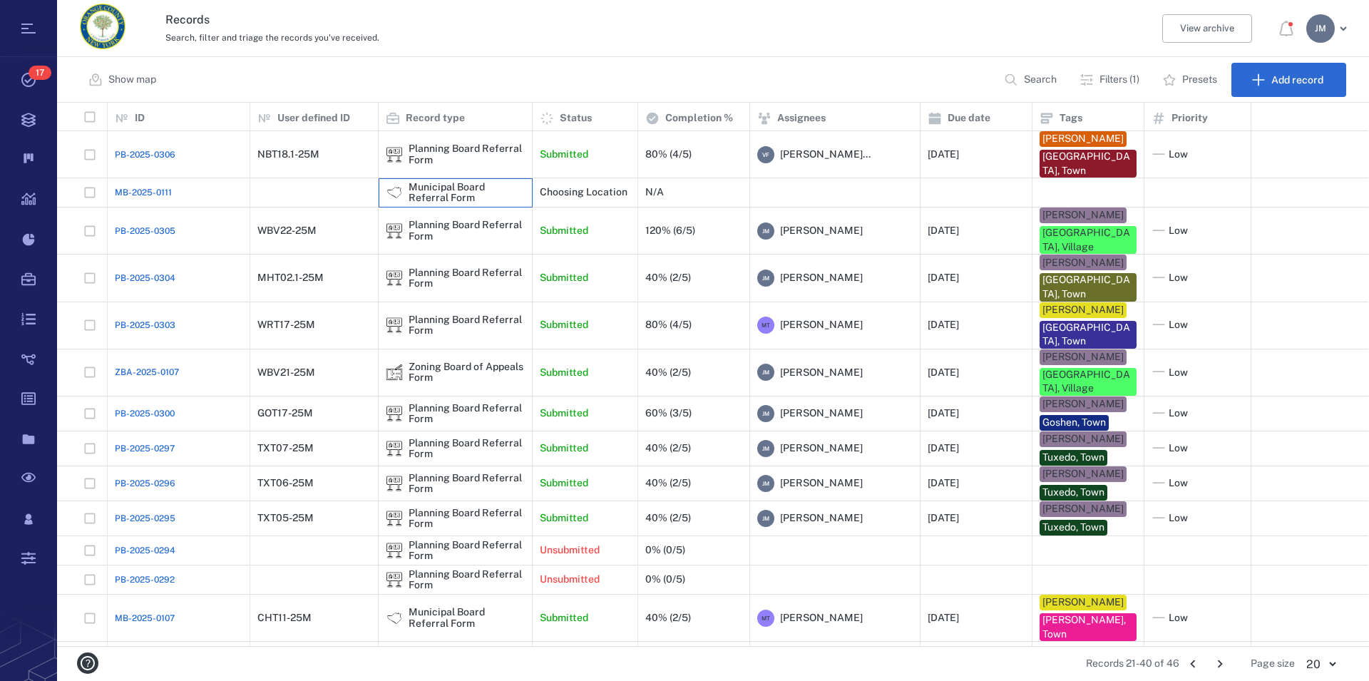
click at [462, 190] on div "Municipal Board Referral Form" at bounding box center [467, 193] width 116 height 22
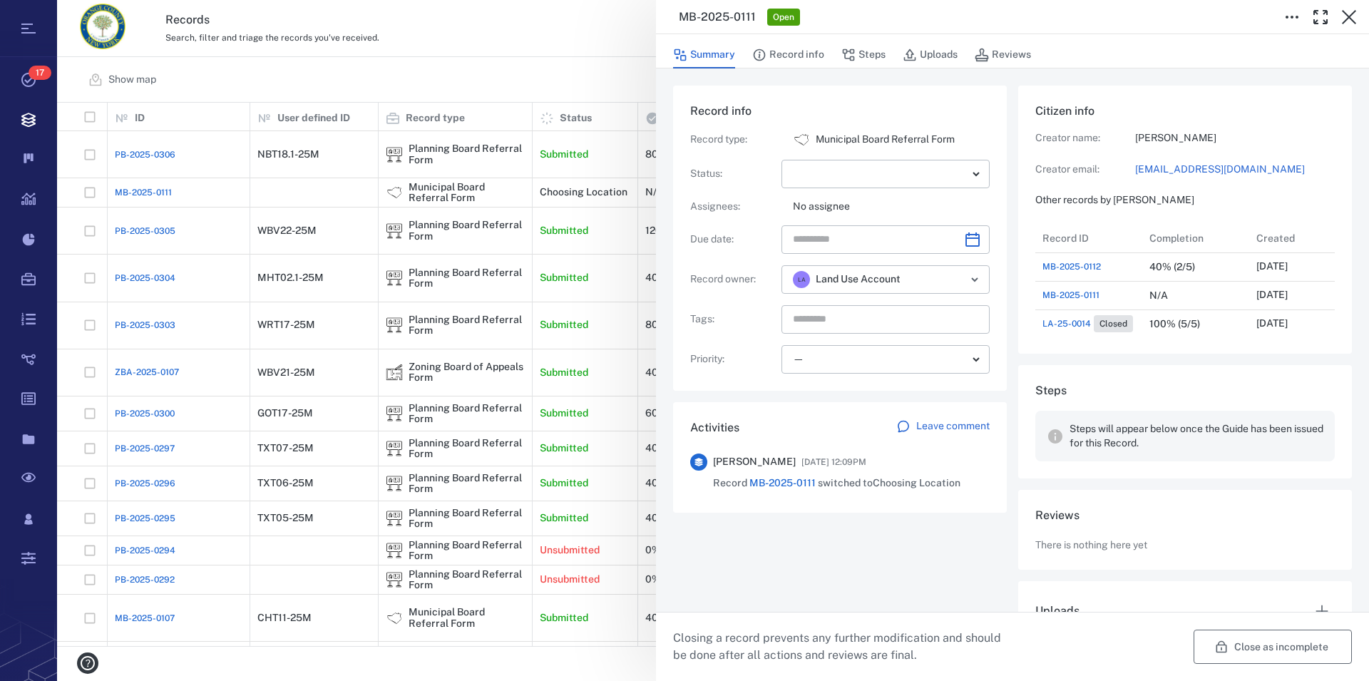
click at [1269, 654] on button "Close as incomplete" at bounding box center [1273, 647] width 158 height 34
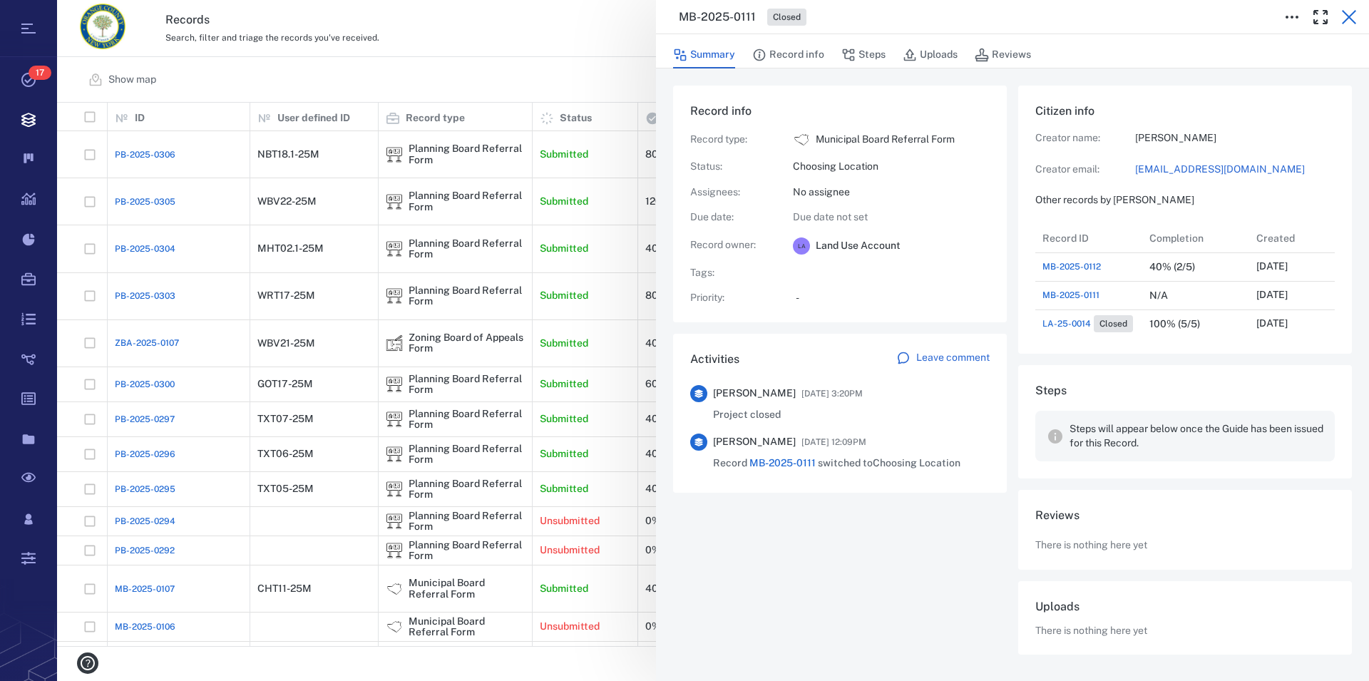
click at [1348, 20] on icon "button" at bounding box center [1349, 17] width 17 height 17
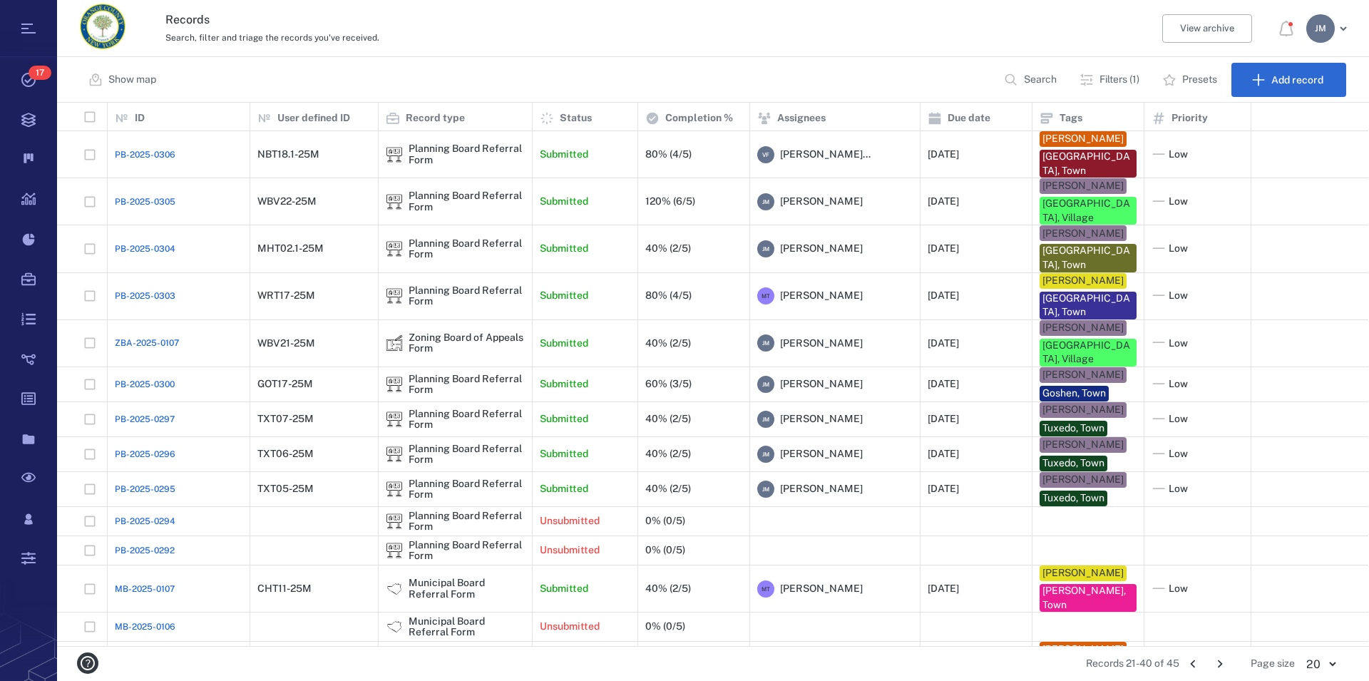
click at [1197, 661] on icon "Go to previous page" at bounding box center [1193, 664] width 16 height 16
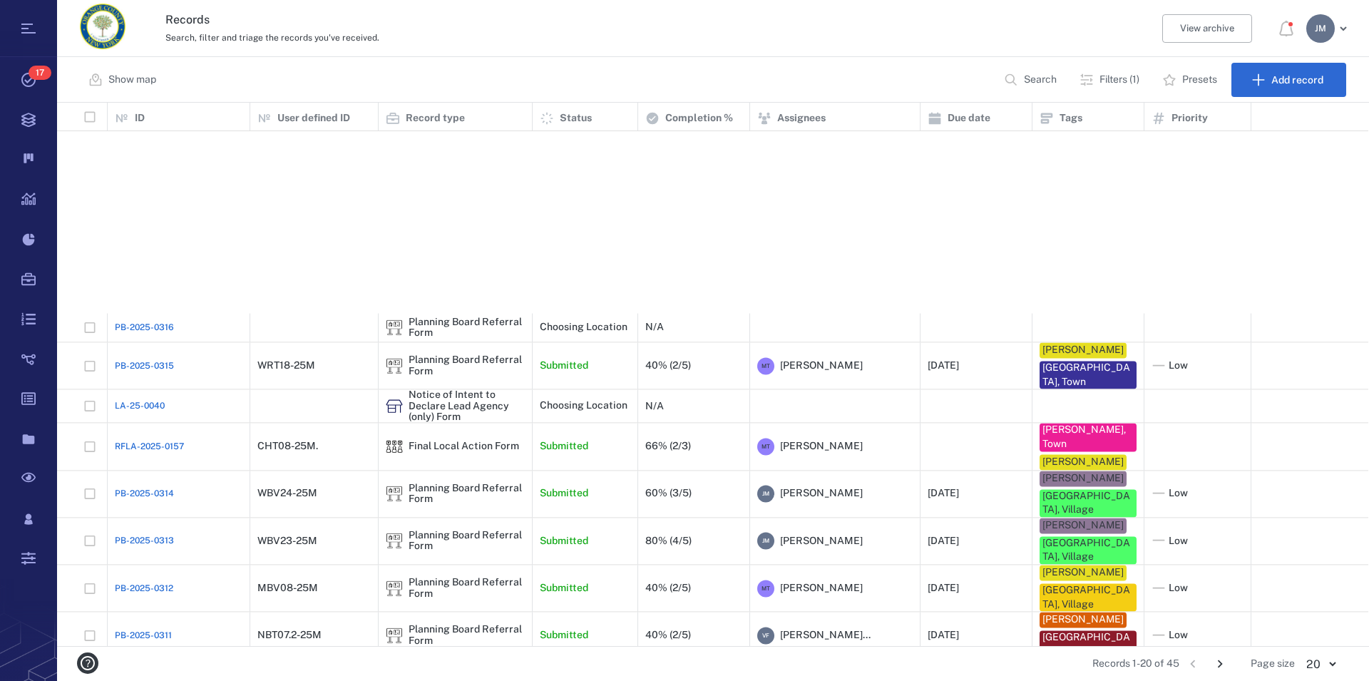
scroll to position [263, 0]
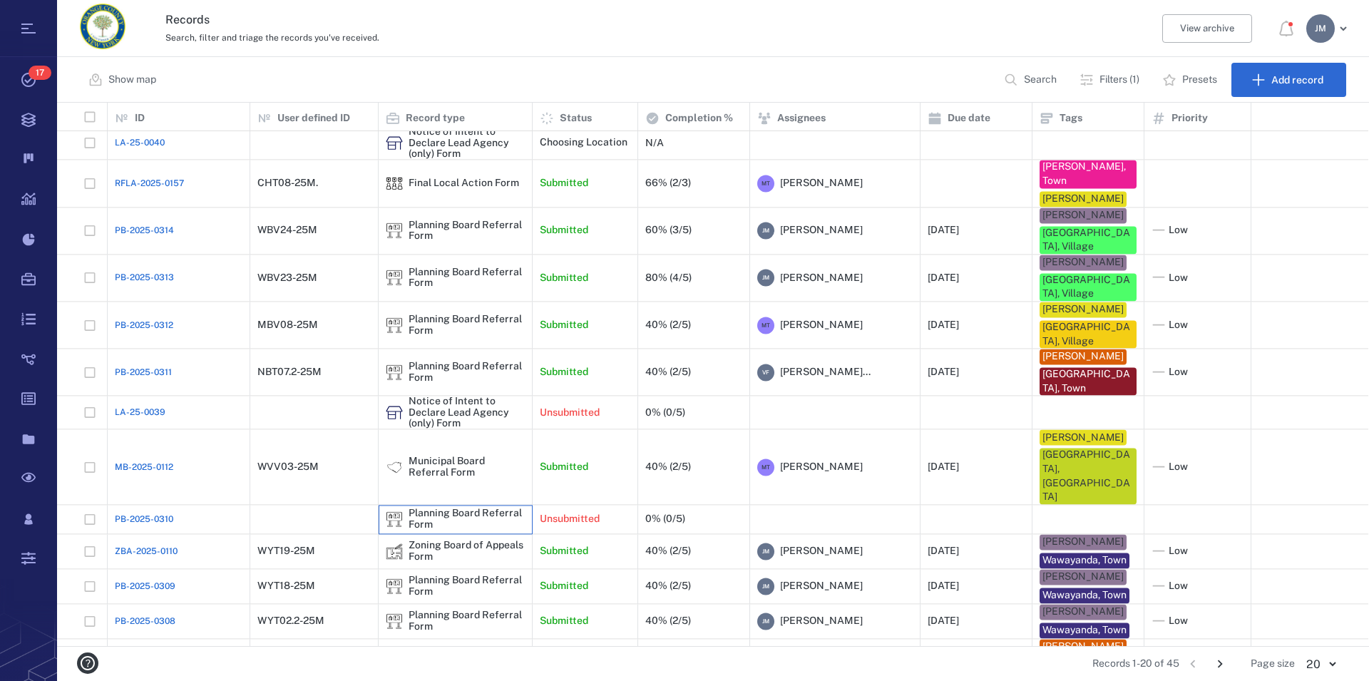
click at [476, 508] on div "Planning Board Referral Form" at bounding box center [467, 519] width 116 height 22
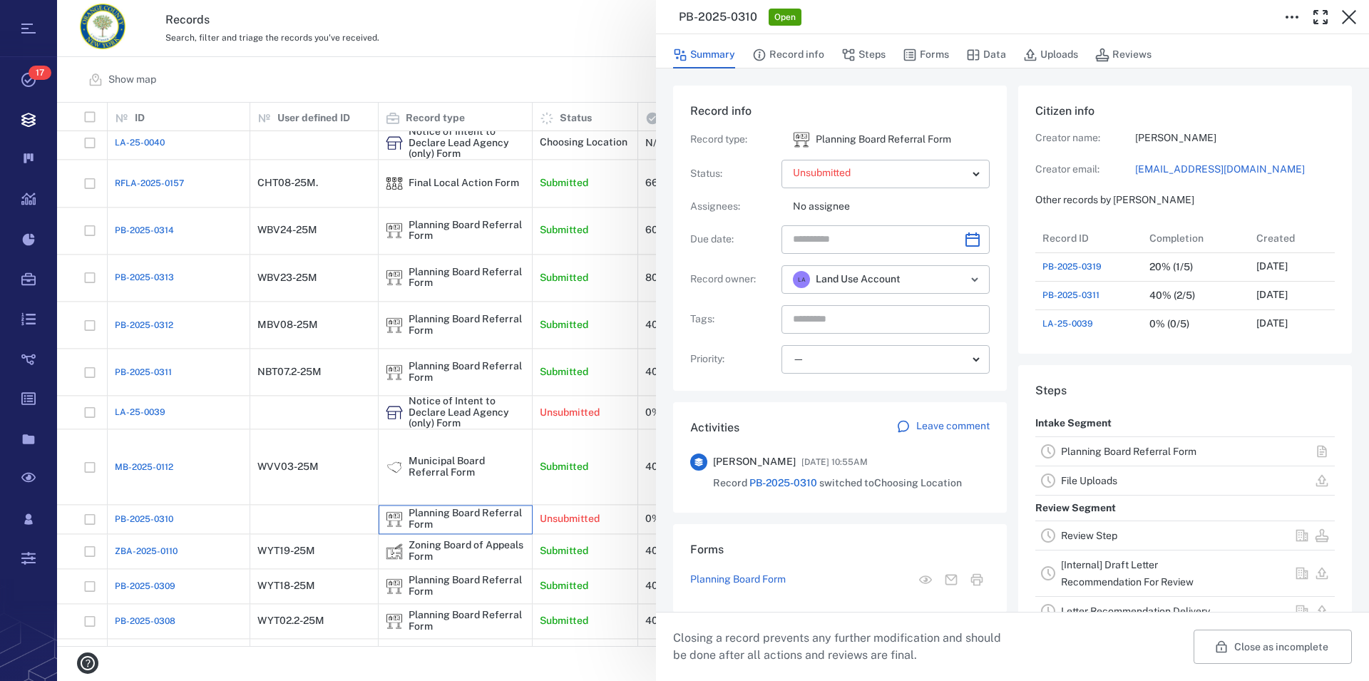
scroll to position [742, 270]
click at [1351, 19] on icon "button" at bounding box center [1349, 17] width 14 height 14
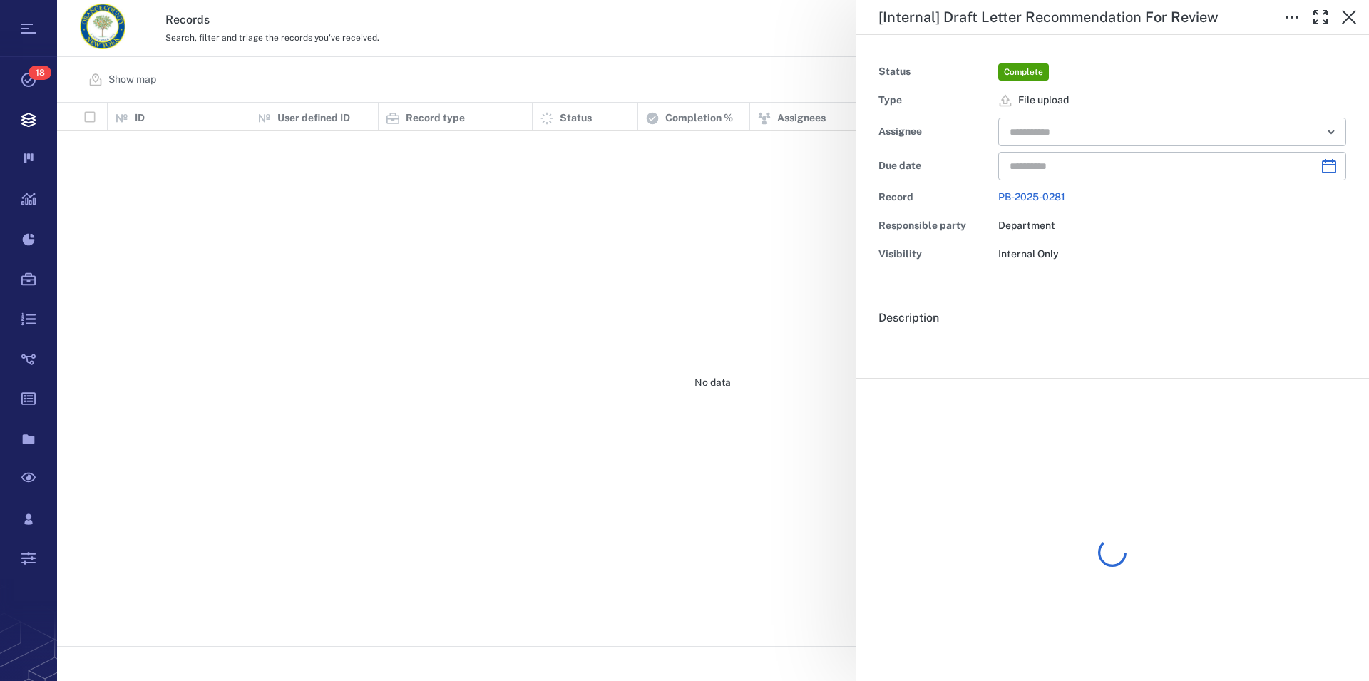
type input "**********"
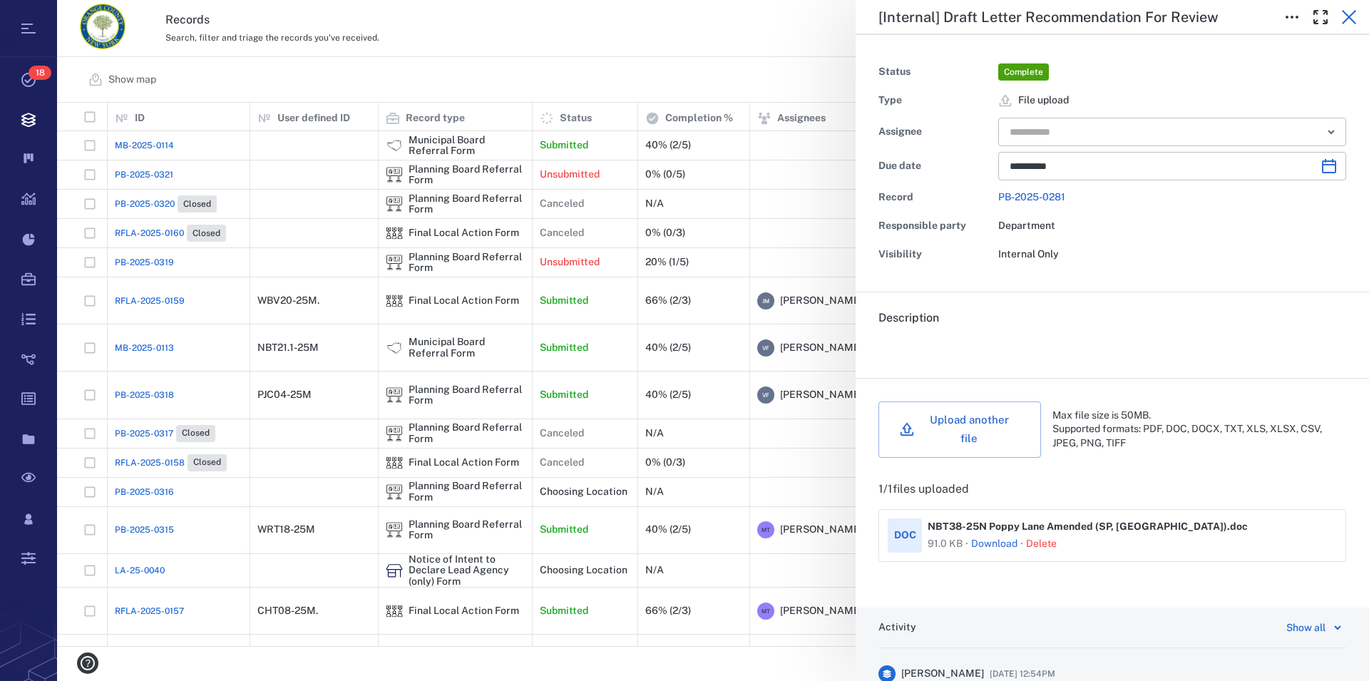
click at [1345, 14] on icon "button" at bounding box center [1349, 17] width 14 height 14
click at [1345, 10] on icon "button" at bounding box center [1349, 17] width 17 height 17
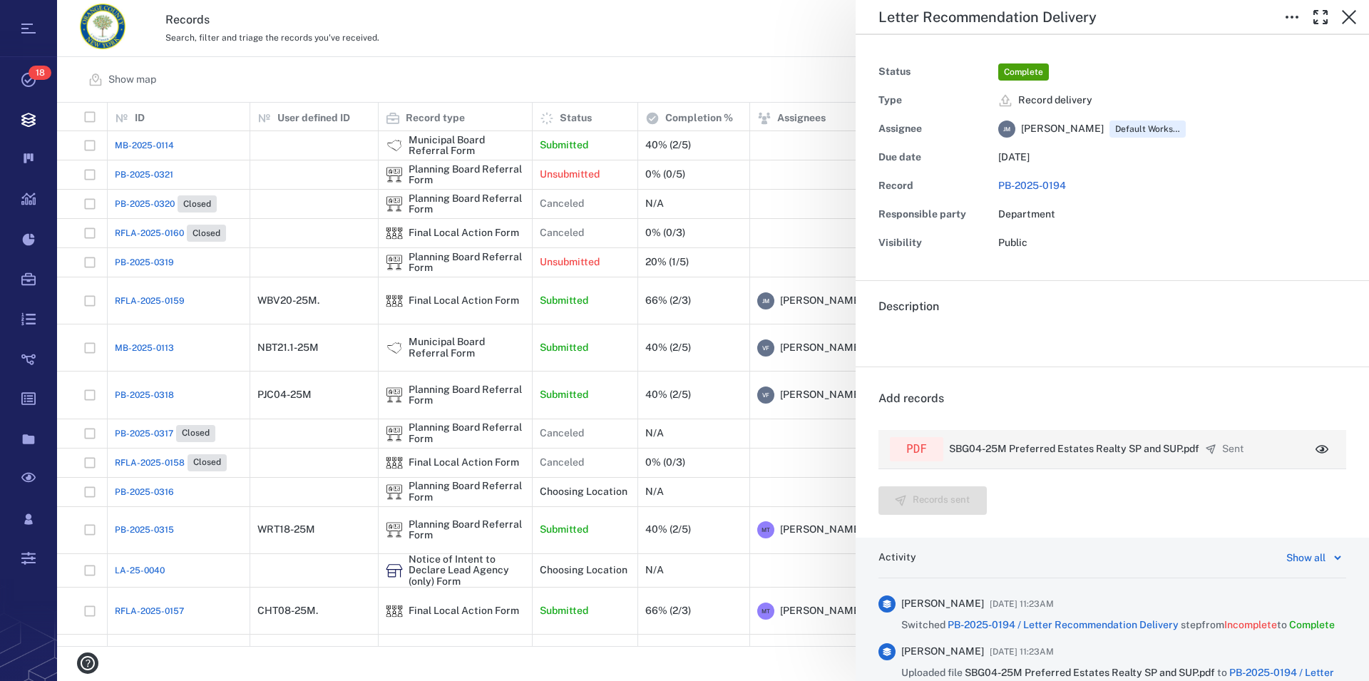
click at [1315, 445] on icon "button" at bounding box center [1322, 449] width 14 height 14
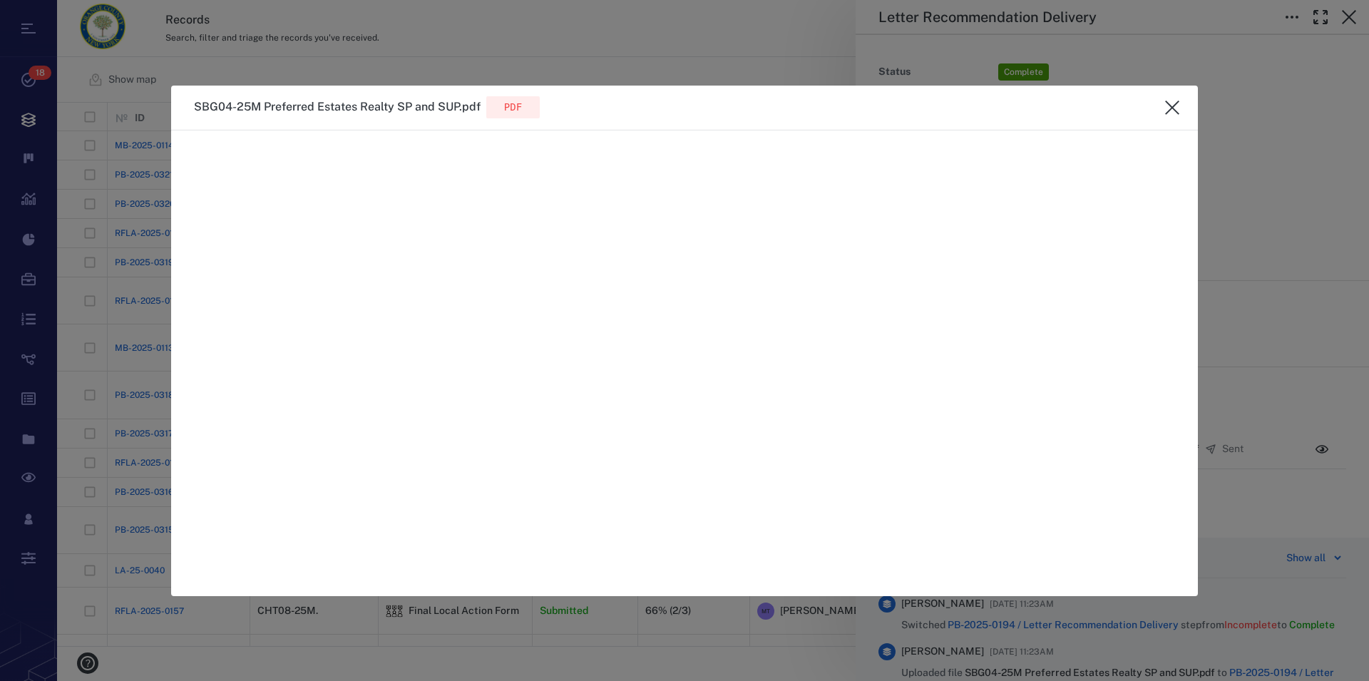
click at [1172, 100] on icon "close" at bounding box center [1172, 107] width 17 height 17
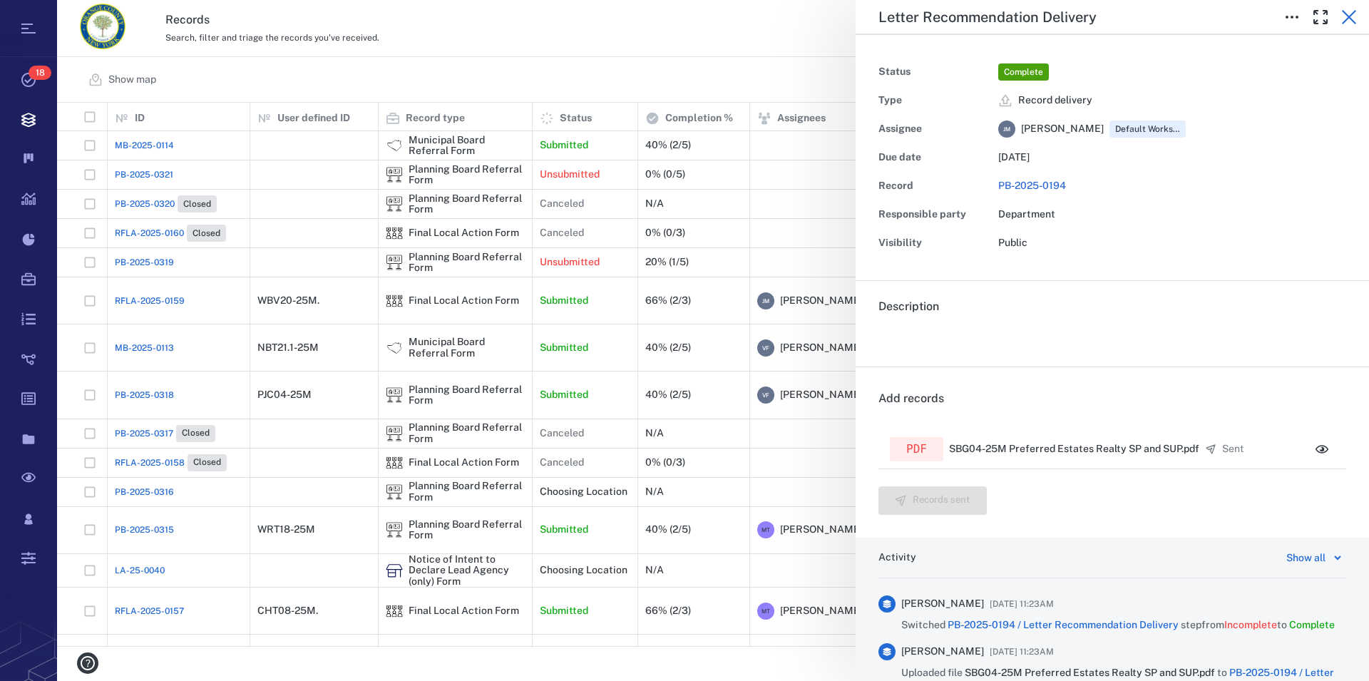
click at [1351, 14] on icon "button" at bounding box center [1349, 17] width 17 height 17
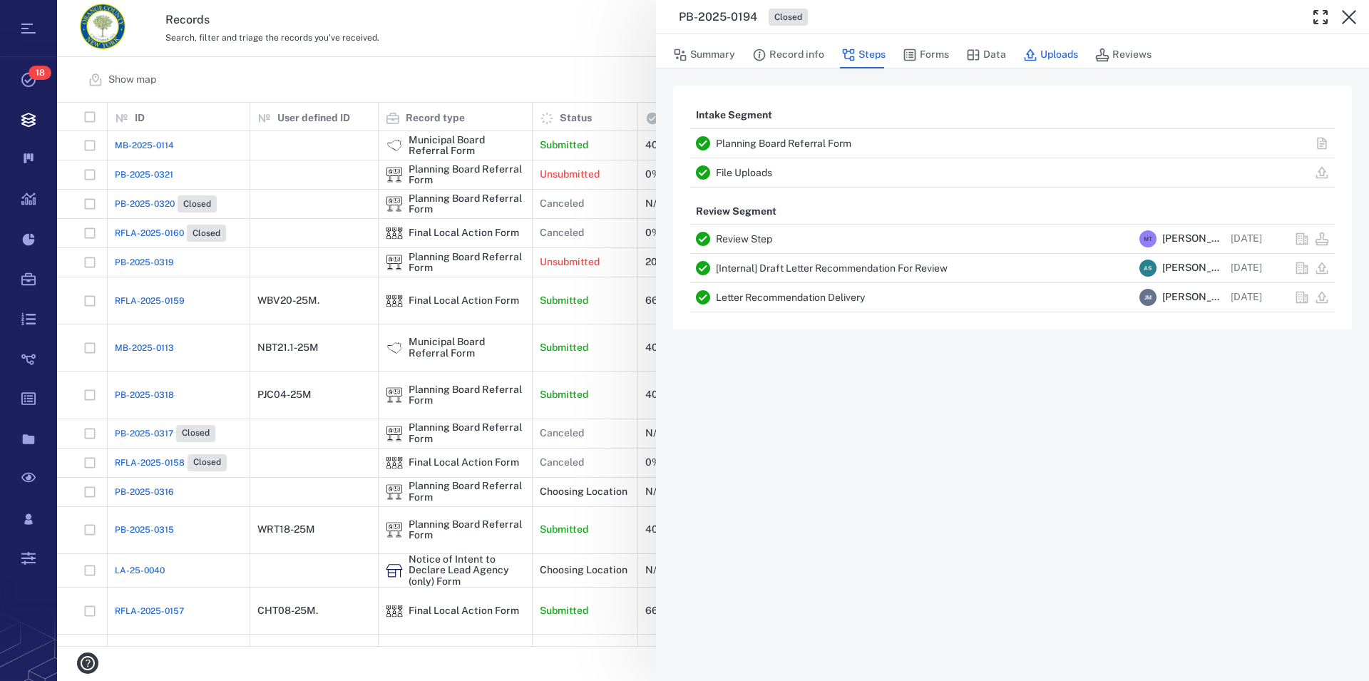
click at [1034, 55] on icon "button" at bounding box center [1030, 55] width 14 height 14
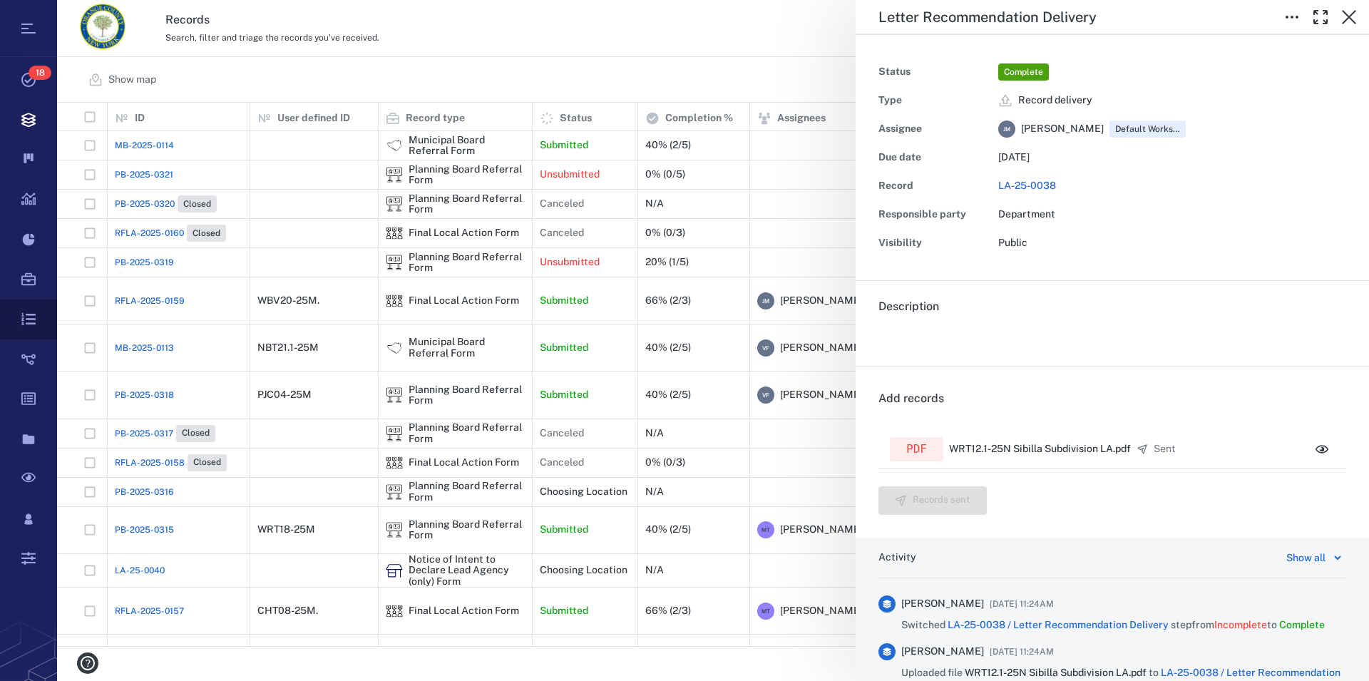
scroll to position [531, 1299]
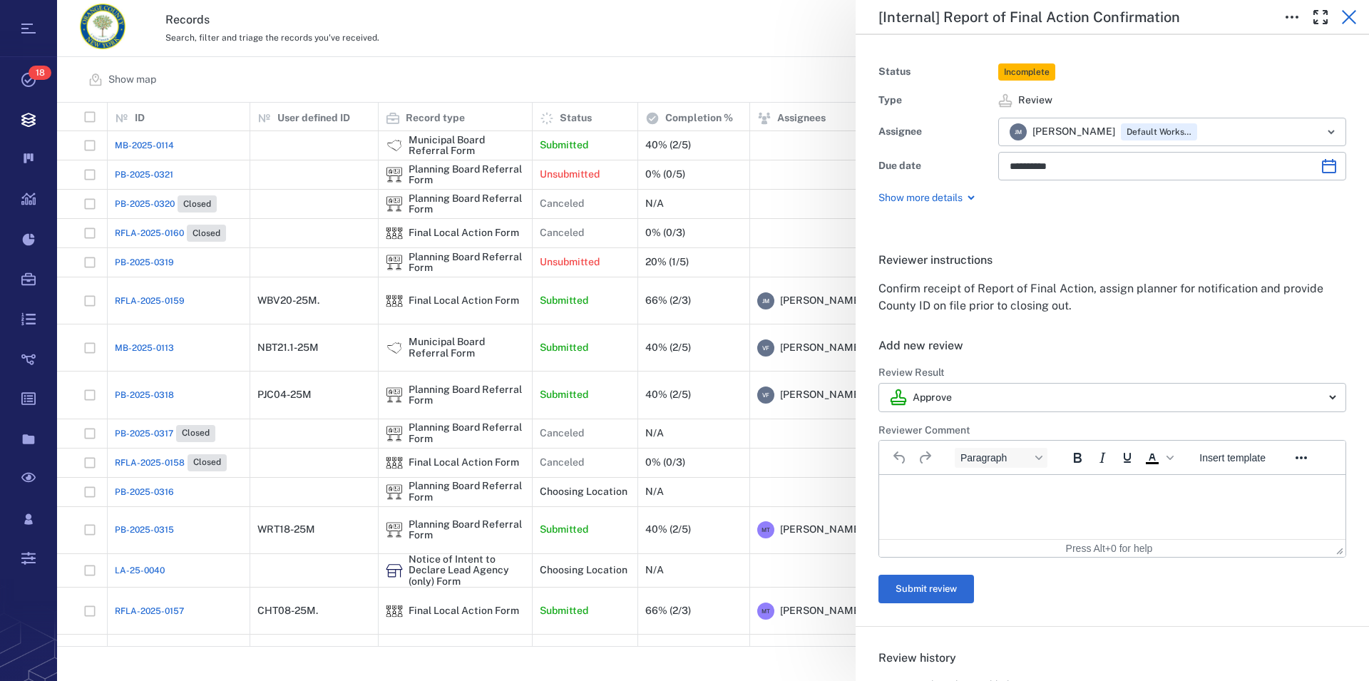
click at [1348, 14] on icon "button" at bounding box center [1349, 17] width 17 height 17
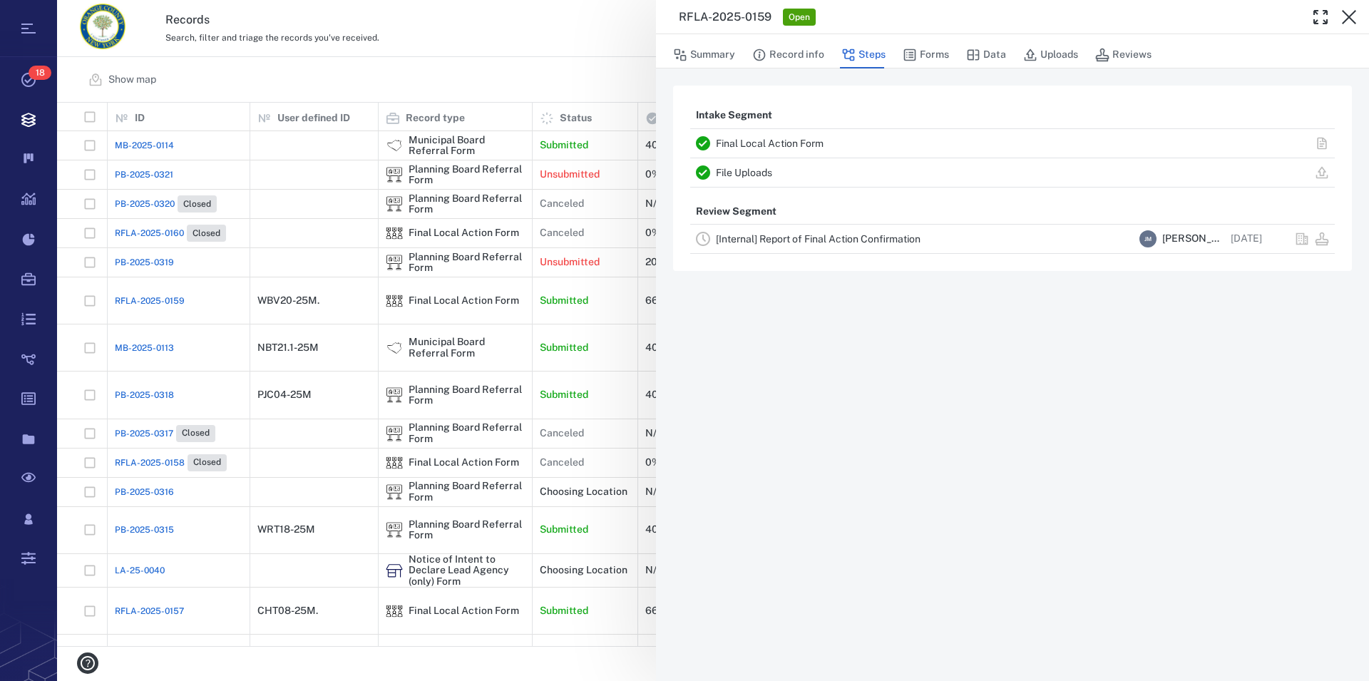
click at [790, 140] on link "Final Local Action Form" at bounding box center [770, 143] width 108 height 11
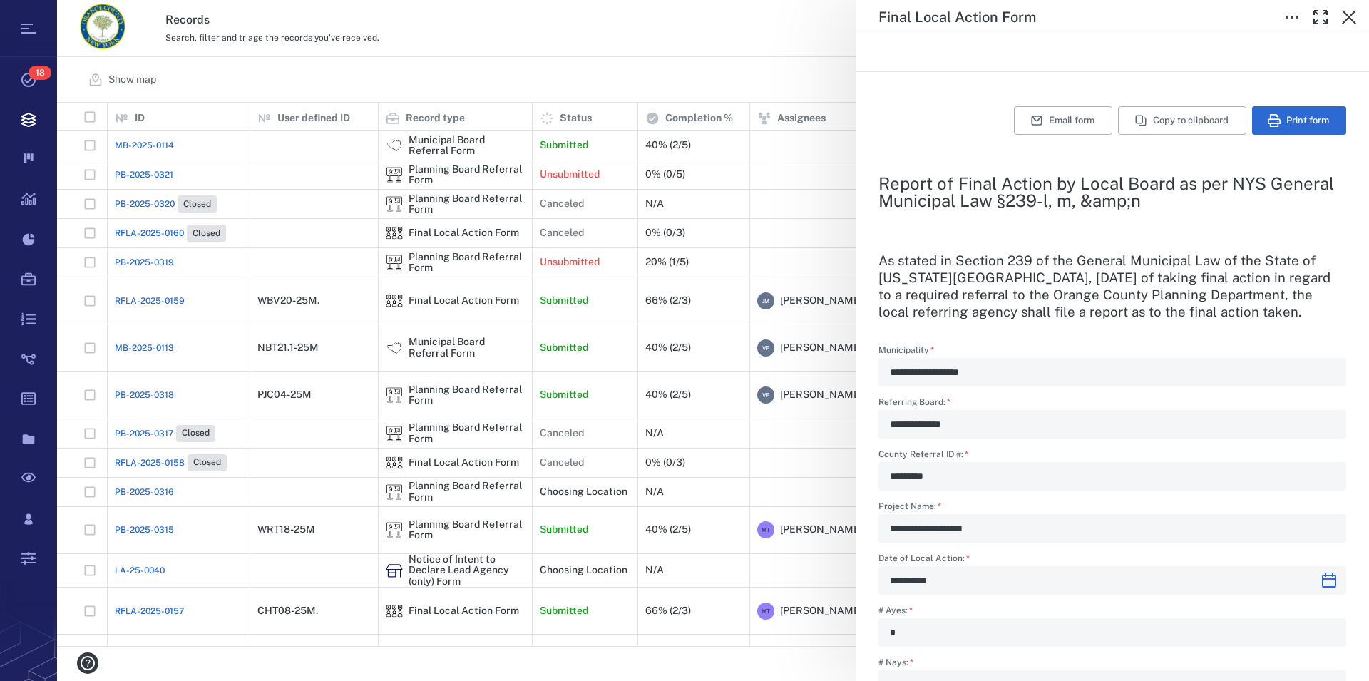
scroll to position [216, 0]
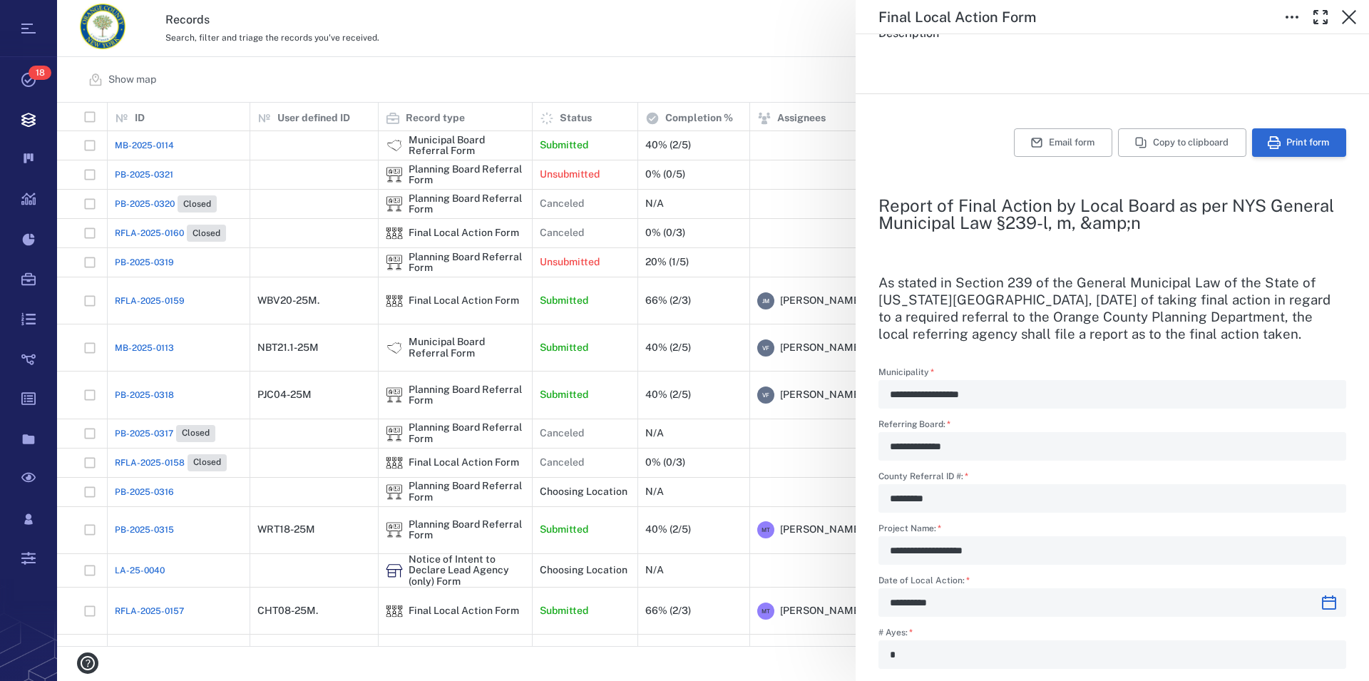
click at [1287, 150] on button "Print form" at bounding box center [1299, 142] width 94 height 29
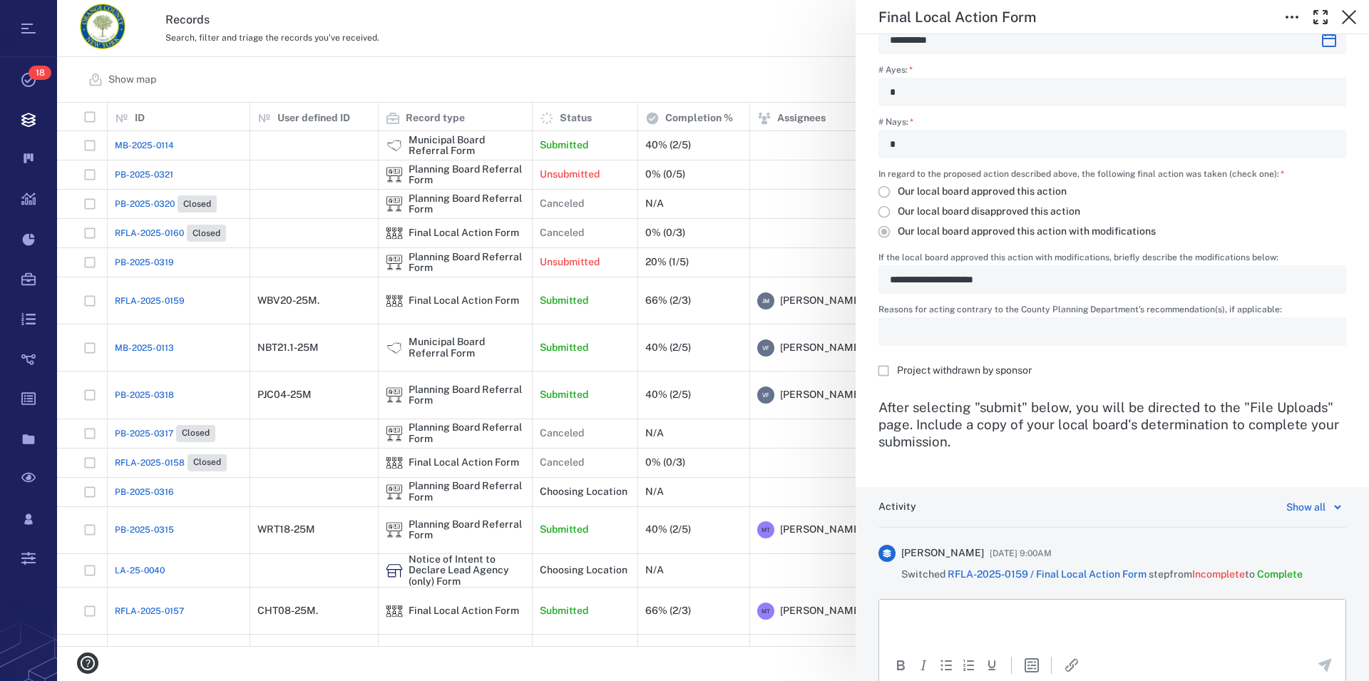
scroll to position [785, 0]
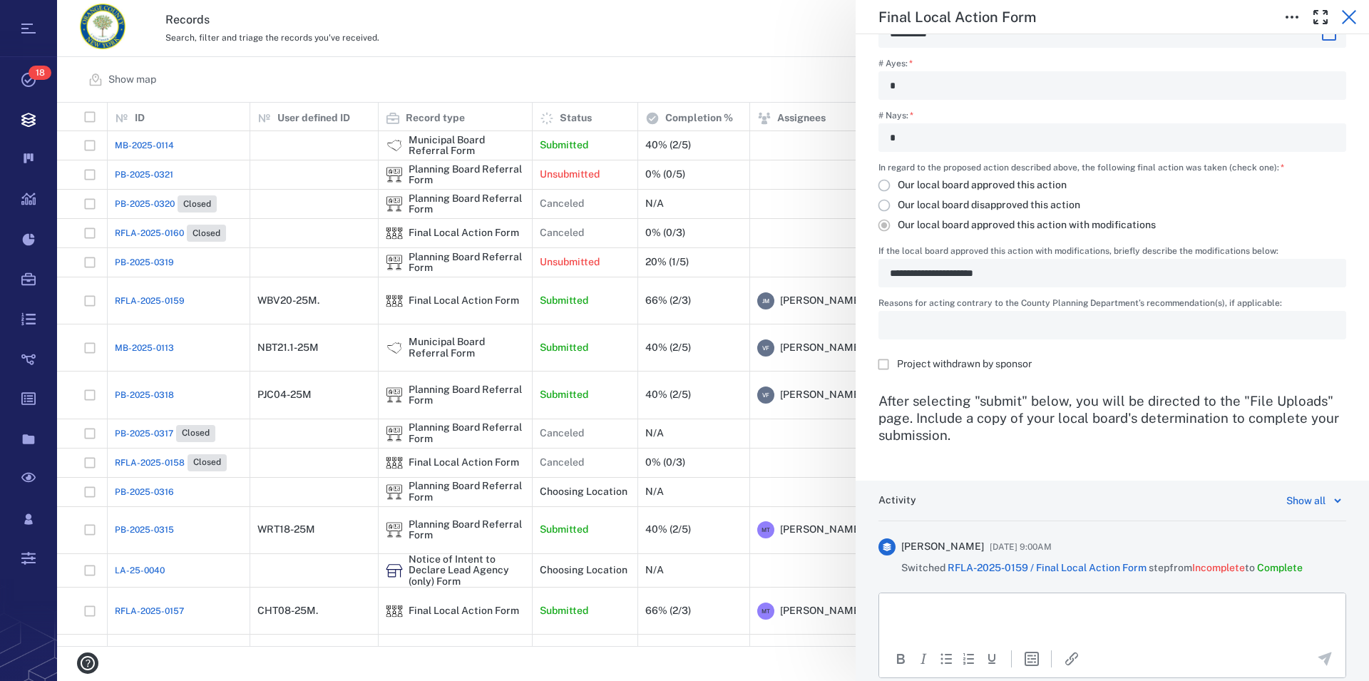
click at [1349, 17] on icon "button" at bounding box center [1349, 17] width 14 height 14
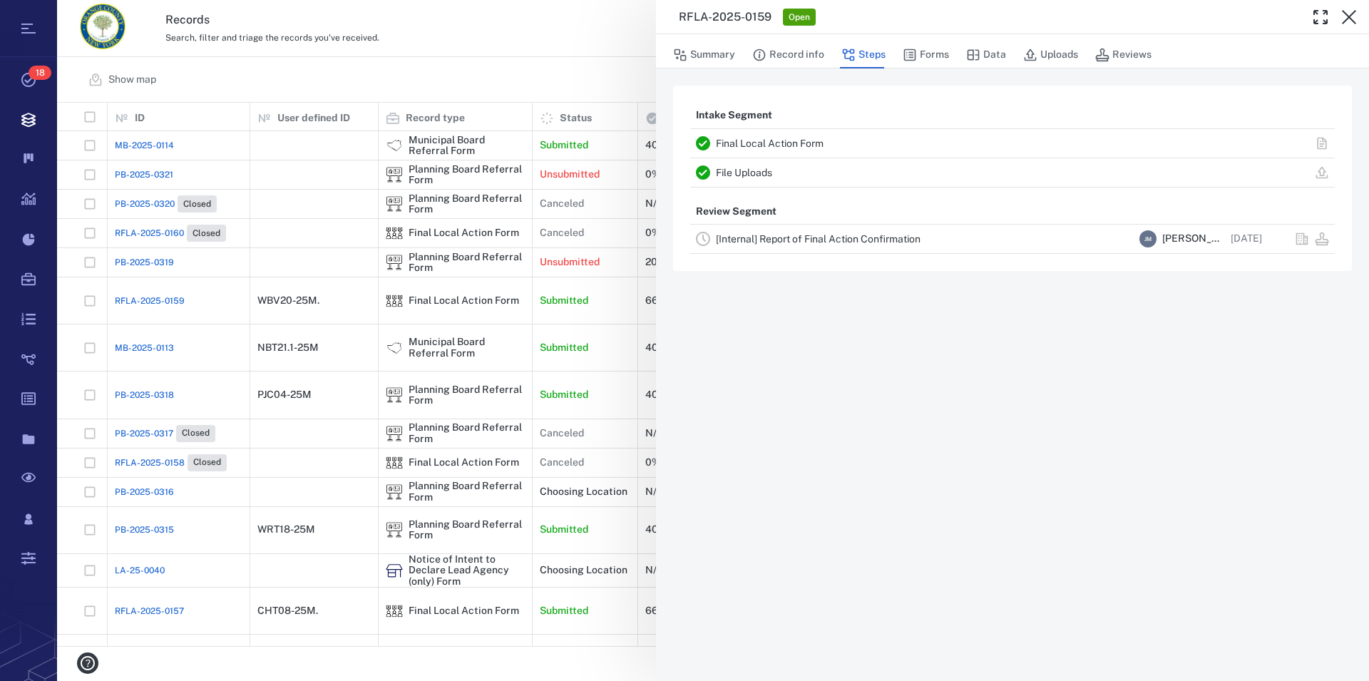
click at [761, 170] on link "File Uploads" at bounding box center [744, 172] width 56 height 11
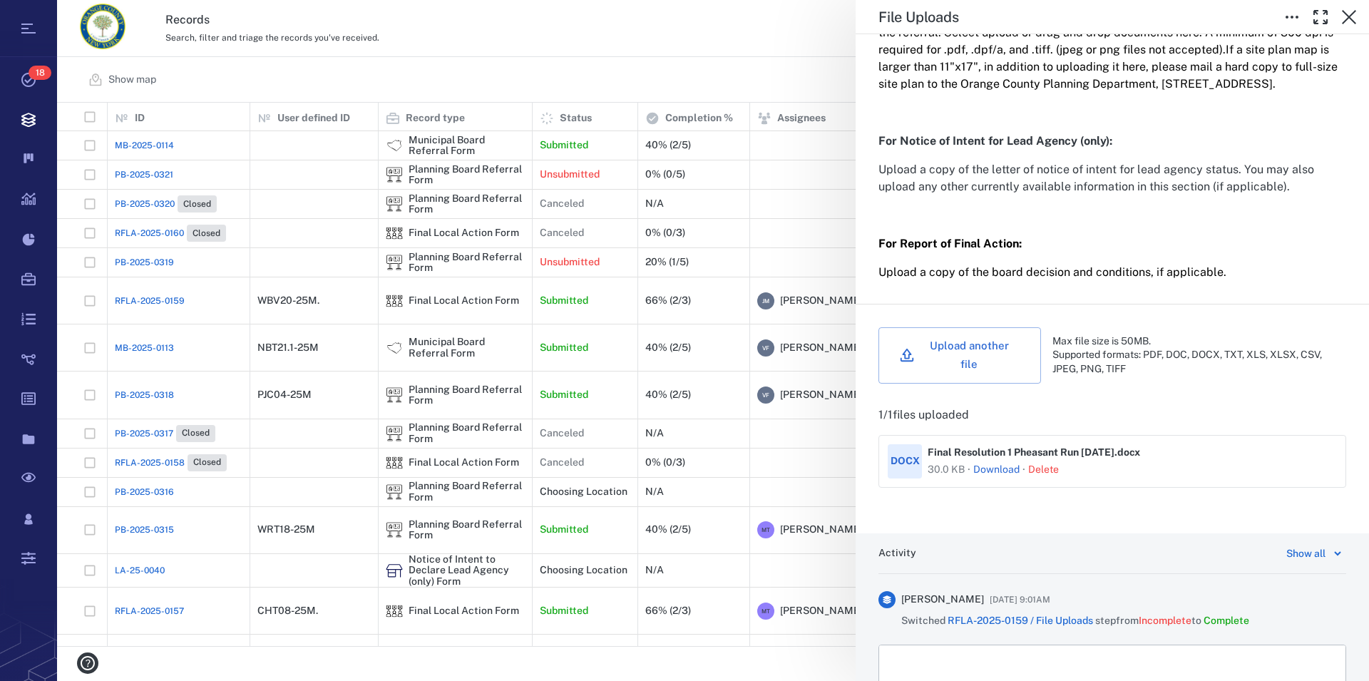
scroll to position [325, 0]
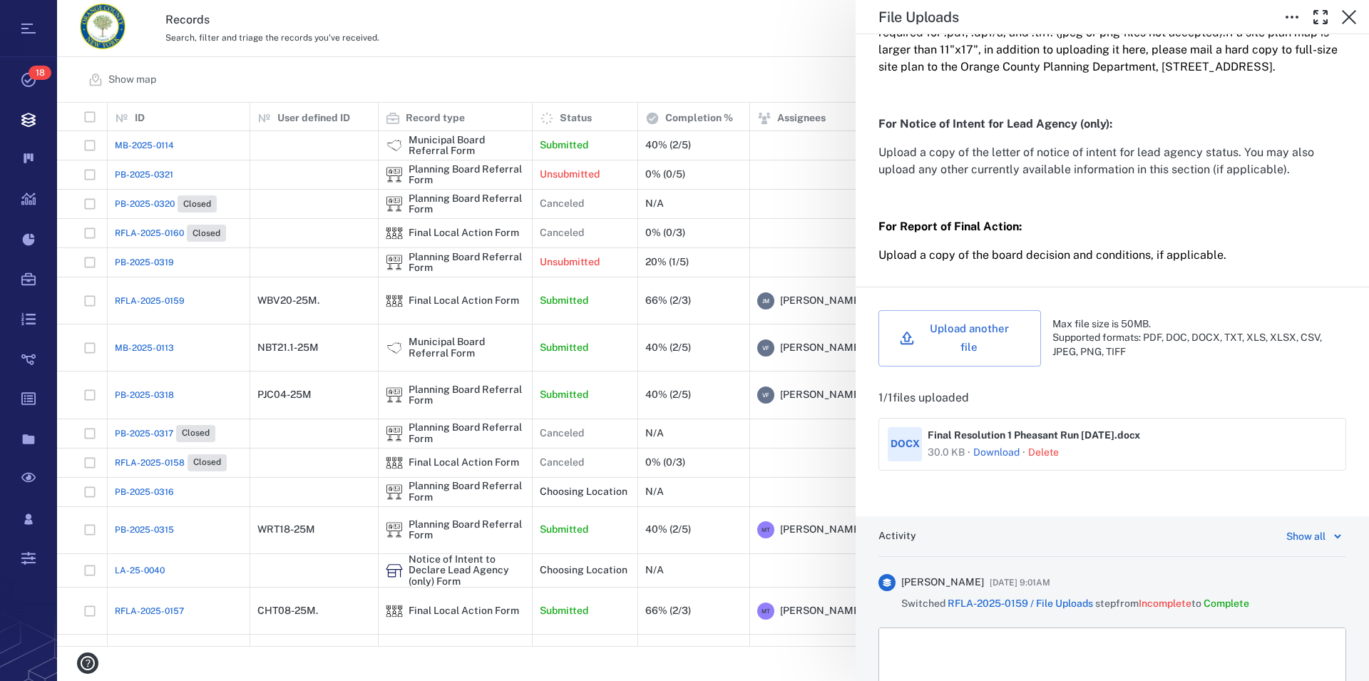
click at [1001, 456] on link "Download" at bounding box center [996, 453] width 46 height 14
click at [1138, 15] on div "File Uploads" at bounding box center [1073, 18] width 388 height 18
click at [1346, 15] on icon "button" at bounding box center [1349, 17] width 17 height 17
